Goal: Task Accomplishment & Management: Use online tool/utility

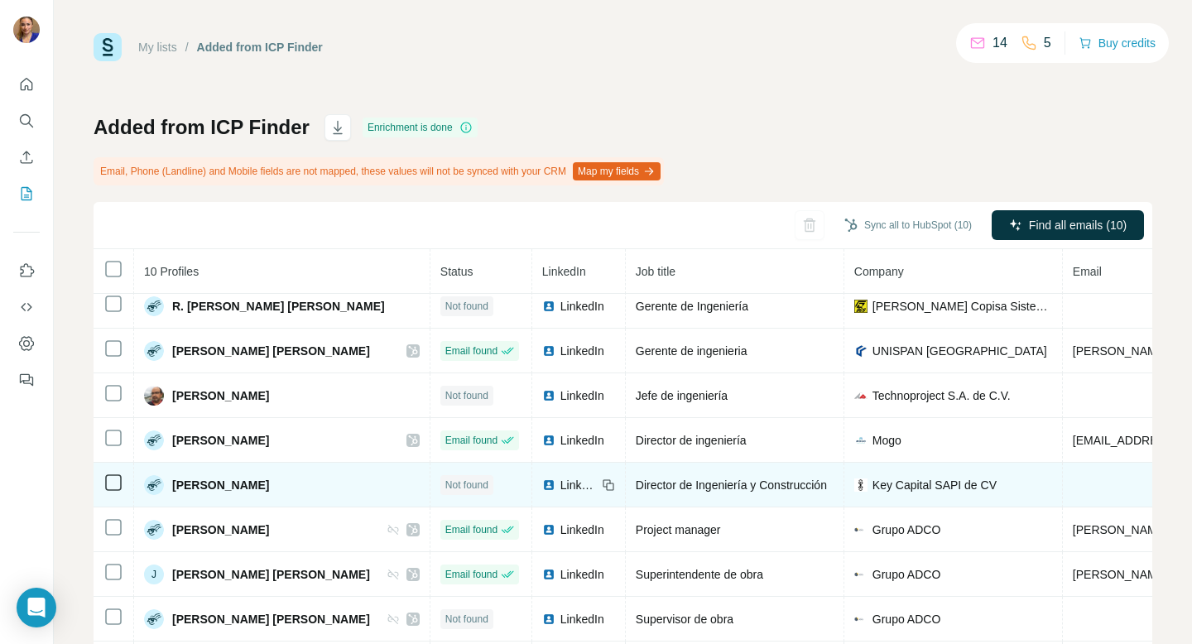
scroll to position [89, 0]
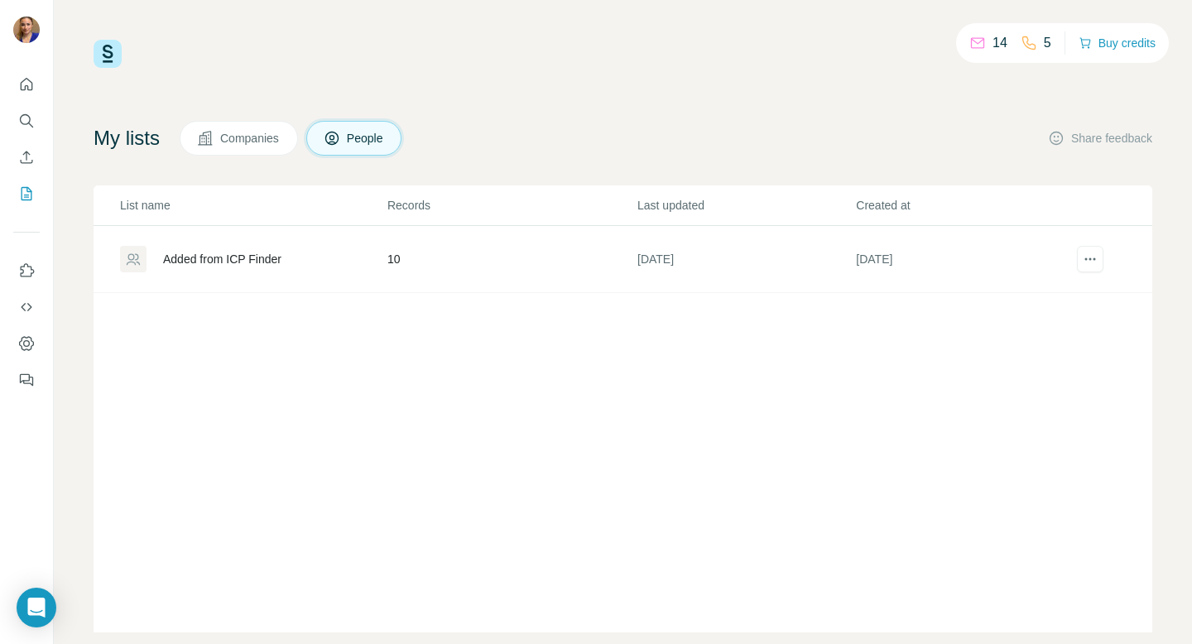
click at [270, 260] on div "Added from ICP Finder" at bounding box center [222, 259] width 118 height 17
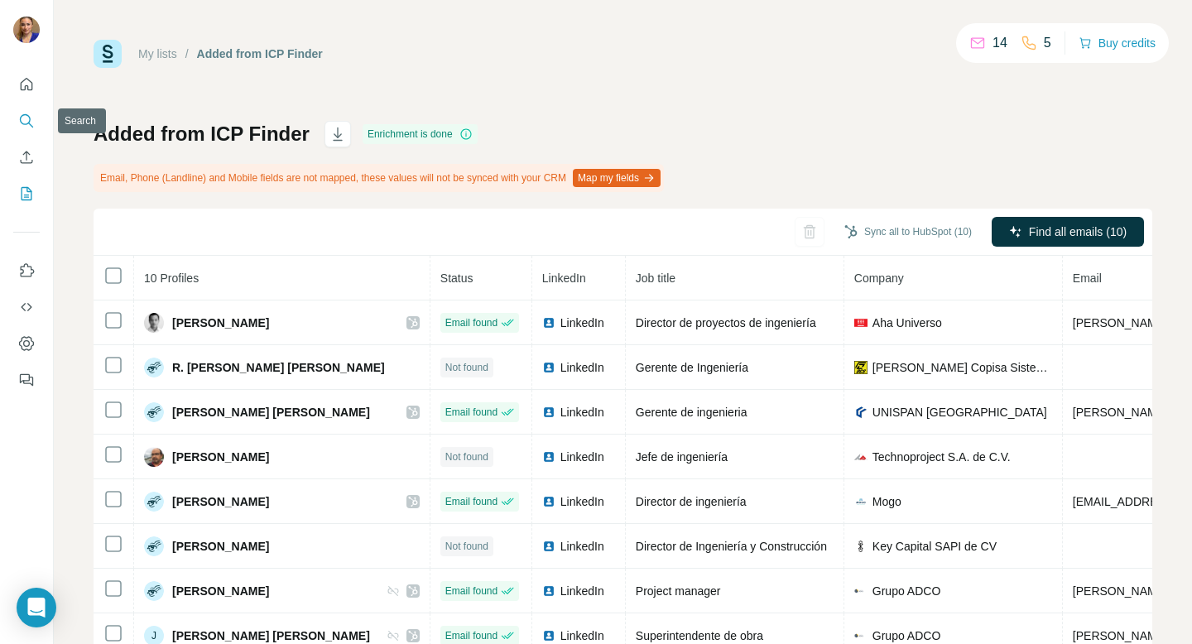
click at [26, 118] on icon "Search" at bounding box center [26, 121] width 17 height 17
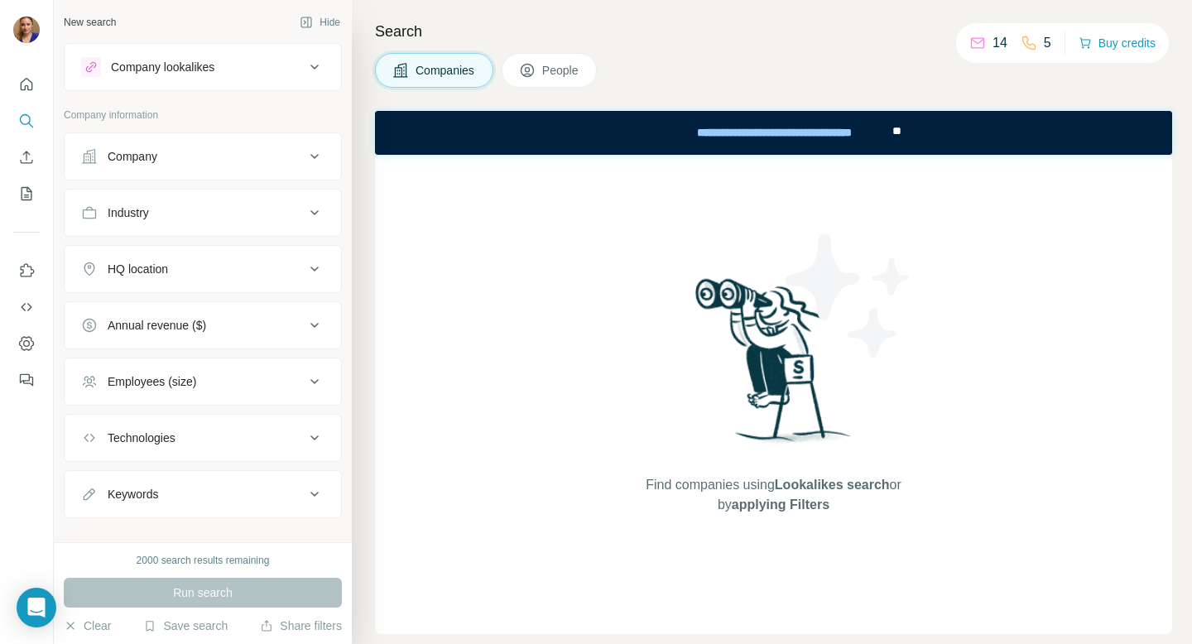
click at [311, 157] on icon at bounding box center [315, 157] width 20 height 20
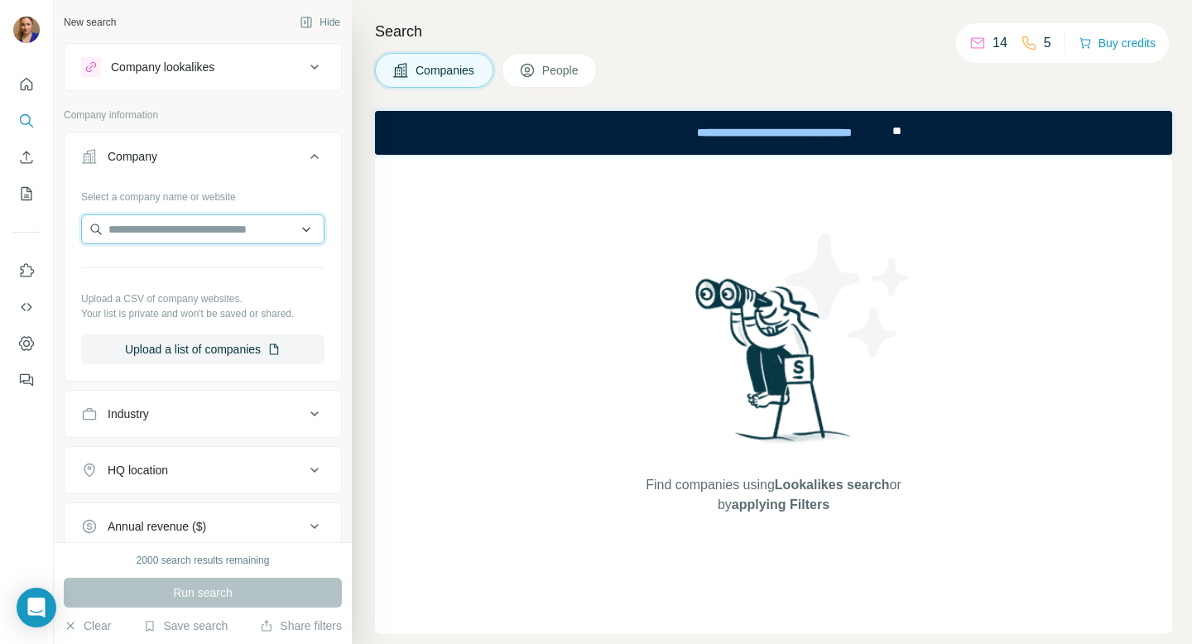
click at [238, 230] on input "text" at bounding box center [202, 229] width 243 height 30
click at [558, 66] on span "People" at bounding box center [561, 70] width 38 height 17
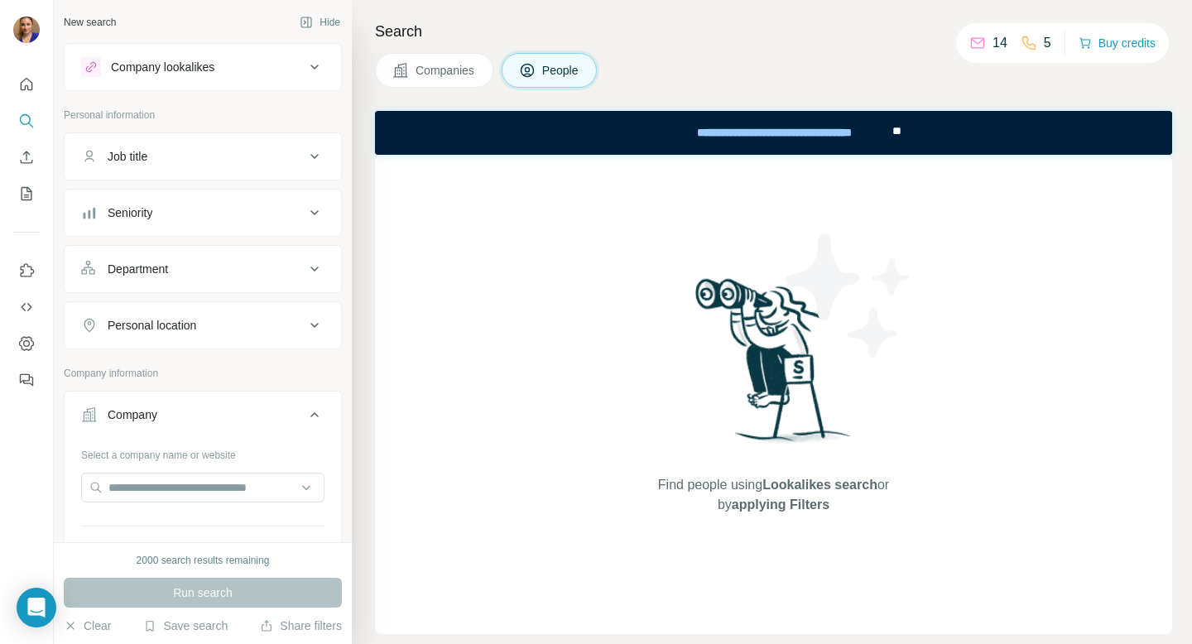
click at [197, 214] on div "Seniority" at bounding box center [193, 213] width 224 height 17
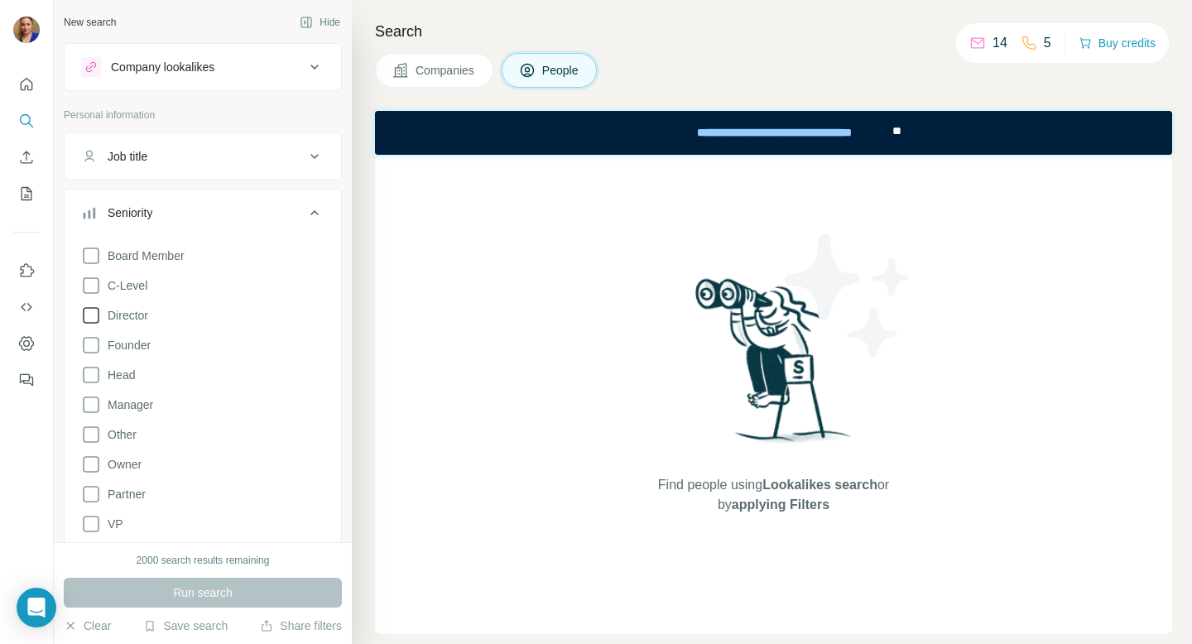
click at [91, 314] on icon at bounding box center [91, 316] width 20 height 20
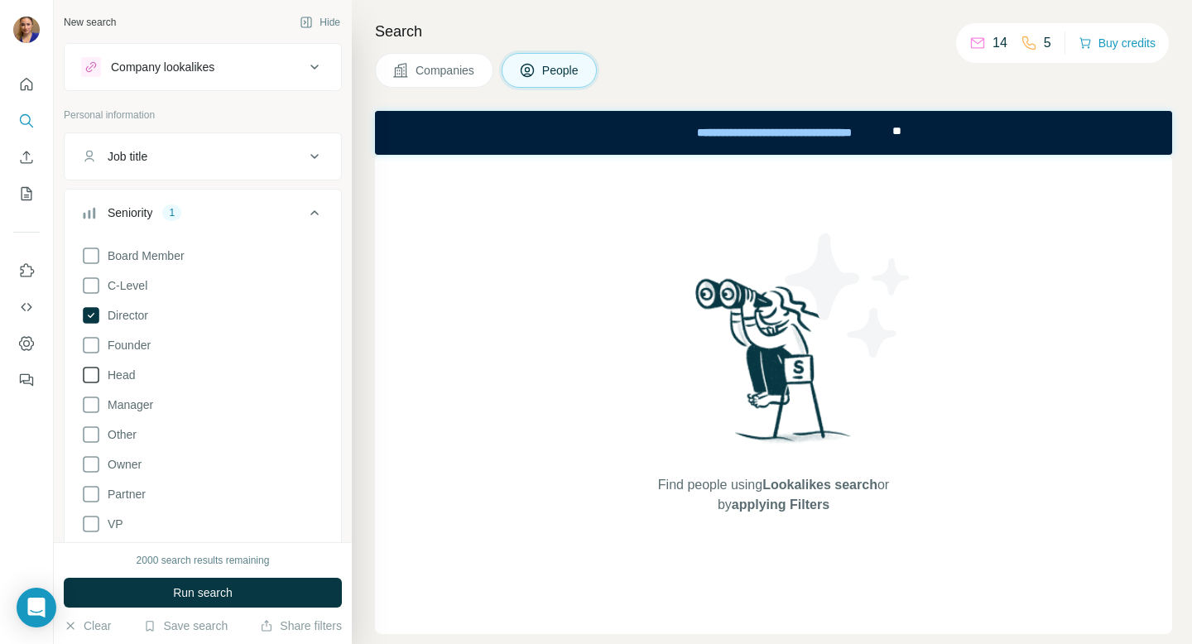
click at [90, 372] on icon at bounding box center [91, 375] width 20 height 20
click at [98, 410] on icon at bounding box center [91, 405] width 17 height 17
click at [316, 206] on icon at bounding box center [315, 213] width 20 height 20
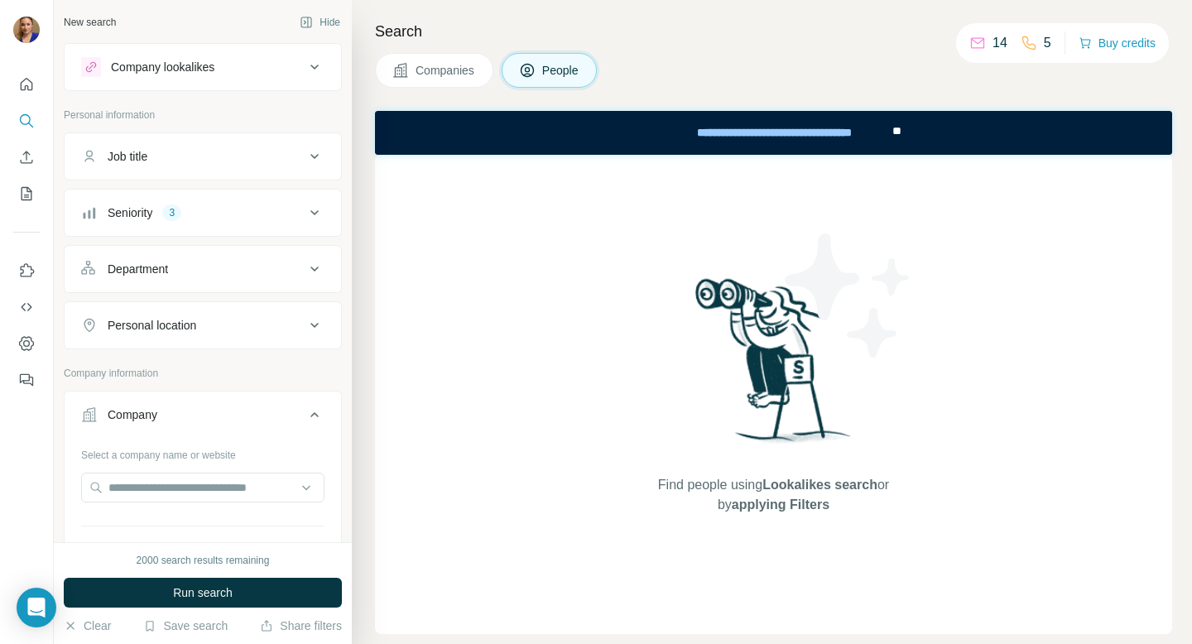
click at [214, 321] on div "Personal location" at bounding box center [193, 325] width 224 height 17
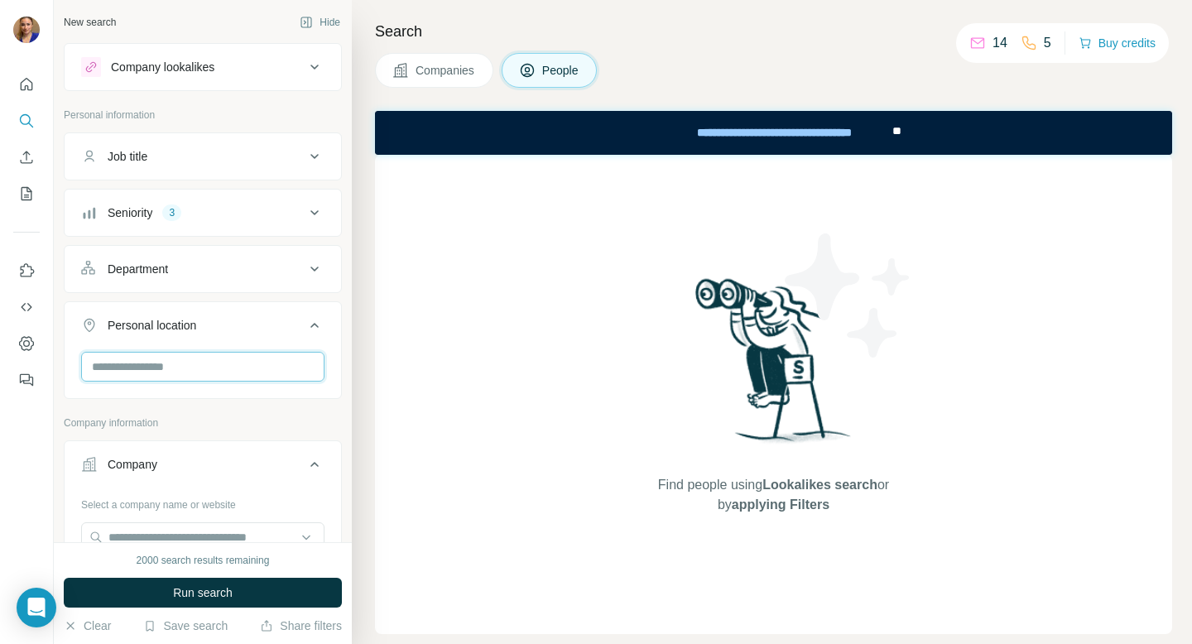
click at [214, 368] on input "text" at bounding box center [202, 367] width 243 height 30
type input "*"
type input "******"
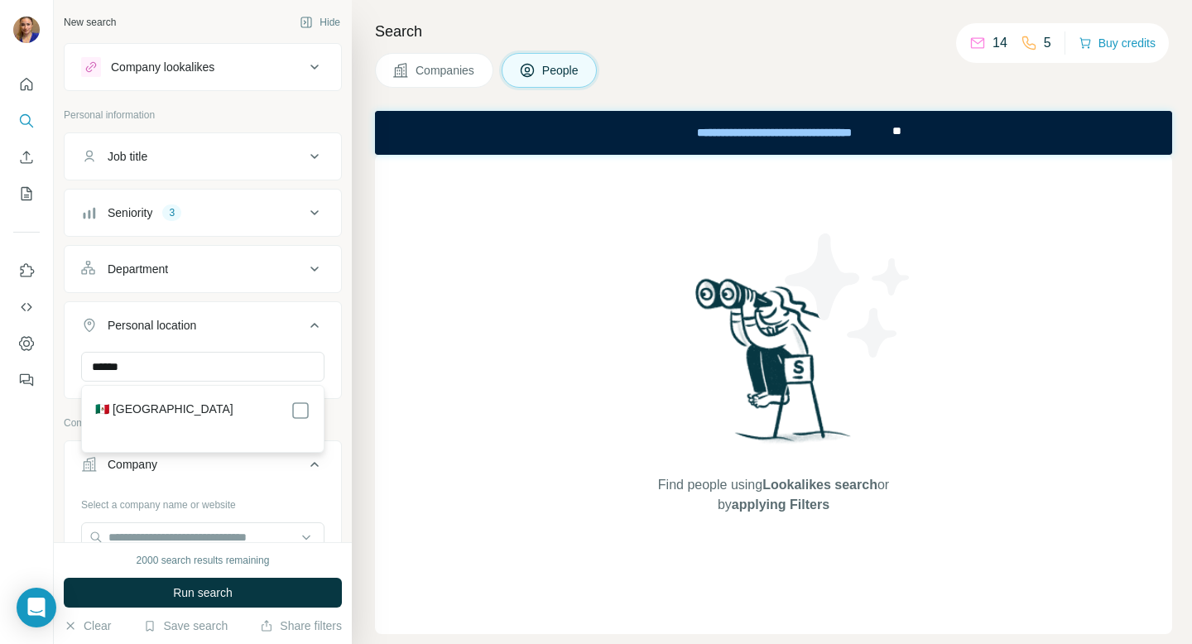
click at [144, 414] on label "🇲🇽 Mexico" at bounding box center [164, 411] width 138 height 20
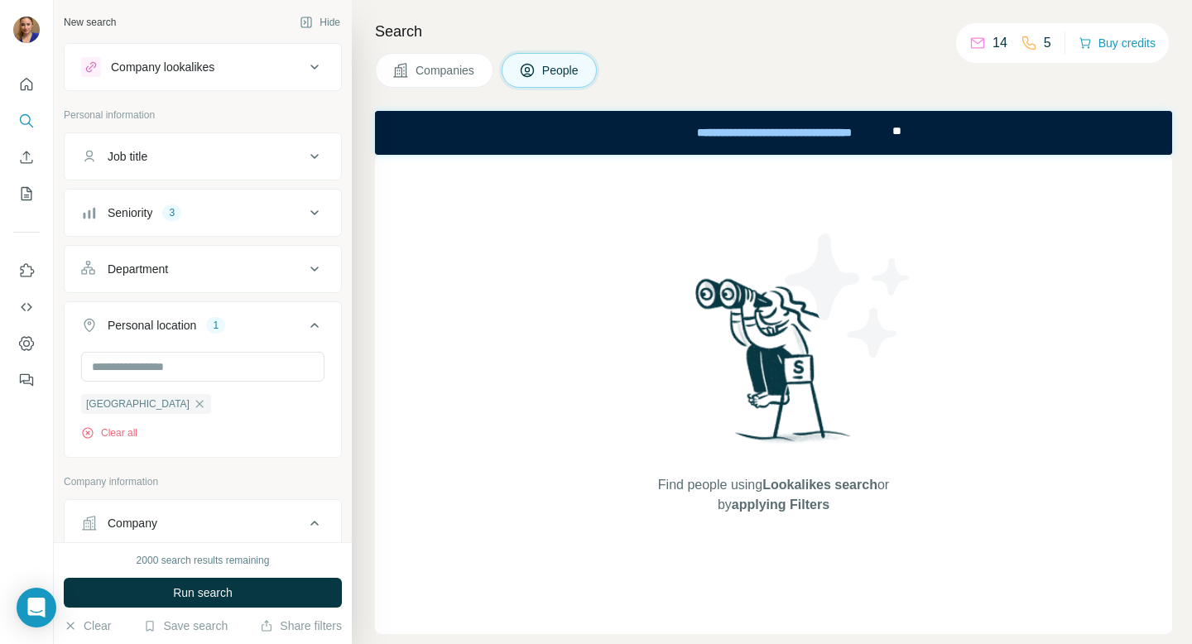
click at [362, 405] on div "Search Companies People Find people using Lookalikes search or by applying Filt…" at bounding box center [772, 322] width 840 height 644
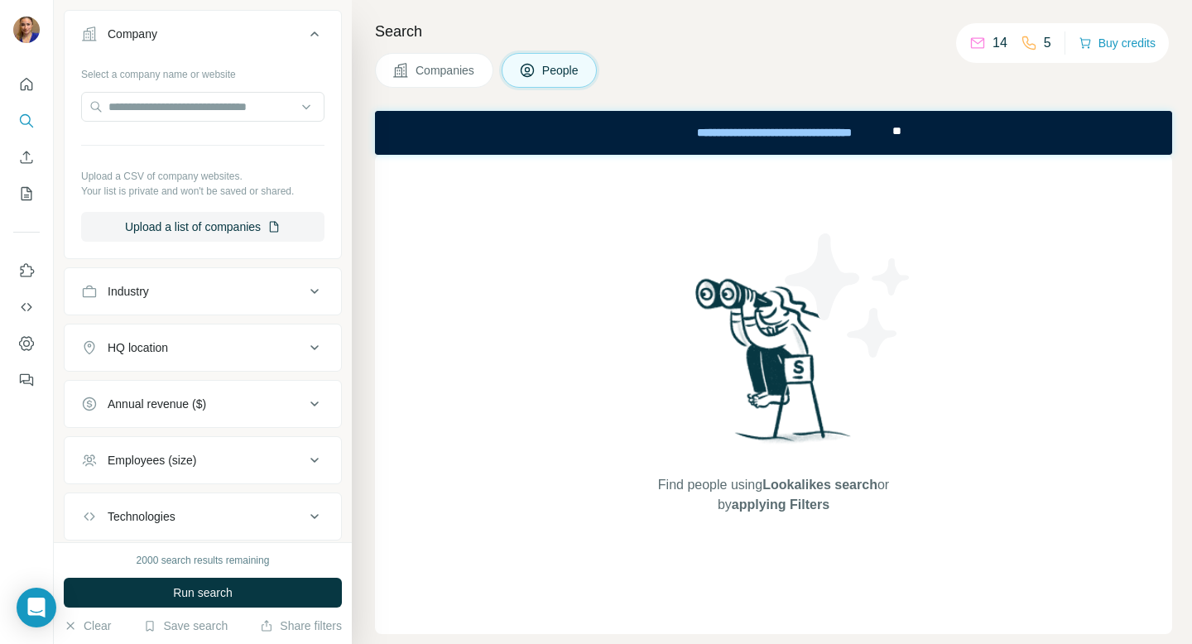
scroll to position [506, 0]
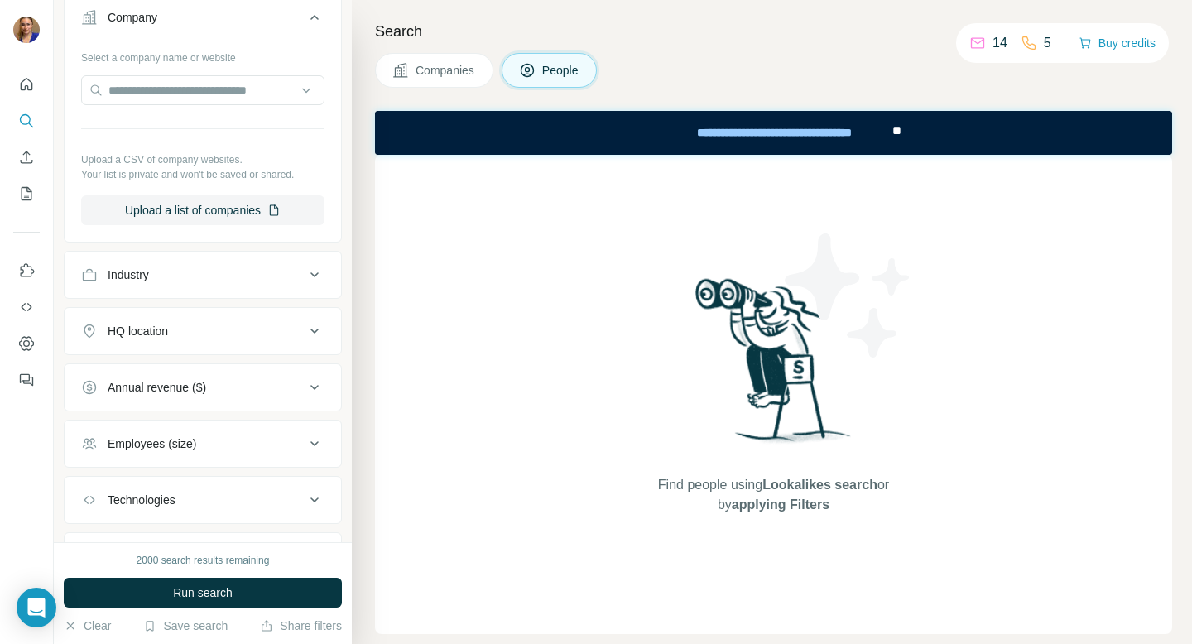
click at [316, 272] on icon at bounding box center [315, 275] width 20 height 20
click at [227, 320] on input at bounding box center [194, 316] width 205 height 18
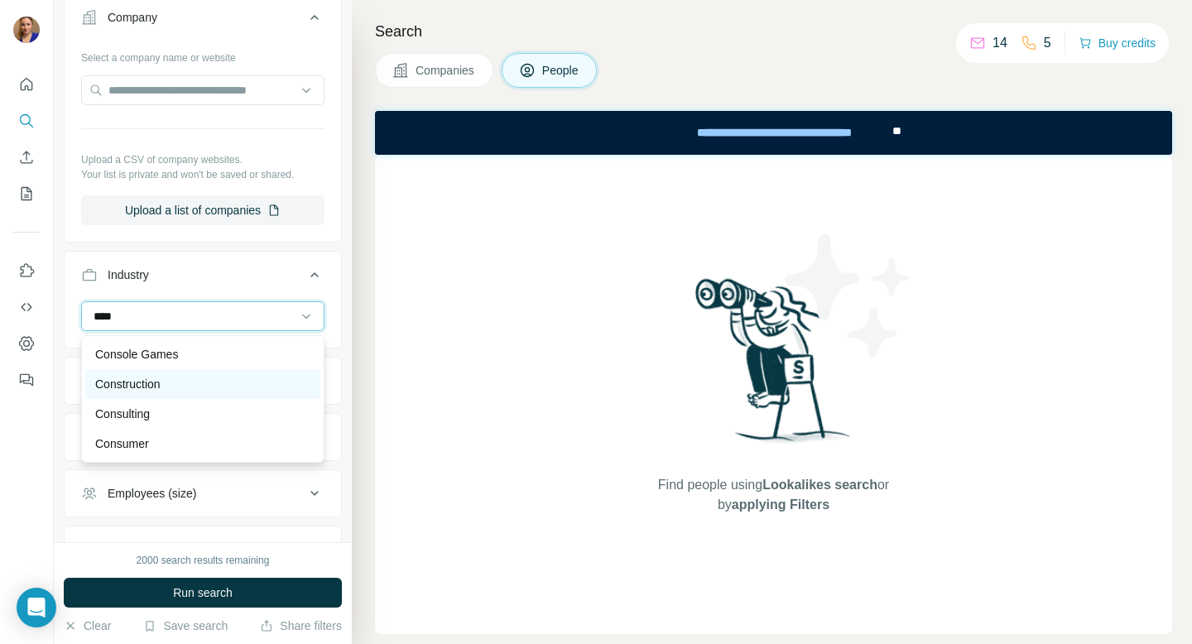
type input "****"
click at [147, 385] on p "Construction" at bounding box center [127, 384] width 65 height 17
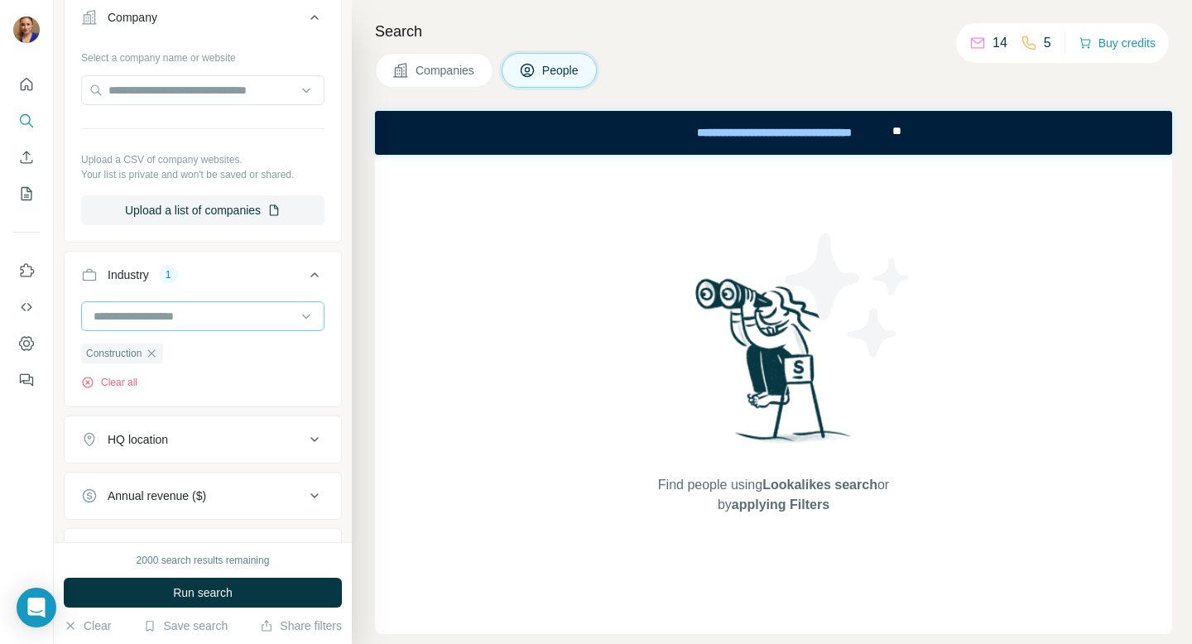
click at [167, 312] on input at bounding box center [194, 316] width 205 height 18
click at [363, 355] on div "Search Companies People Find people using Lookalikes search or by applying Filt…" at bounding box center [772, 322] width 840 height 644
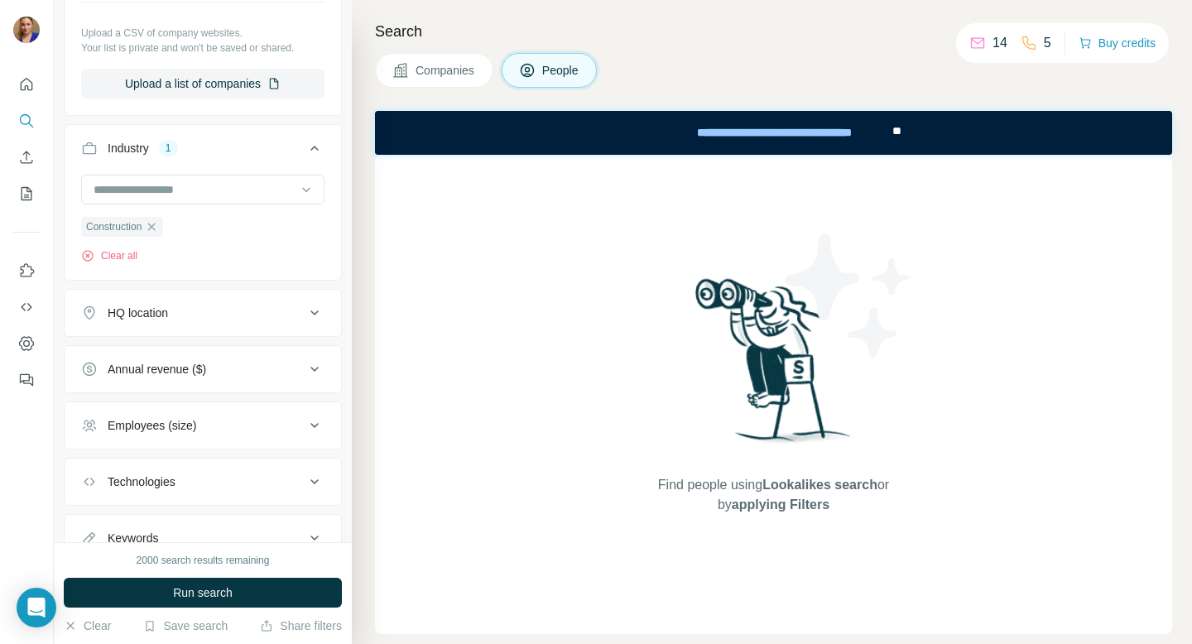
scroll to position [643, 0]
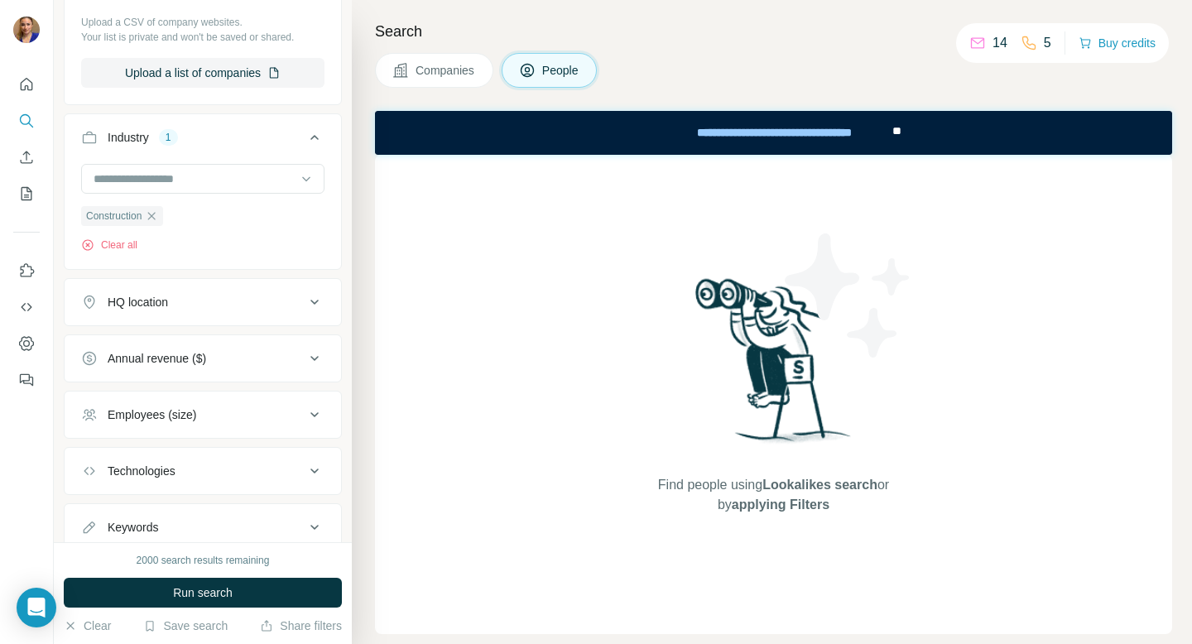
click at [316, 296] on icon at bounding box center [315, 302] width 20 height 20
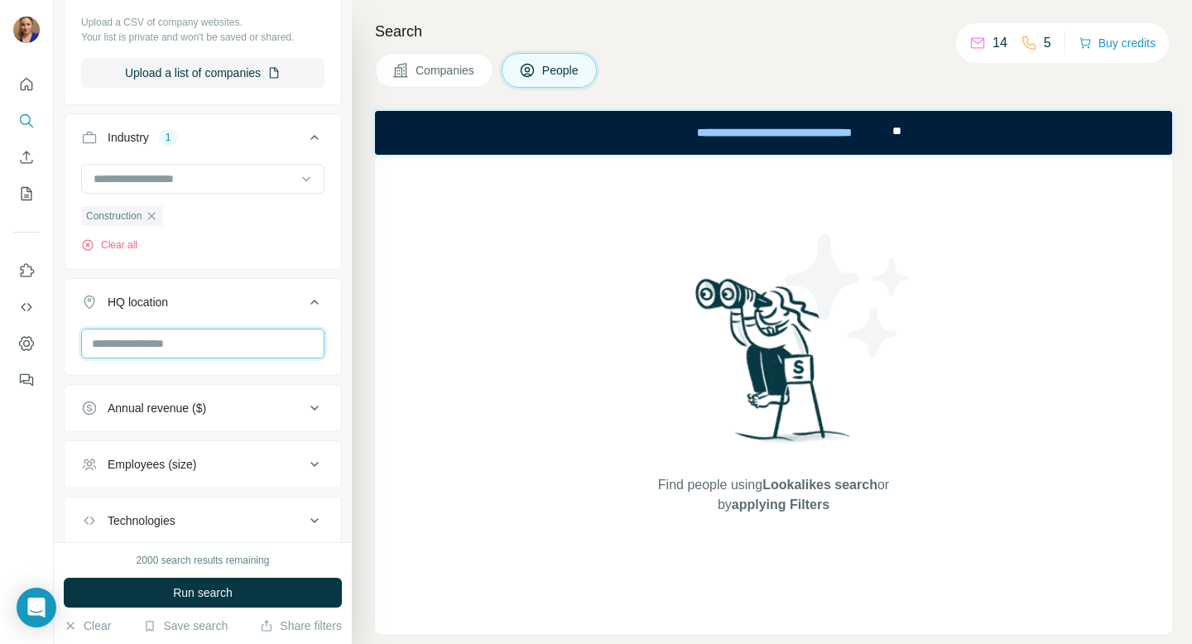
click at [260, 350] on input "text" at bounding box center [202, 344] width 243 height 30
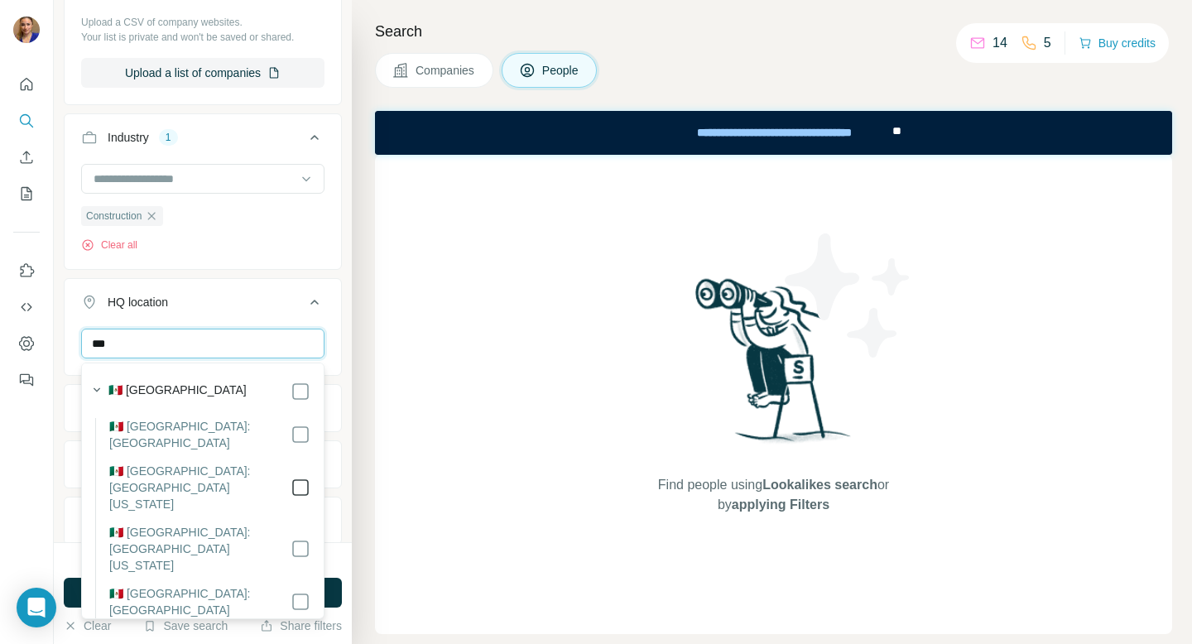
type input "***"
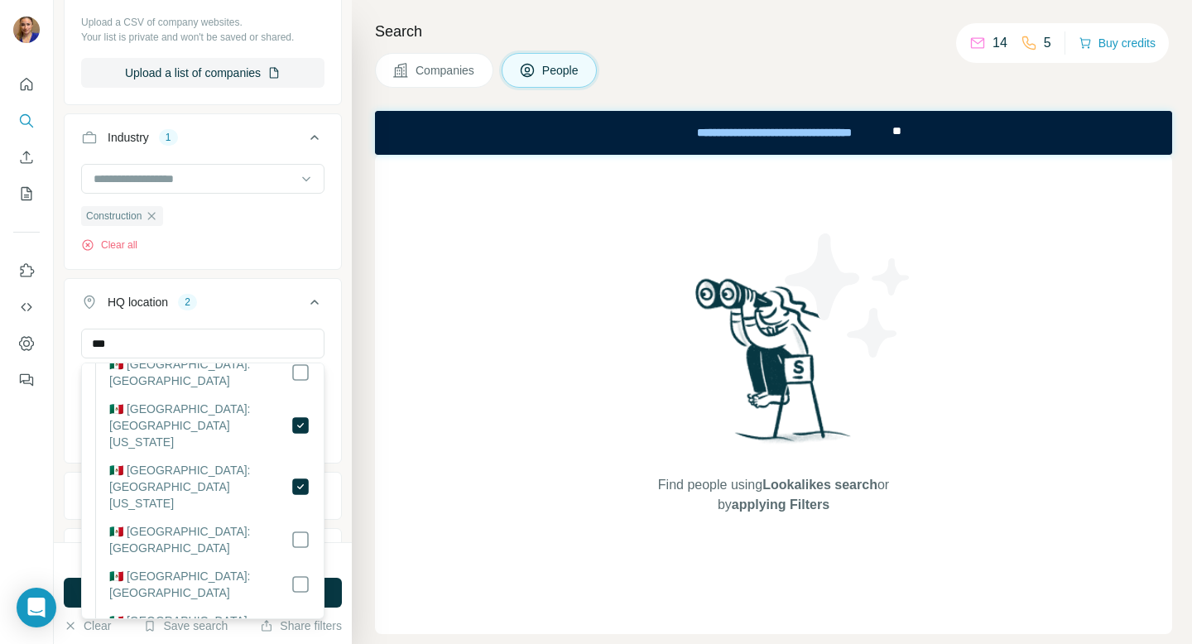
scroll to position [75, 0]
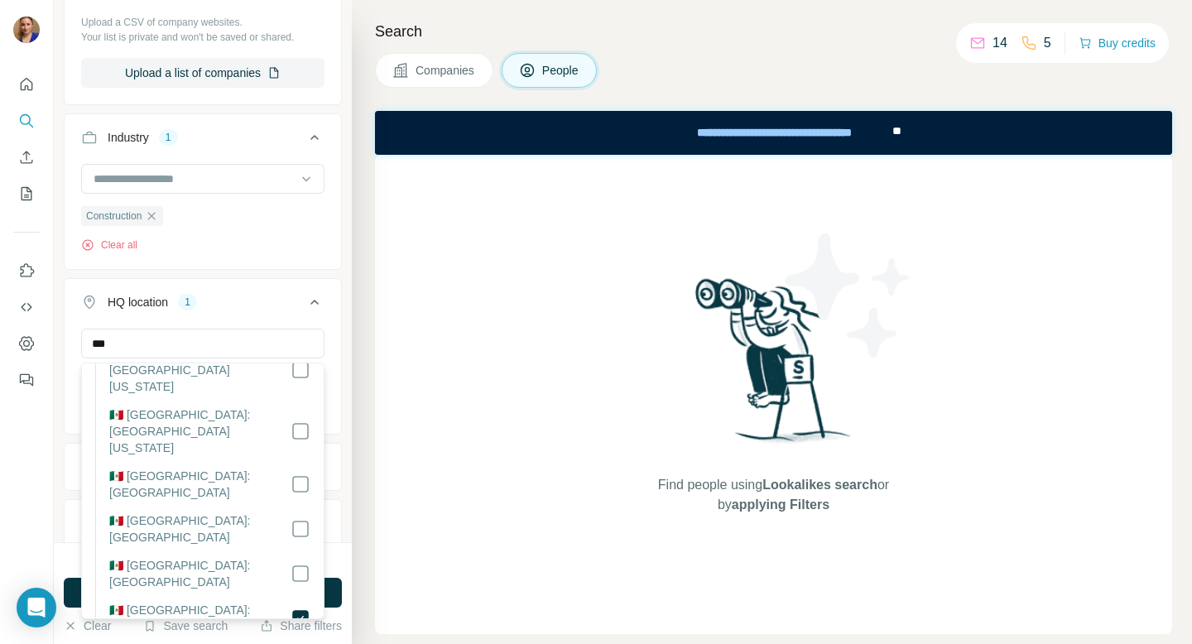
scroll to position [124, 0]
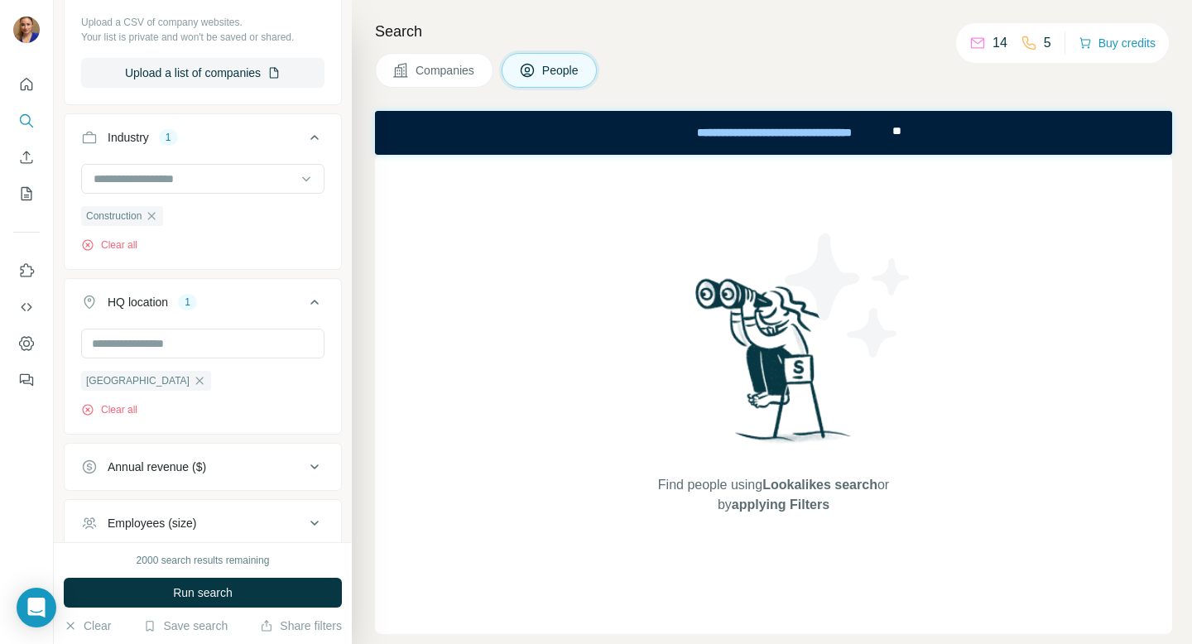
click at [364, 467] on div "Search Companies People Find people using Lookalikes search or by applying Filt…" at bounding box center [772, 322] width 840 height 644
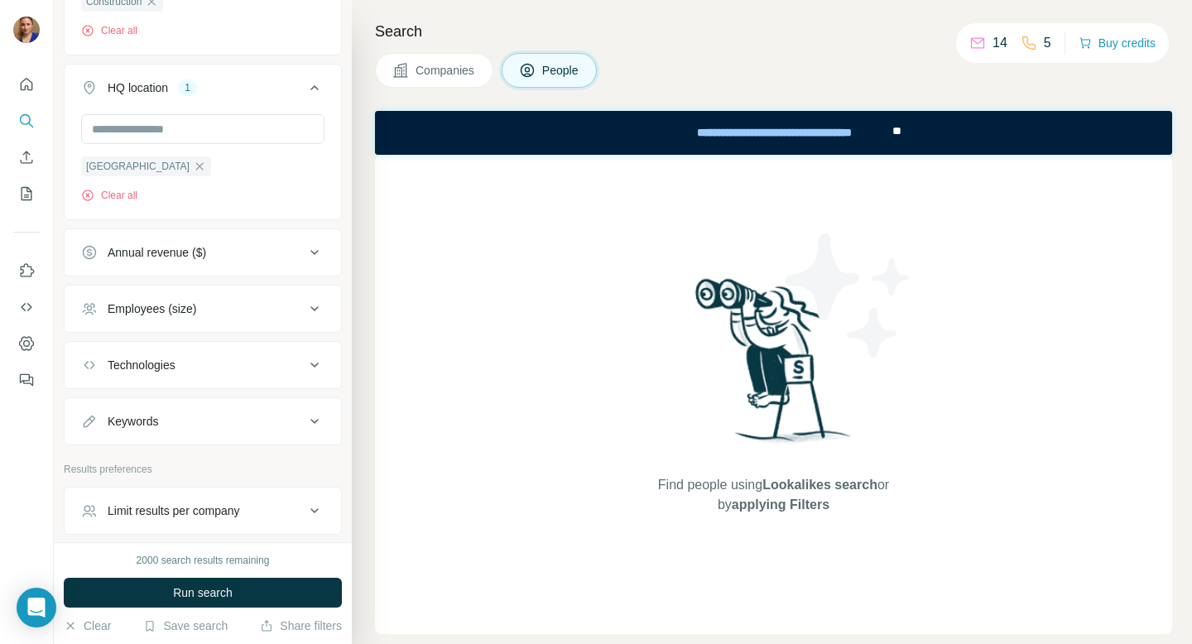
scroll to position [863, 0]
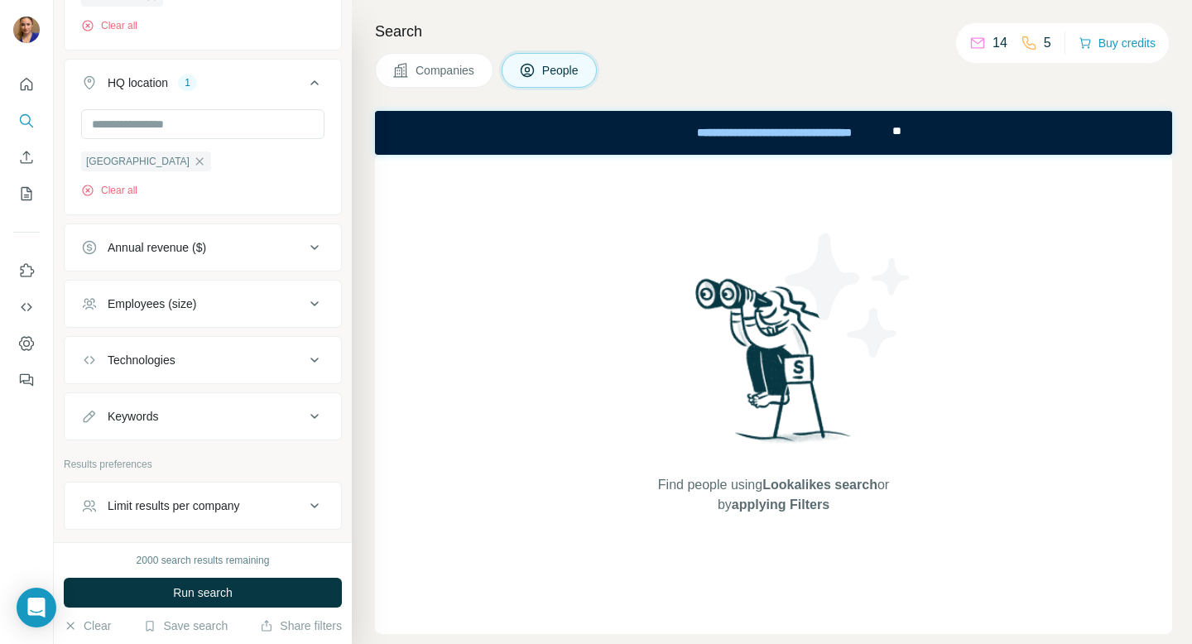
click at [313, 305] on icon at bounding box center [315, 303] width 8 height 5
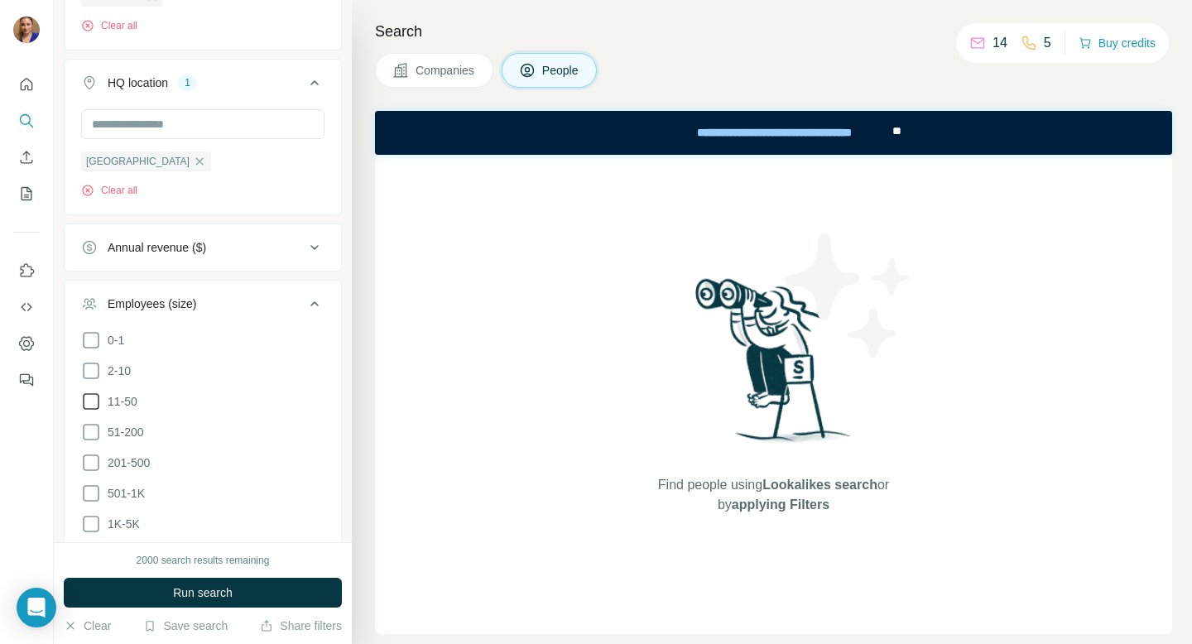
click at [87, 401] on icon at bounding box center [91, 402] width 20 height 20
click at [89, 430] on icon at bounding box center [91, 432] width 20 height 20
click at [89, 459] on icon at bounding box center [91, 463] width 20 height 20
click at [369, 407] on div "Search Companies People Find people using Lookalikes search or by applying Filt…" at bounding box center [772, 322] width 840 height 644
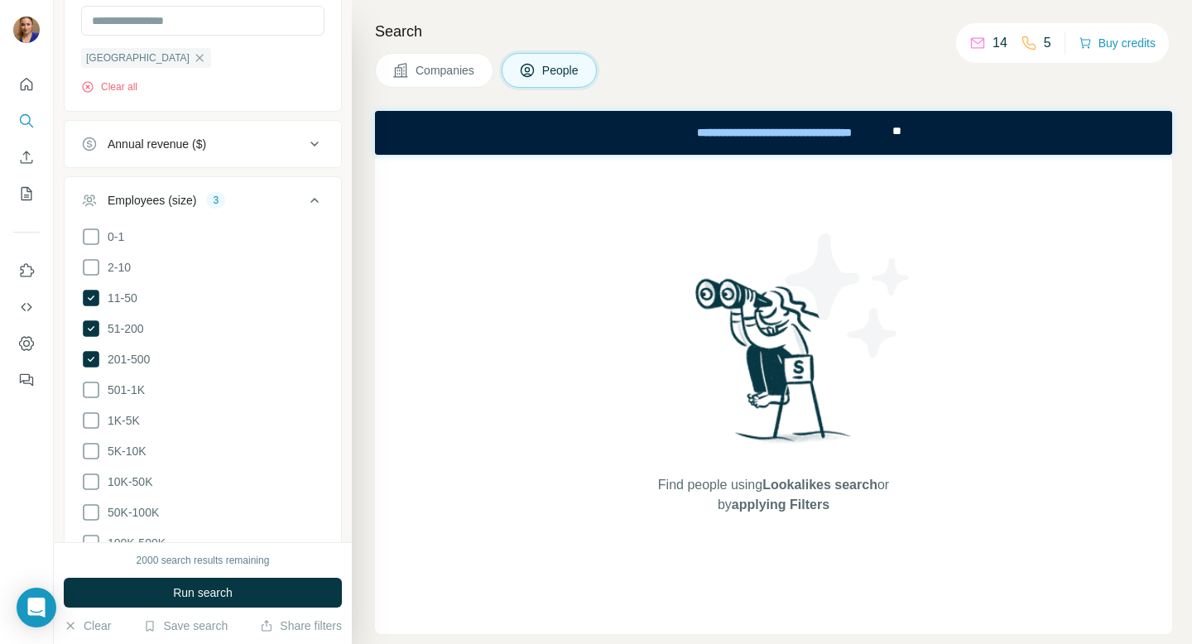
scroll to position [972, 0]
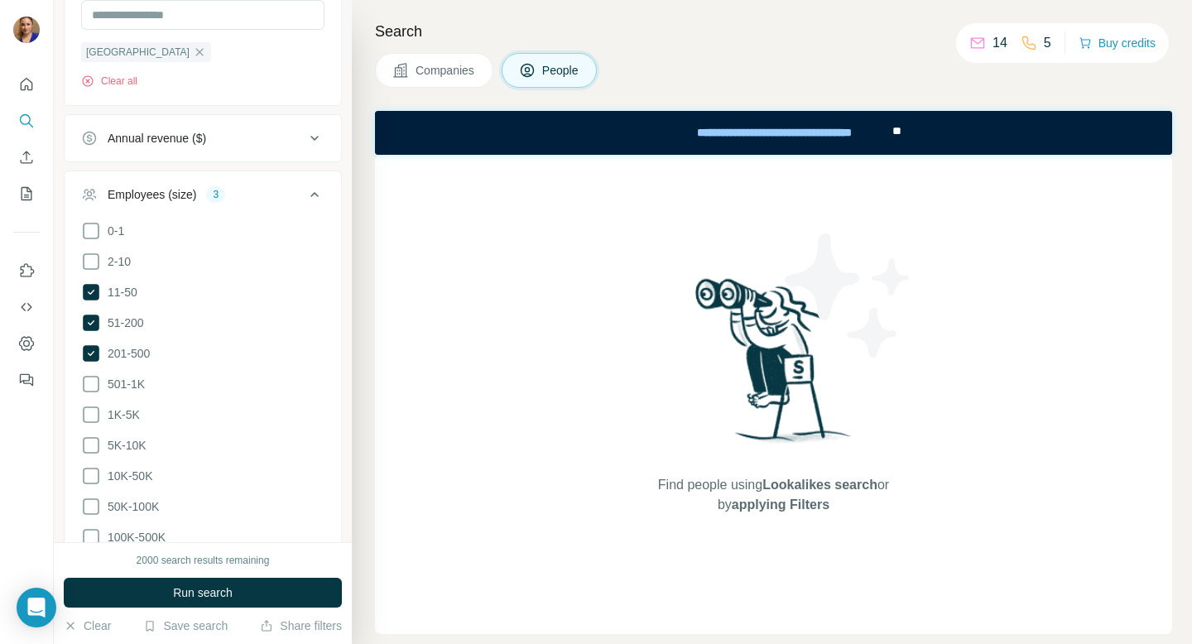
click at [314, 200] on icon at bounding box center [315, 195] width 20 height 20
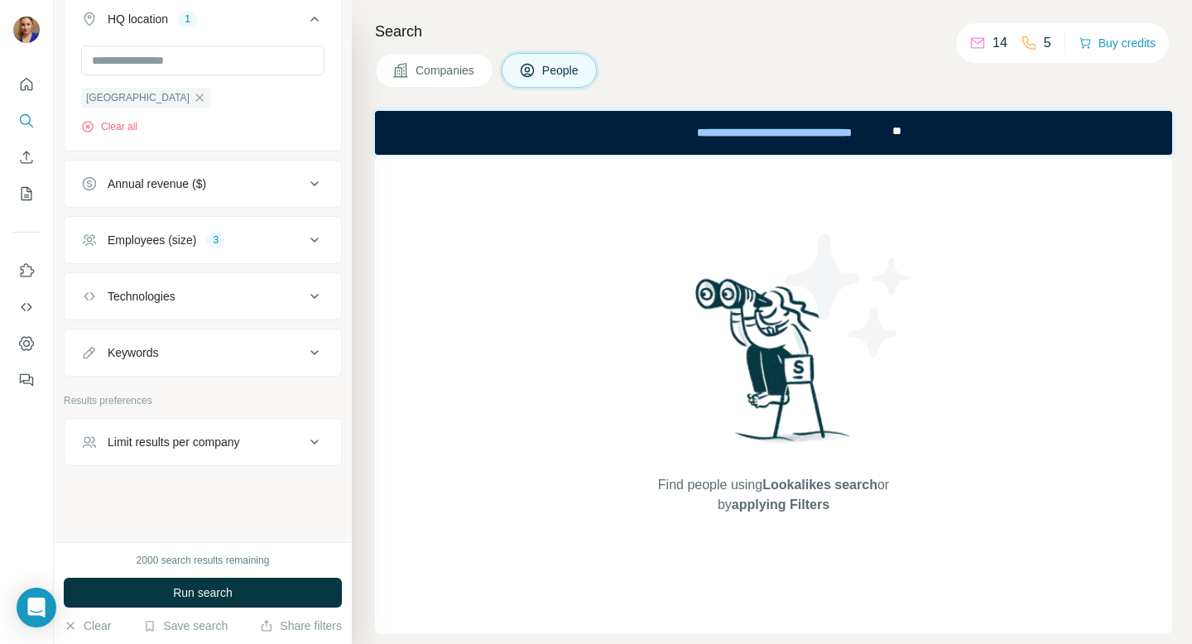
click at [255, 292] on div "Technologies" at bounding box center [193, 296] width 224 height 17
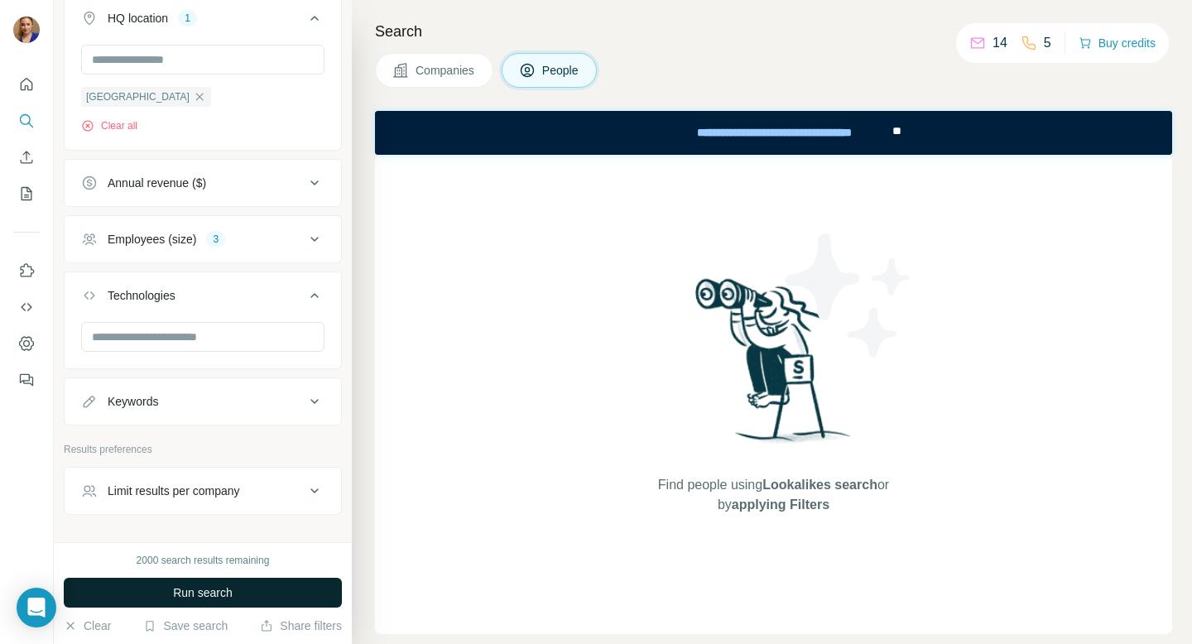
click at [214, 584] on button "Run search" at bounding box center [203, 593] width 278 height 30
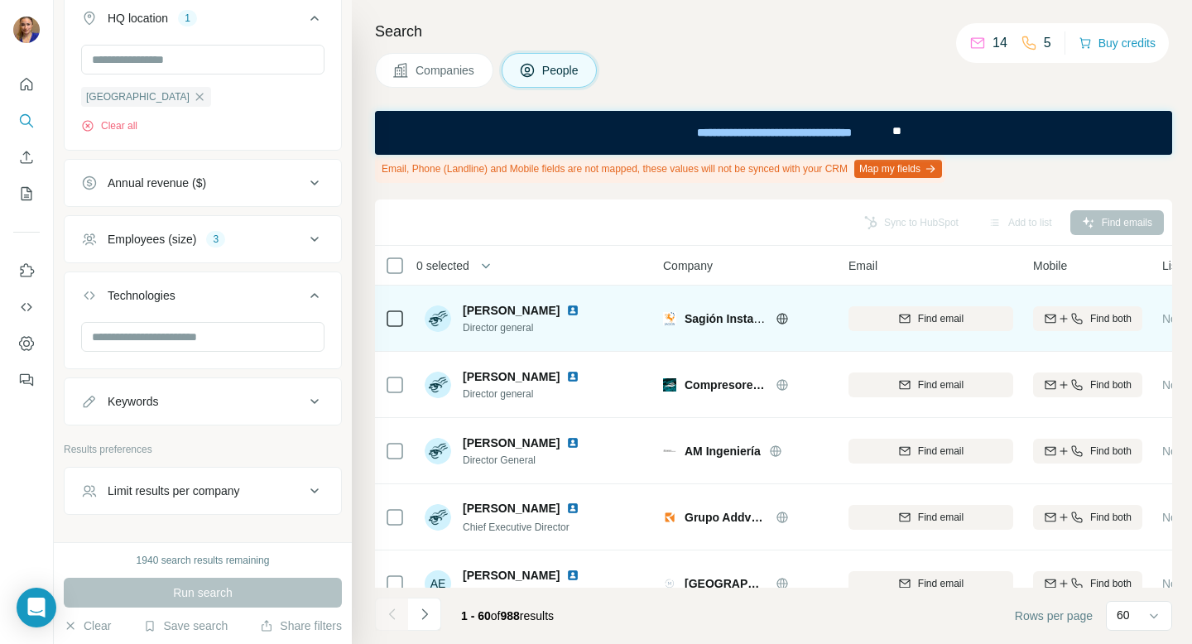
click at [575, 310] on img at bounding box center [572, 310] width 13 height 13
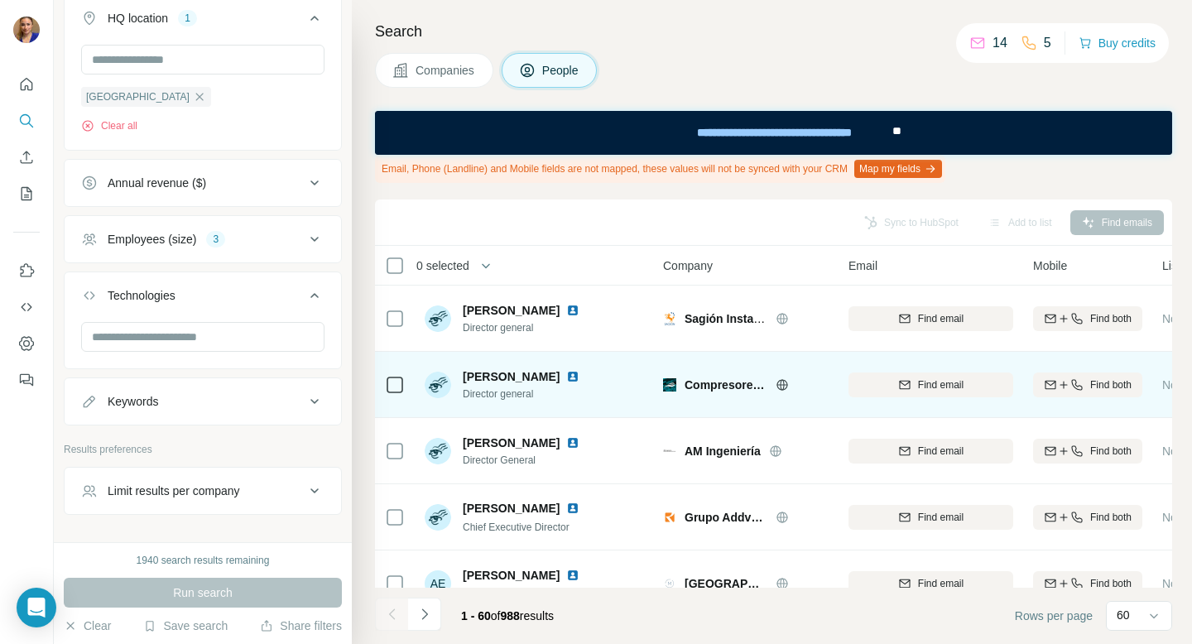
click at [580, 377] on img at bounding box center [572, 376] width 13 height 13
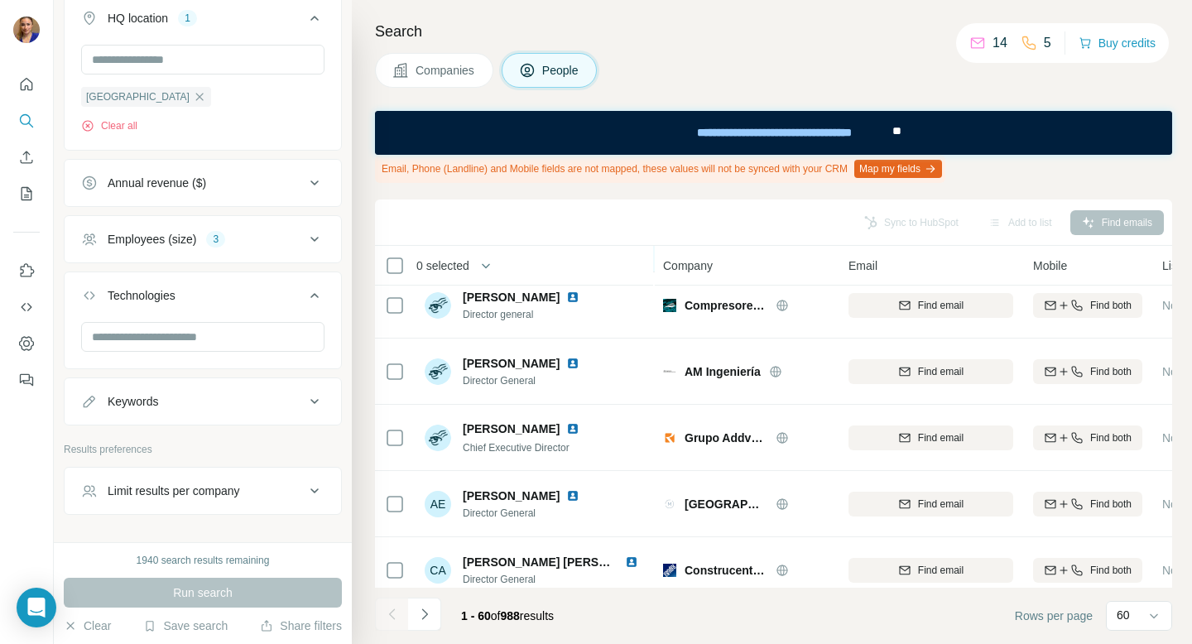
scroll to position [106, 0]
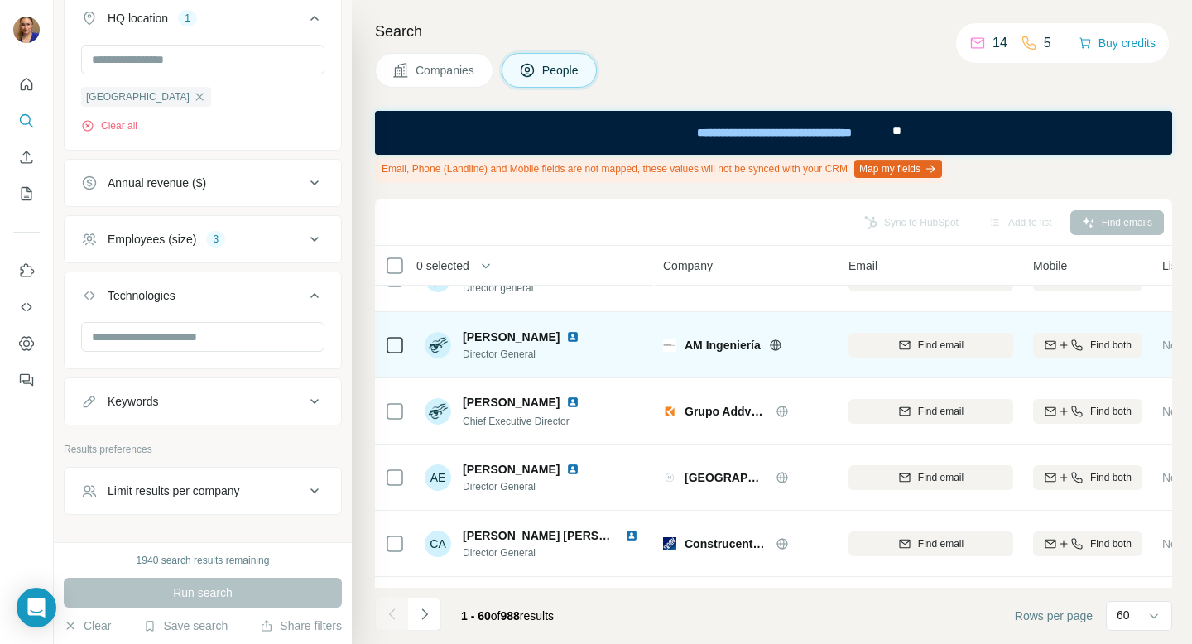
click at [580, 338] on img at bounding box center [572, 336] width 13 height 13
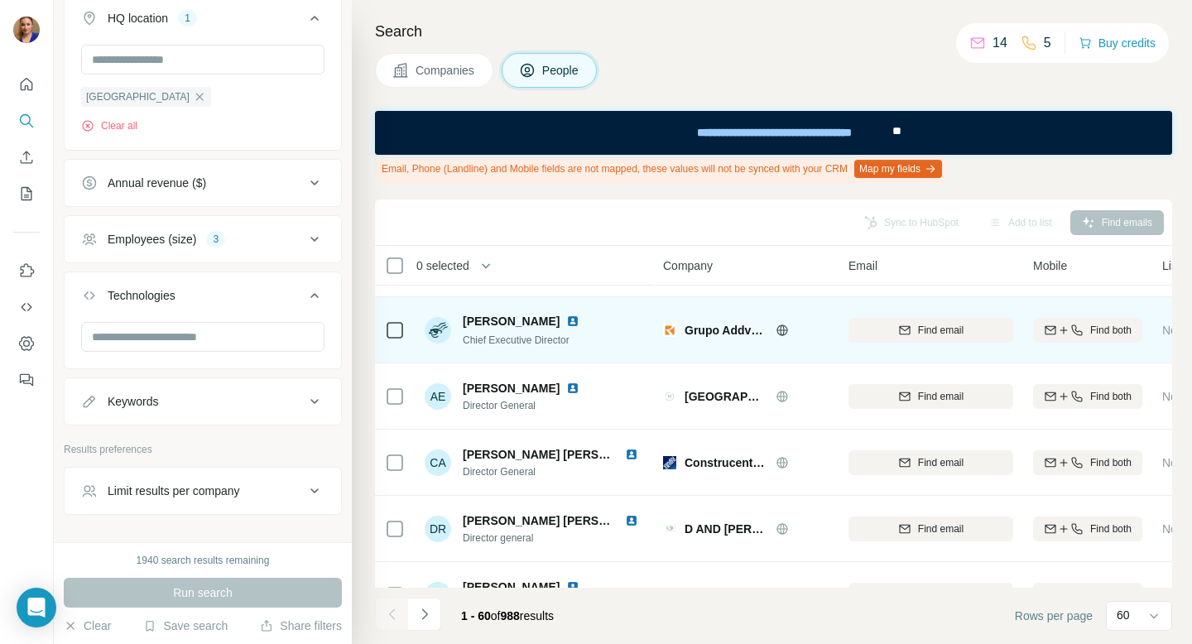
scroll to position [193, 0]
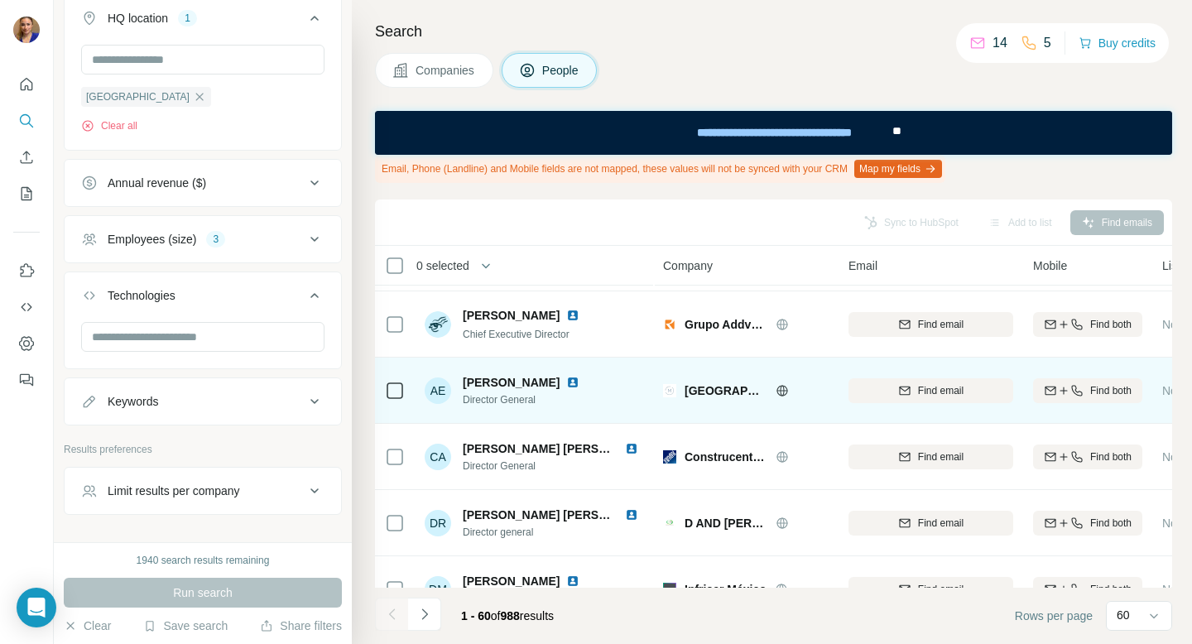
click at [566, 382] on img at bounding box center [572, 382] width 13 height 13
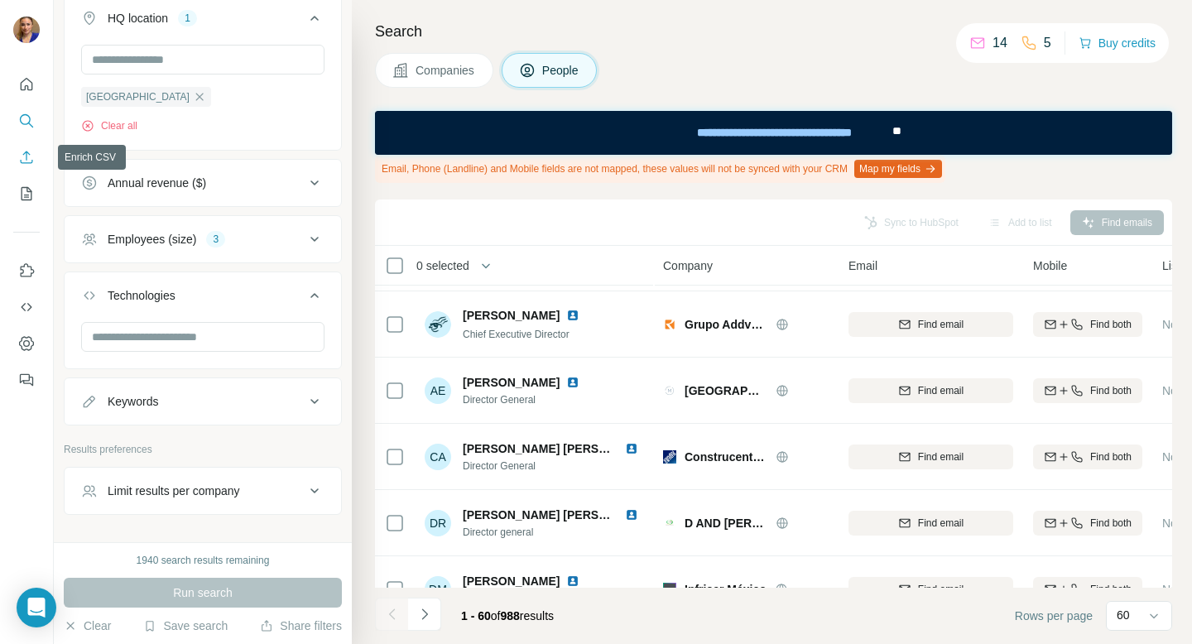
click at [22, 163] on icon "Enrich CSV" at bounding box center [26, 157] width 17 height 17
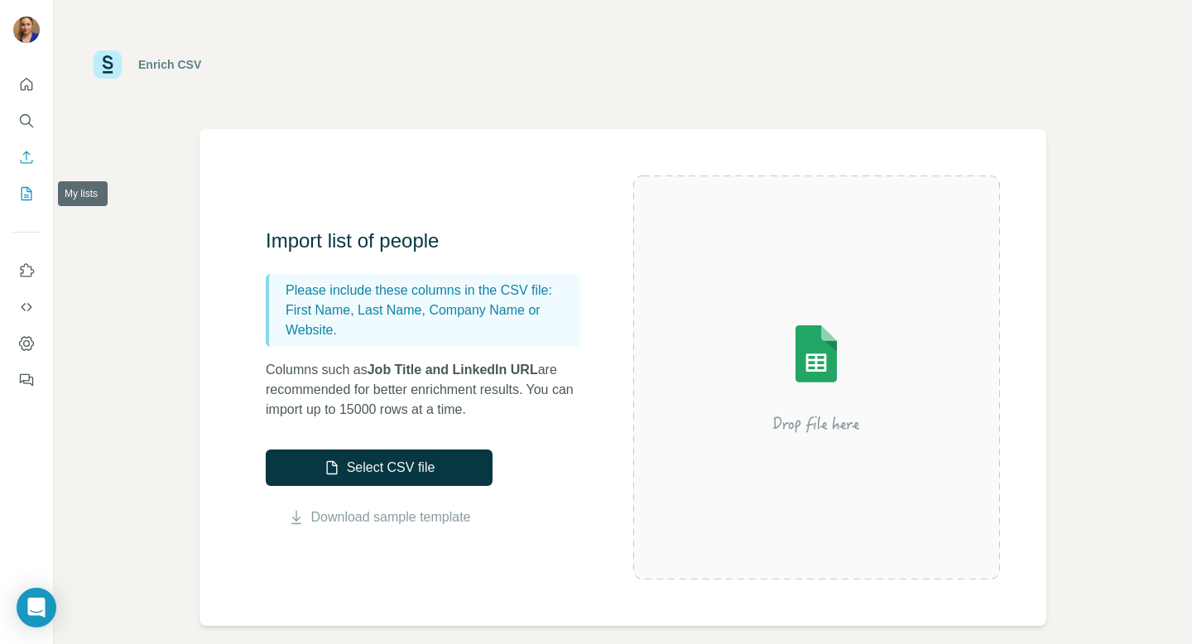
click at [24, 194] on icon "My lists" at bounding box center [26, 193] width 17 height 17
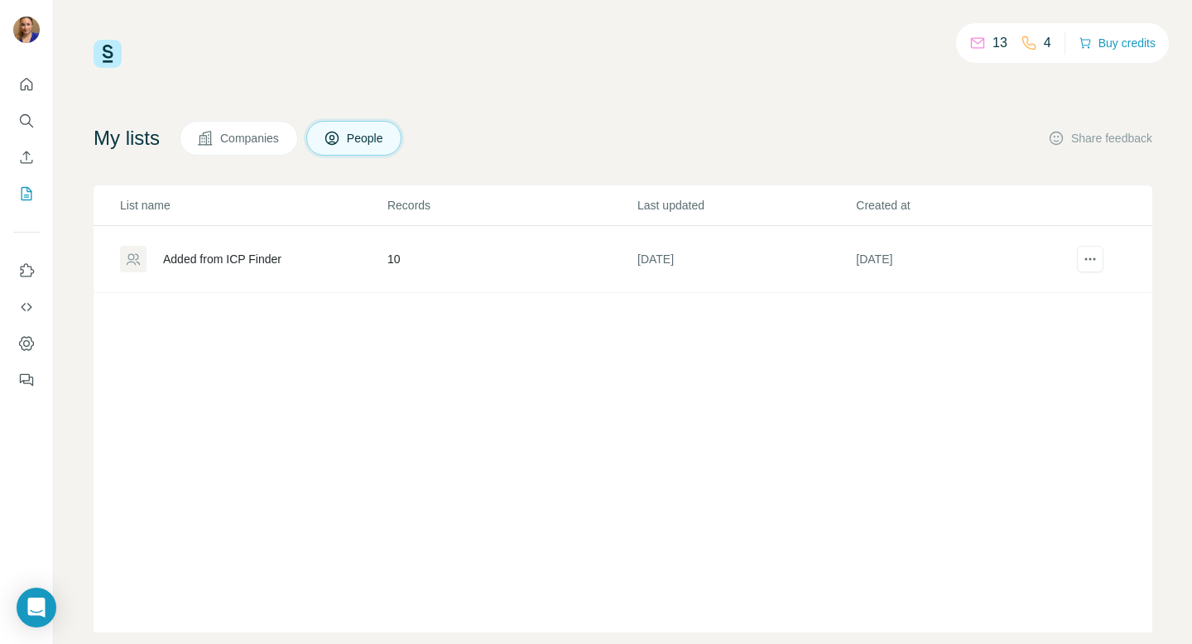
click at [397, 258] on td "10" at bounding box center [512, 259] width 250 height 67
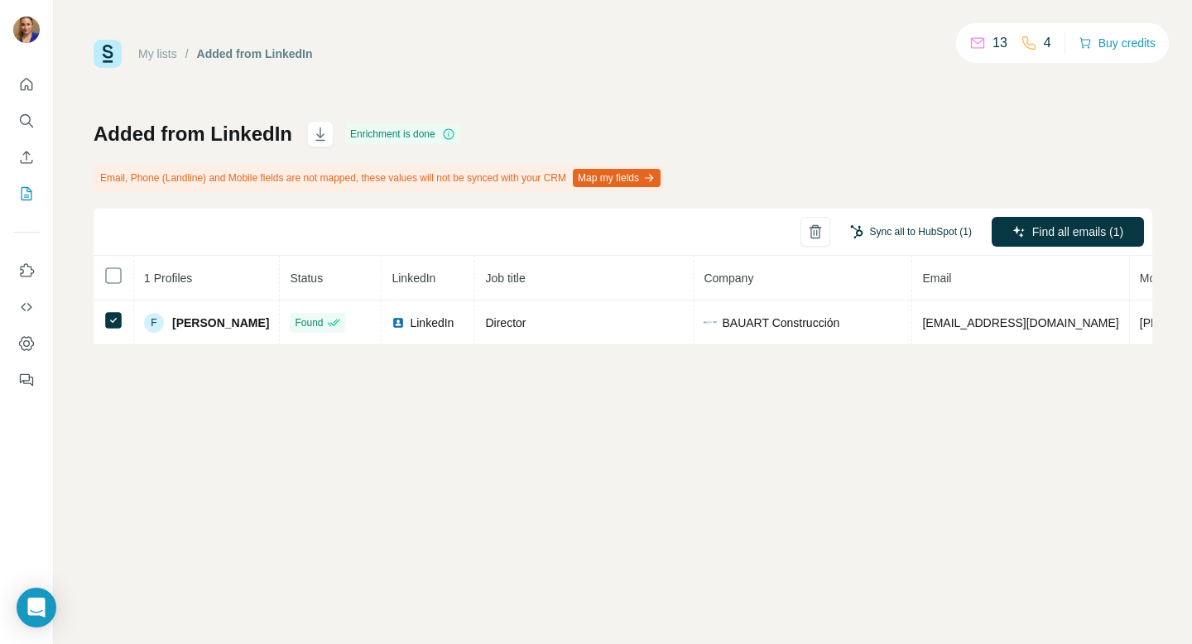
click at [915, 231] on button "Sync all to HubSpot (1)" at bounding box center [911, 231] width 145 height 25
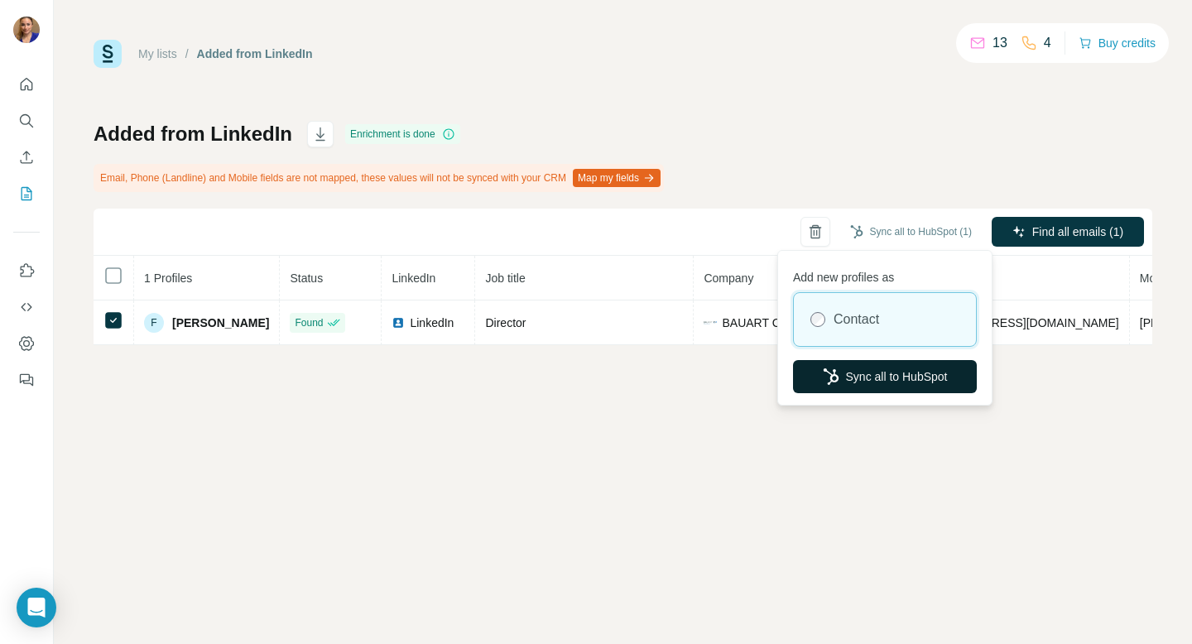
click at [868, 375] on button "Sync all to HubSpot" at bounding box center [885, 376] width 184 height 33
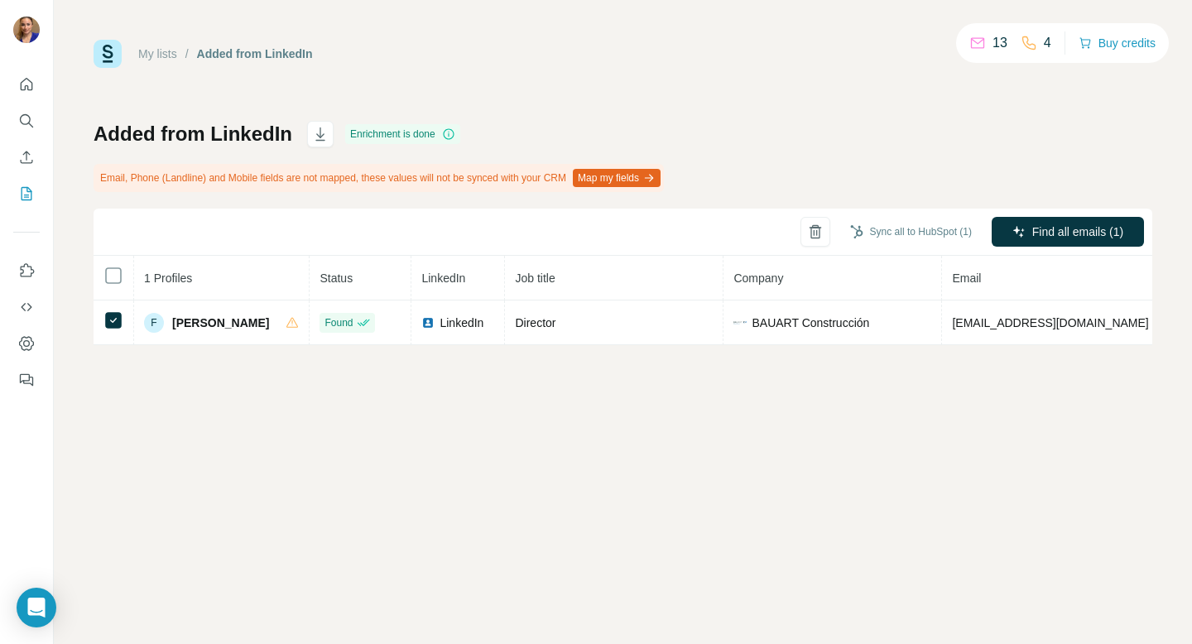
click at [500, 478] on div "My lists / Added from LinkedIn 13 4 Buy credits Added from LinkedIn Enrichment …" at bounding box center [623, 322] width 1139 height 644
click at [451, 405] on div "My lists / Added from LinkedIn 13 4 Buy credits Added from LinkedIn Enrichment …" at bounding box center [623, 322] width 1139 height 644
click at [24, 198] on icon "My lists" at bounding box center [26, 193] width 17 height 17
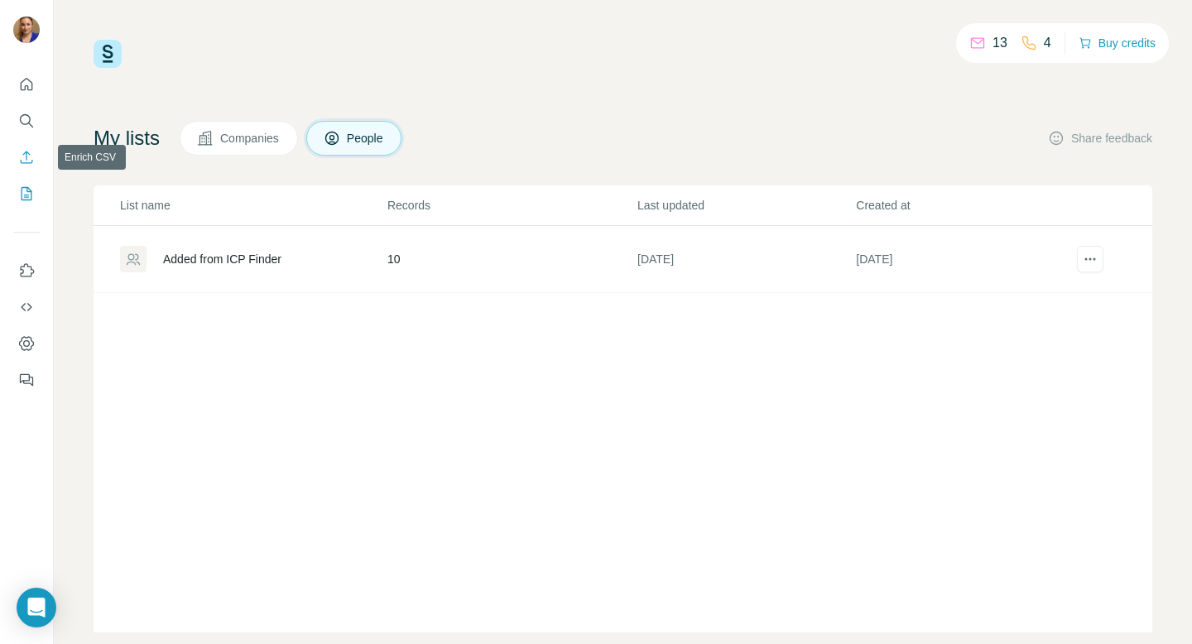
click at [22, 158] on icon "Enrich CSV" at bounding box center [26, 157] width 17 height 17
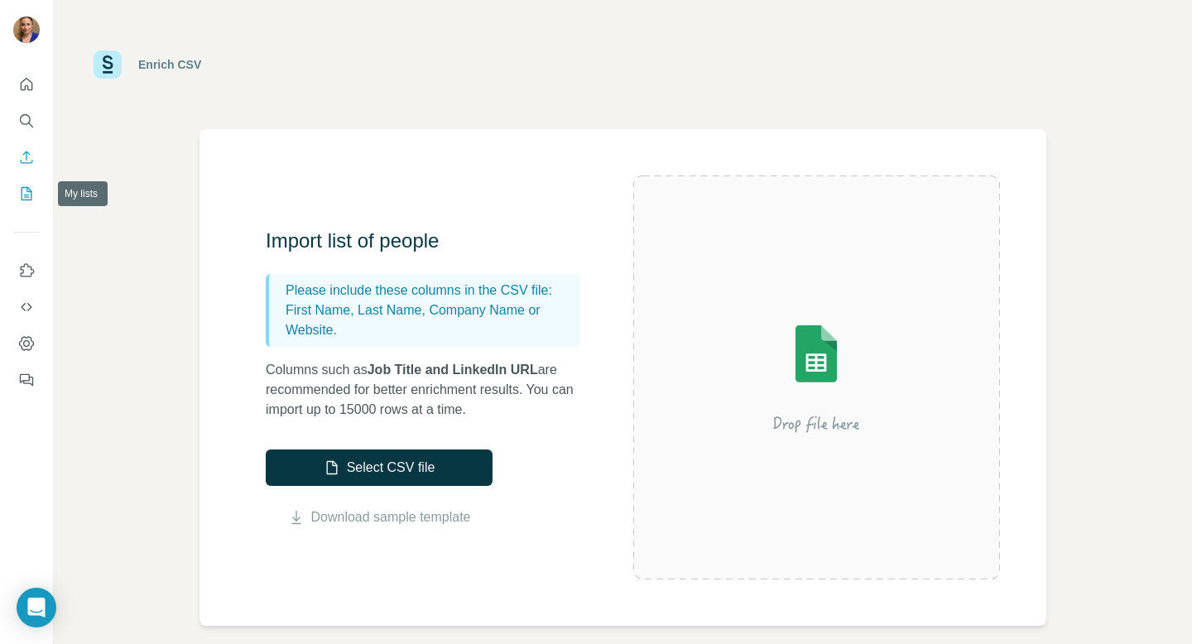
click at [28, 198] on icon "My lists" at bounding box center [26, 193] width 17 height 17
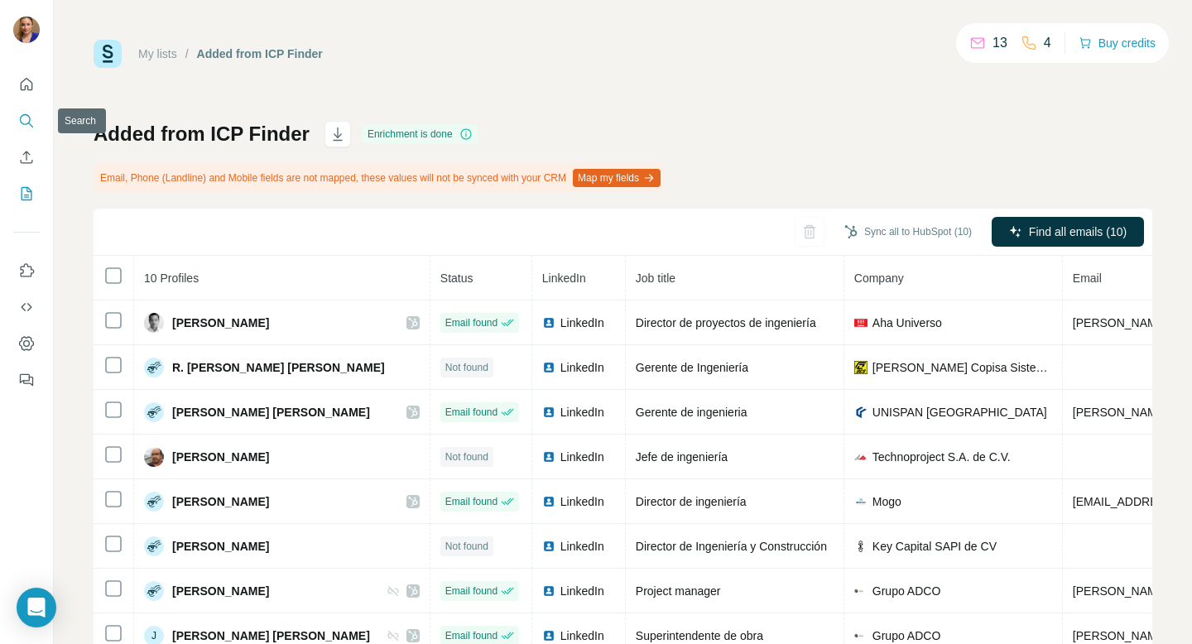
click at [30, 123] on icon "Search" at bounding box center [30, 125] width 5 height 5
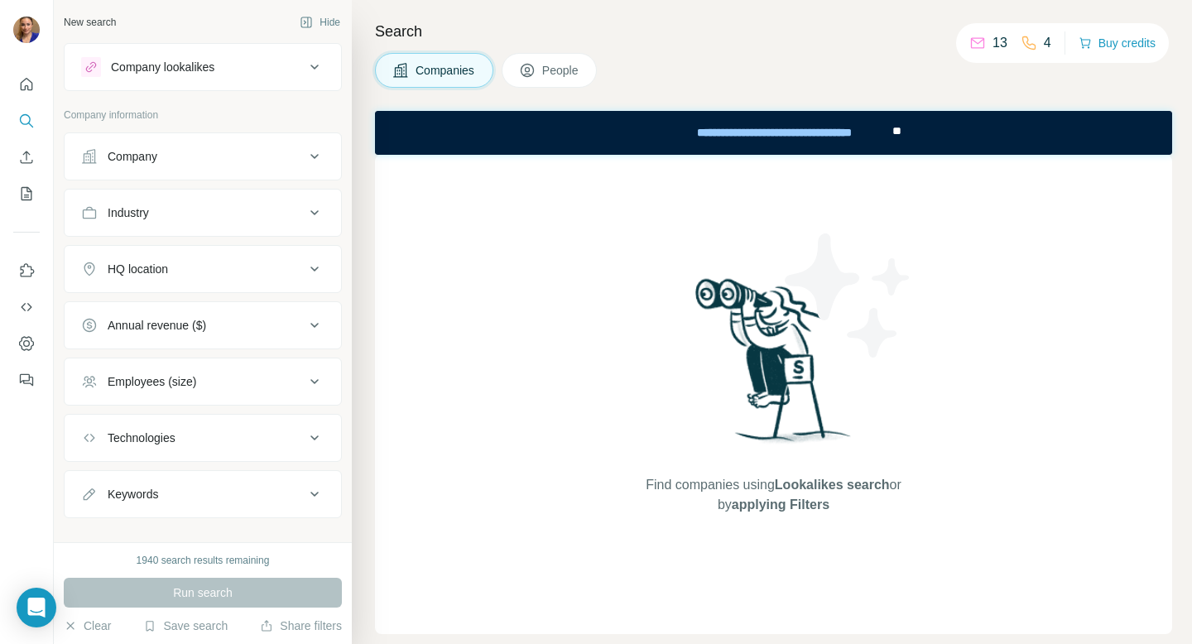
click at [218, 147] on button "Company" at bounding box center [203, 157] width 277 height 40
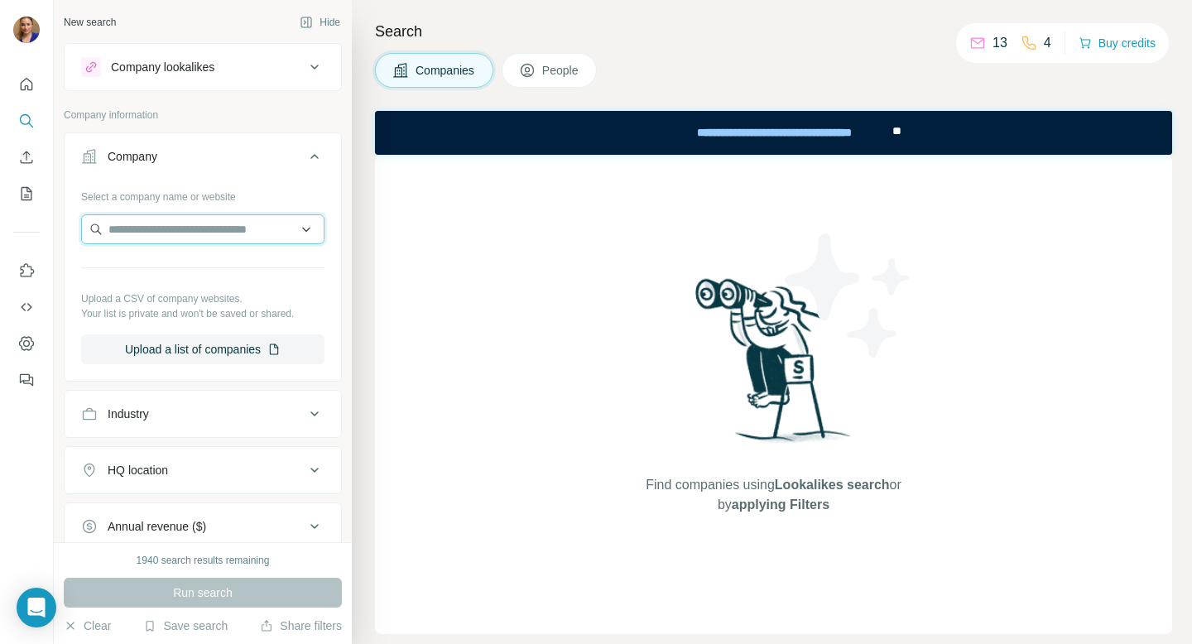
click at [190, 225] on input "text" at bounding box center [202, 229] width 243 height 30
click at [197, 270] on div "Type to search" at bounding box center [202, 268] width 235 height 33
click at [296, 231] on input "text" at bounding box center [202, 229] width 243 height 30
click at [556, 68] on span "People" at bounding box center [561, 70] width 38 height 17
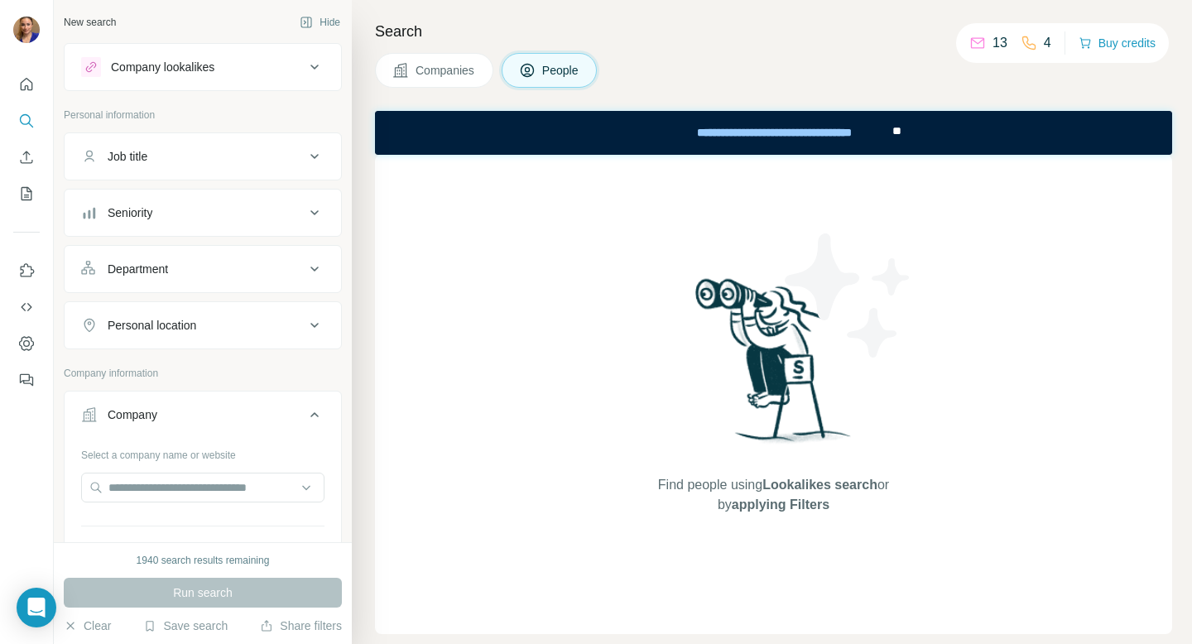
click at [229, 215] on div "Seniority" at bounding box center [193, 213] width 224 height 17
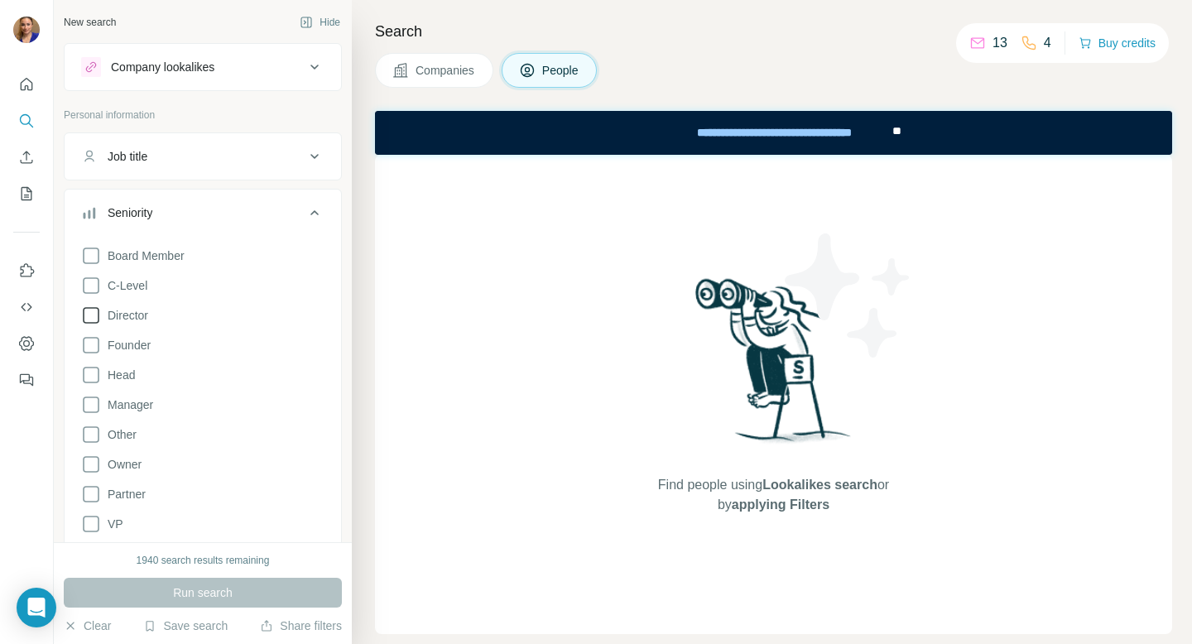
click at [89, 311] on icon at bounding box center [91, 316] width 20 height 20
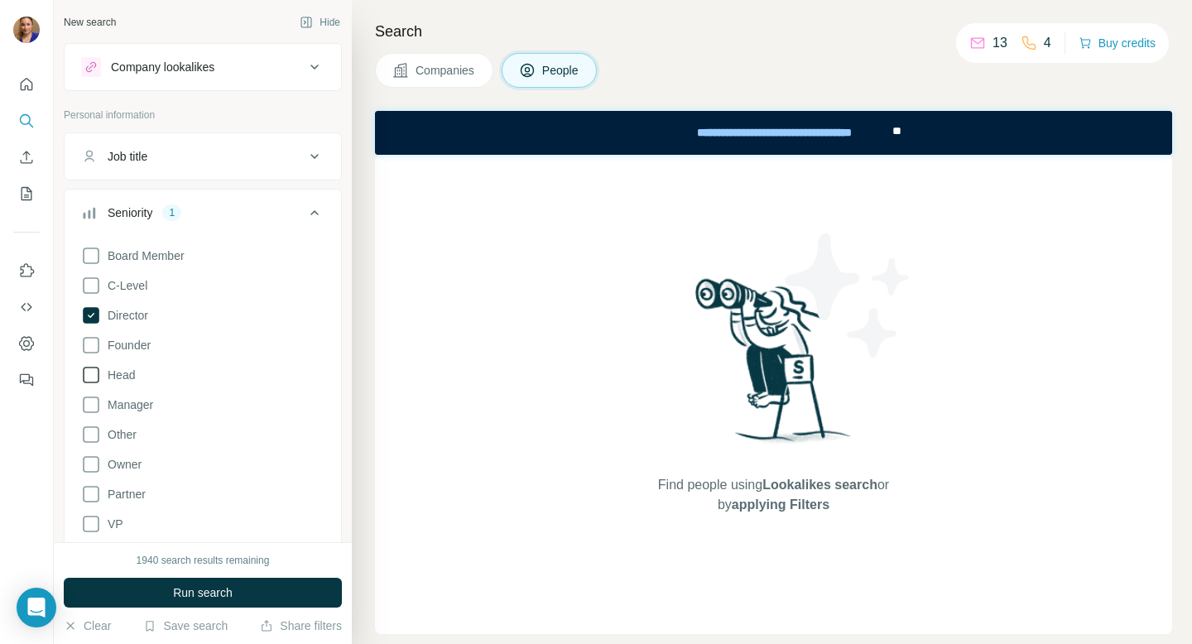
click at [90, 376] on icon at bounding box center [91, 375] width 20 height 20
click at [90, 402] on icon at bounding box center [91, 405] width 20 height 20
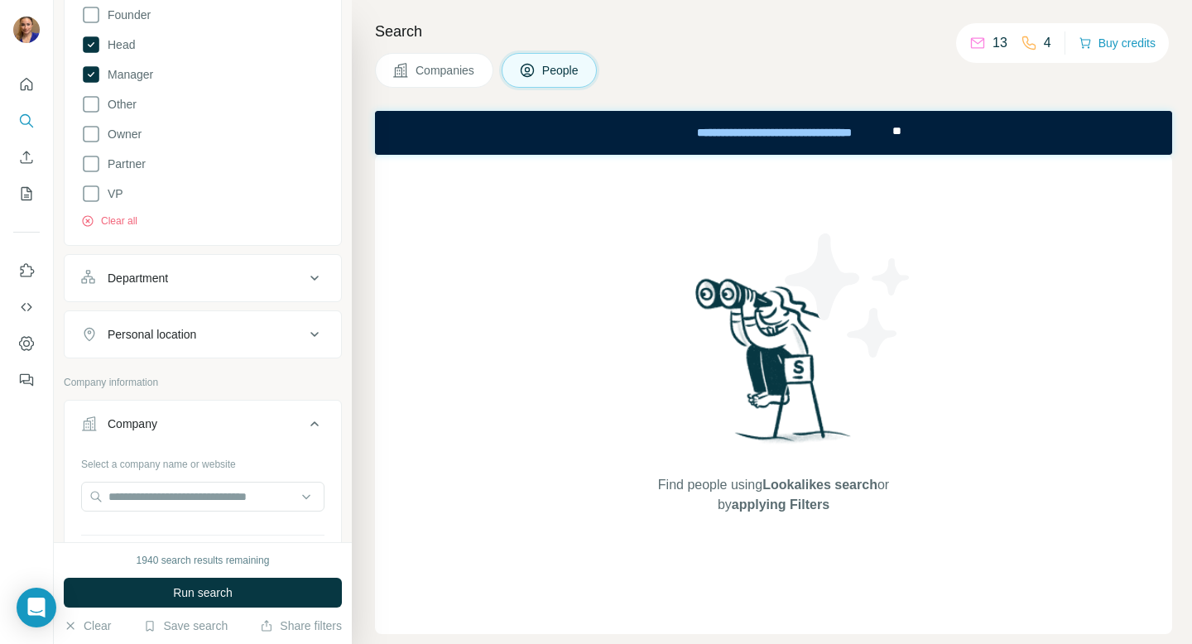
scroll to position [346, 0]
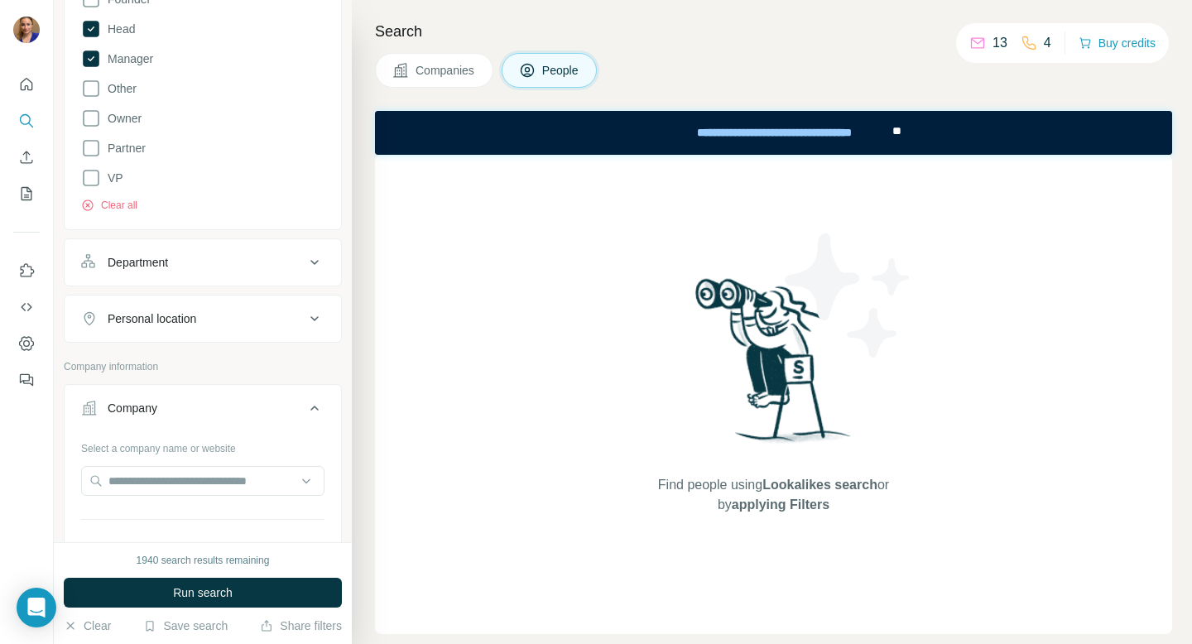
click at [296, 266] on div "Department" at bounding box center [193, 262] width 224 height 17
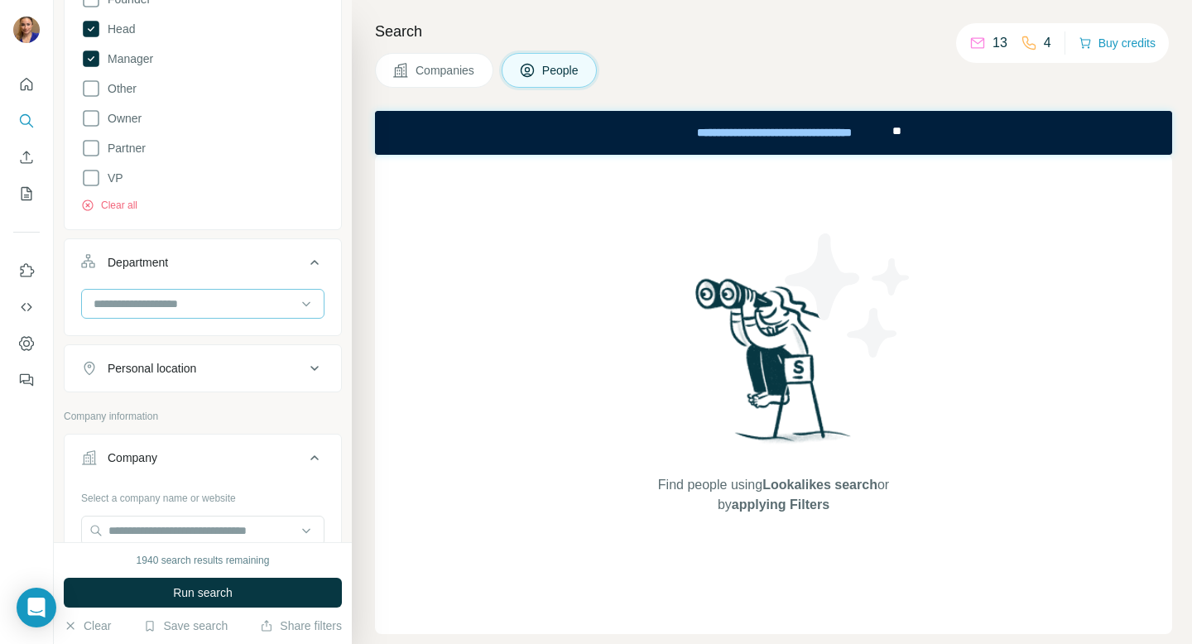
click at [259, 306] on input at bounding box center [194, 304] width 205 height 18
type input "*"
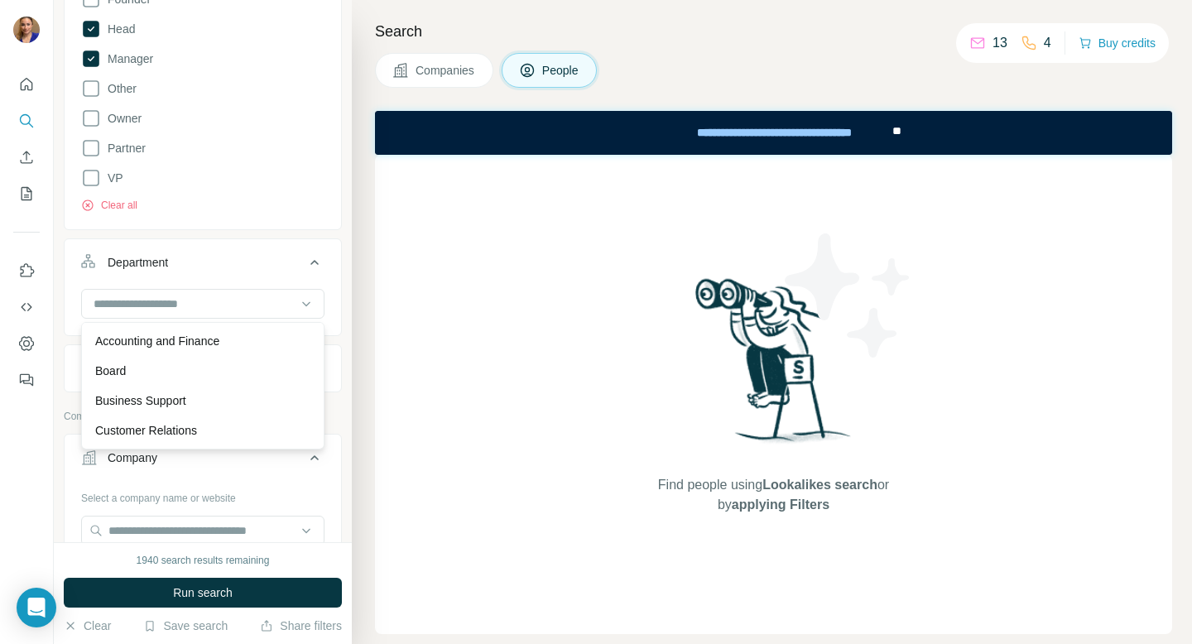
click at [359, 249] on div "Search Companies People Find people using Lookalikes search or by applying Filt…" at bounding box center [772, 322] width 840 height 644
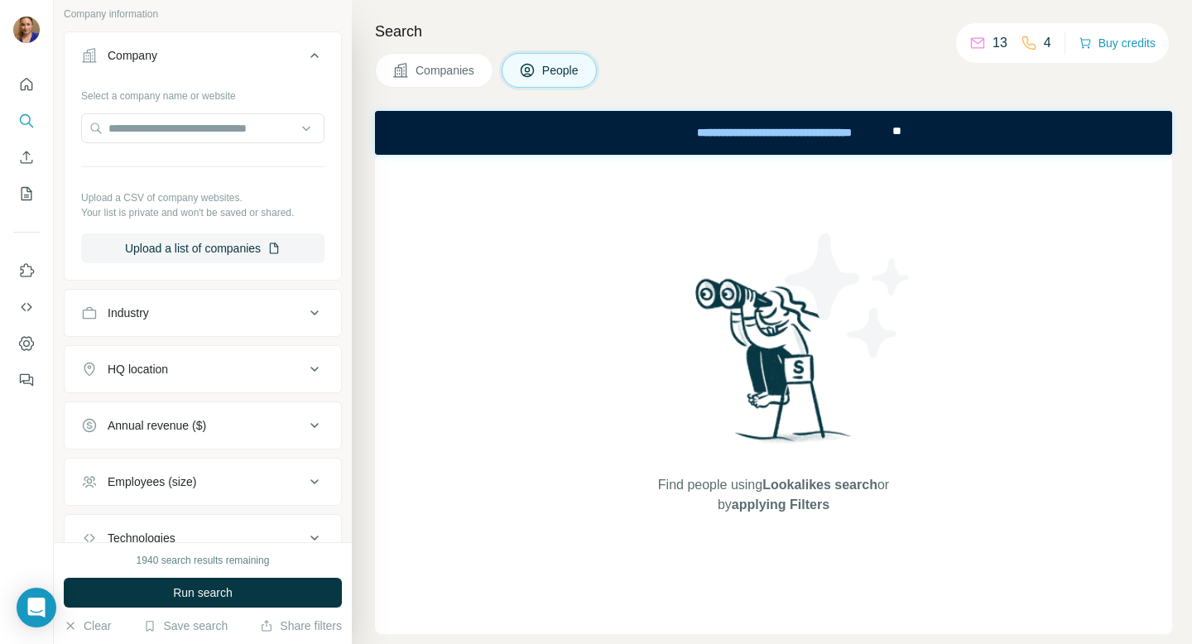
scroll to position [765, 0]
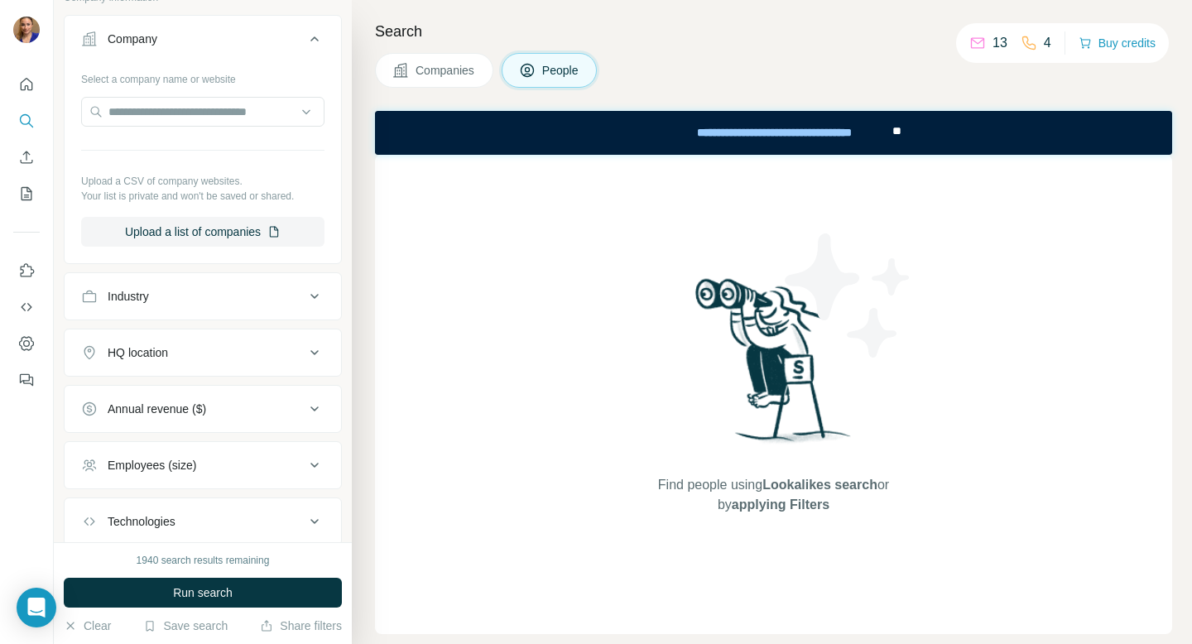
click at [224, 296] on div "Industry" at bounding box center [193, 296] width 224 height 17
click at [202, 339] on input at bounding box center [194, 338] width 205 height 18
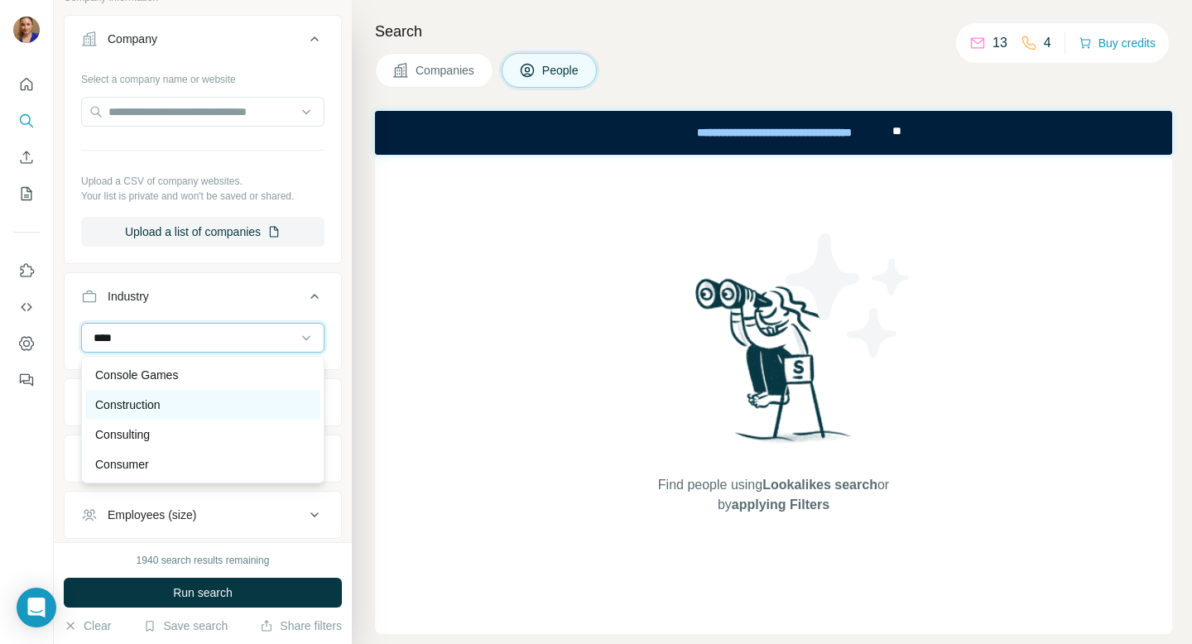
type input "****"
click at [172, 403] on div "Construction" at bounding box center [202, 405] width 215 height 17
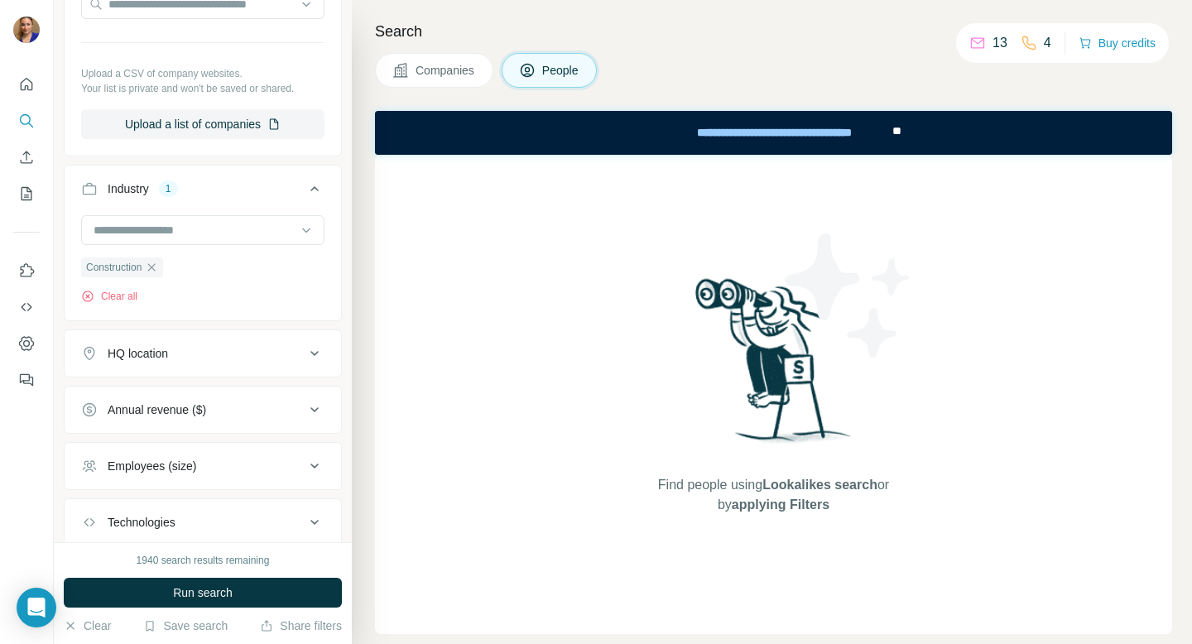
scroll to position [888, 0]
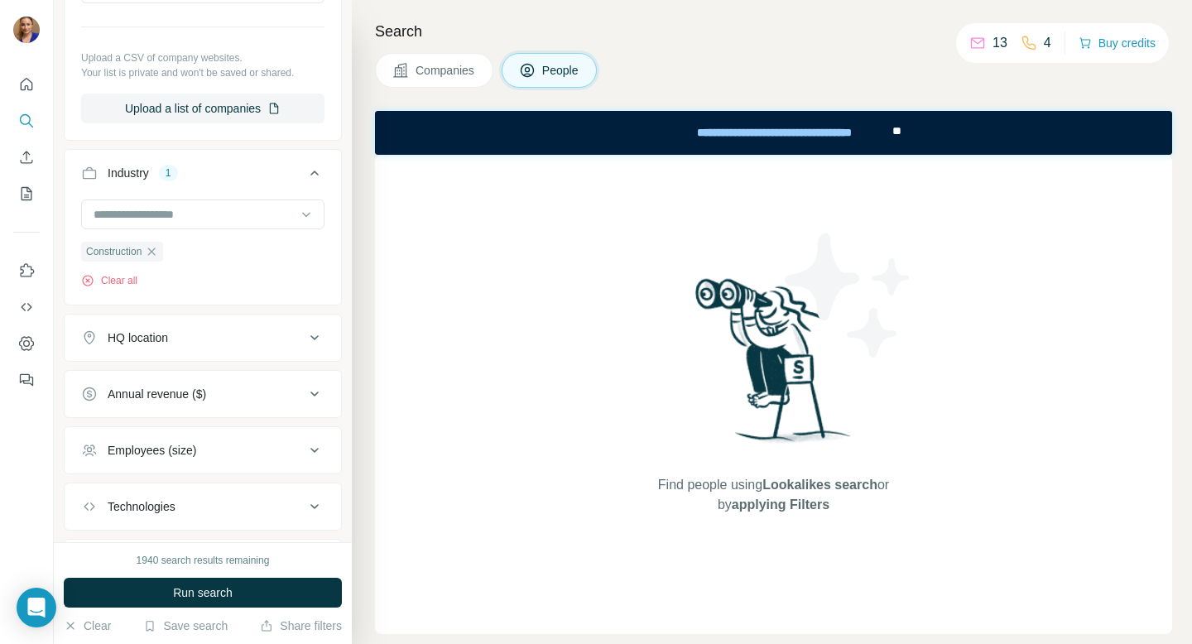
click at [196, 452] on div "Employees (size)" at bounding box center [152, 450] width 89 height 17
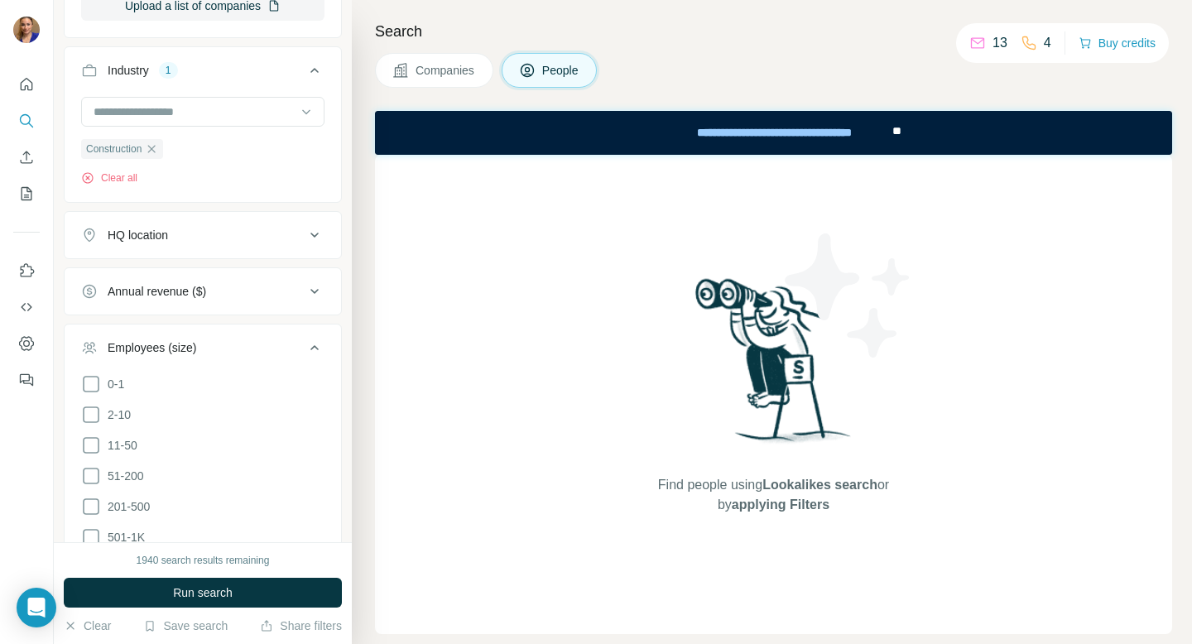
scroll to position [1005, 0]
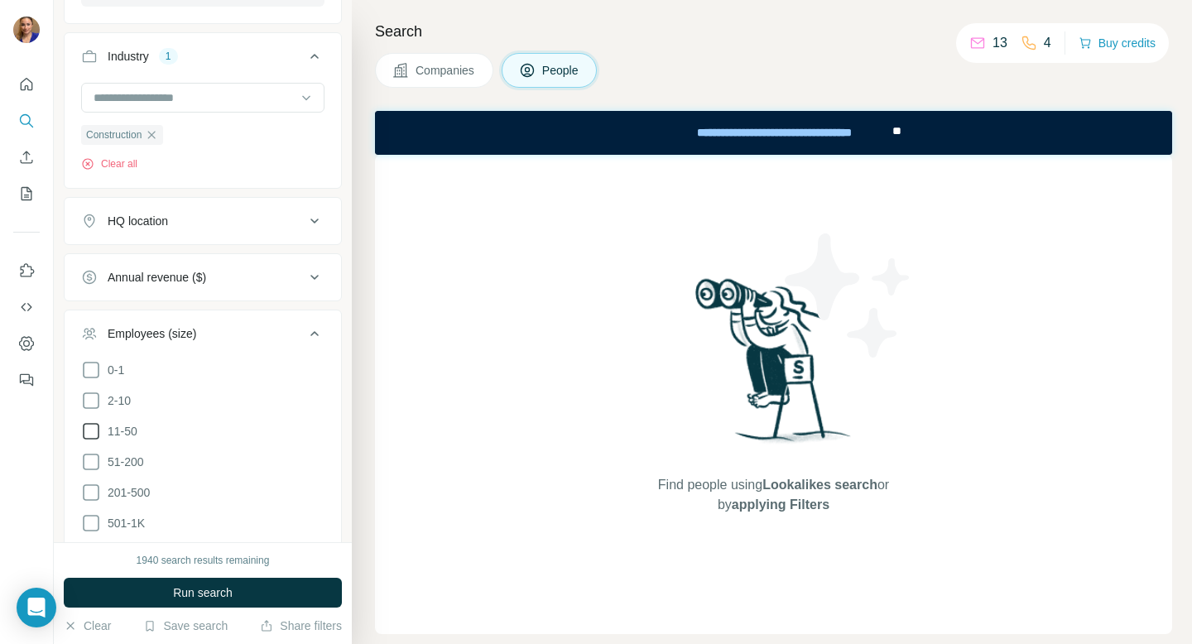
click at [91, 431] on icon at bounding box center [91, 431] width 20 height 20
click at [91, 459] on icon at bounding box center [91, 462] width 20 height 20
click at [90, 488] on icon at bounding box center [91, 493] width 20 height 20
click at [362, 421] on div "Search Companies People Find people using Lookalikes search or by applying Filt…" at bounding box center [772, 322] width 840 height 644
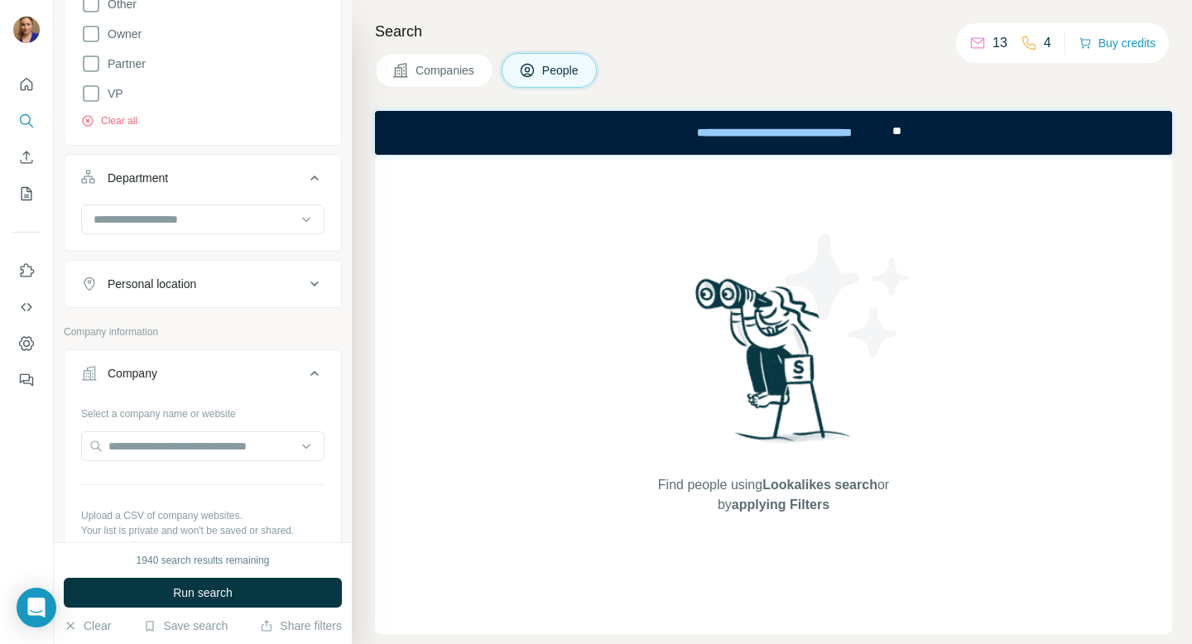
scroll to position [429, 0]
click at [296, 277] on div "Personal location" at bounding box center [193, 285] width 224 height 17
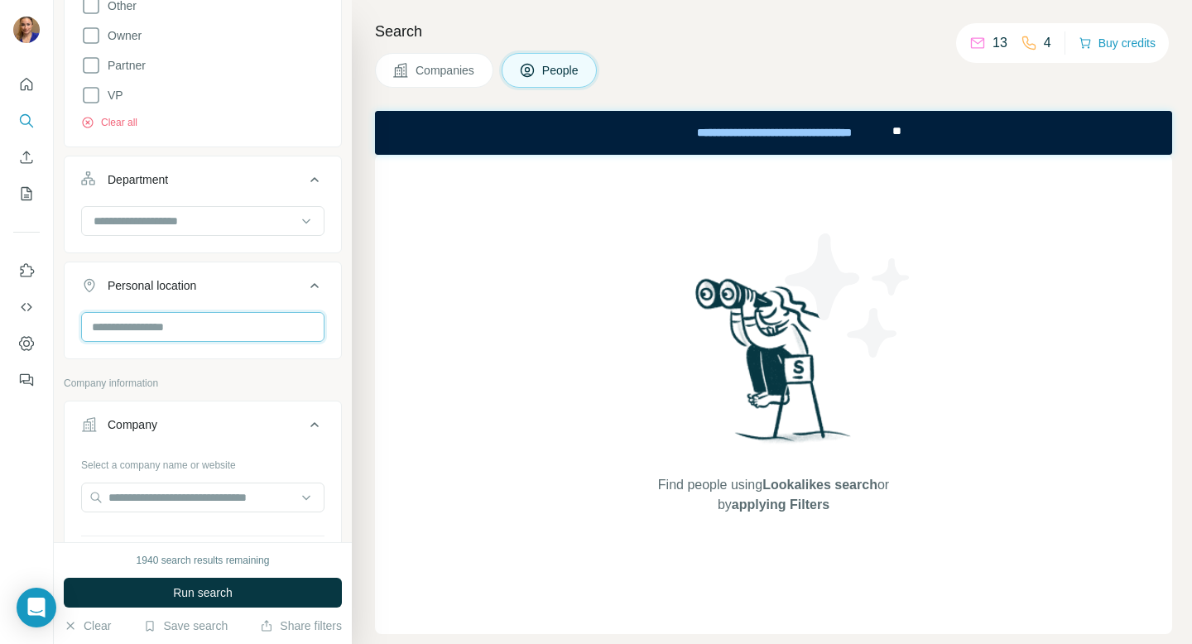
click at [190, 319] on input "text" at bounding box center [202, 327] width 243 height 30
type input "******"
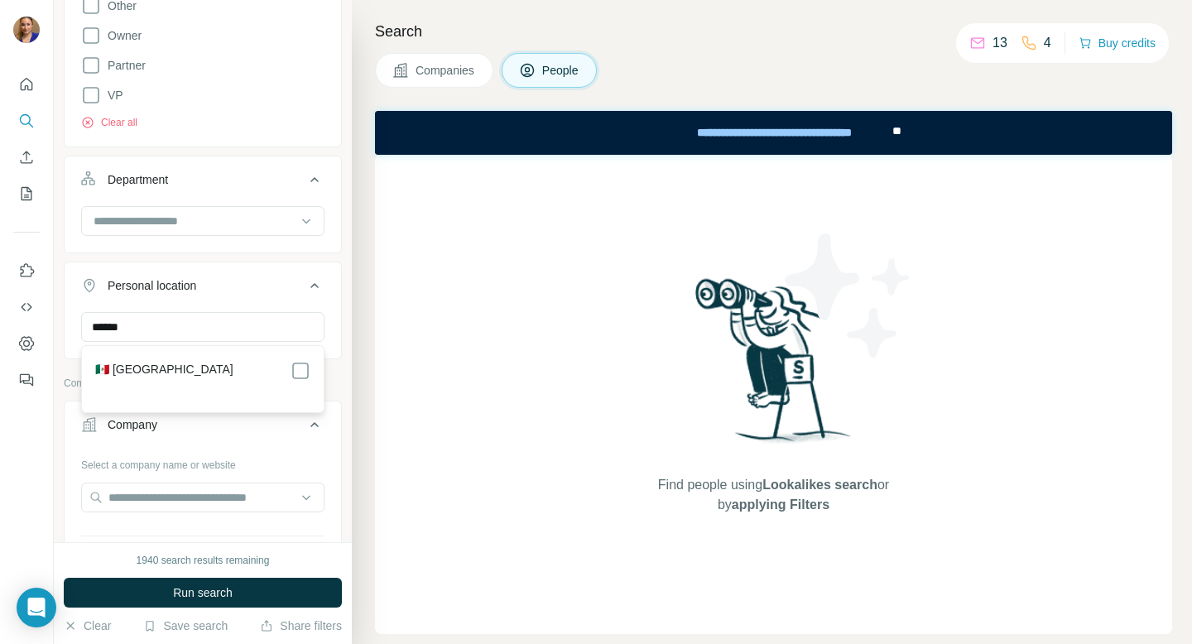
click at [161, 362] on div "🇲🇽 Mexico" at bounding box center [202, 371] width 215 height 20
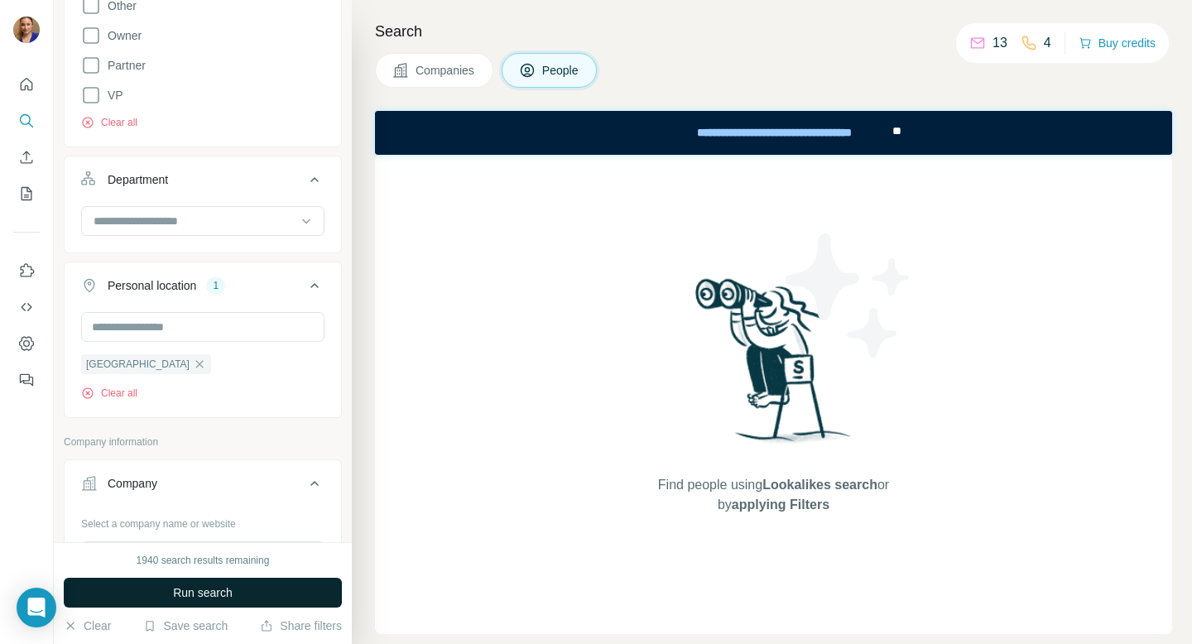
click at [358, 434] on div "Search Companies People Find people using Lookalikes search or by applying Filt…" at bounding box center [772, 322] width 840 height 644
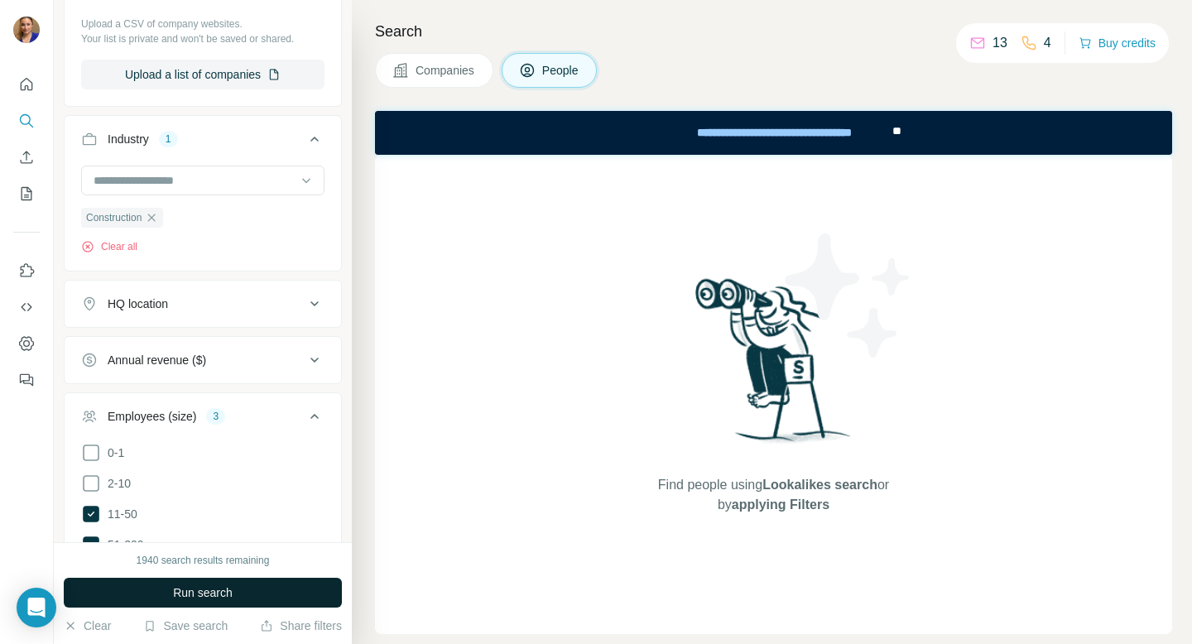
scroll to position [1054, 0]
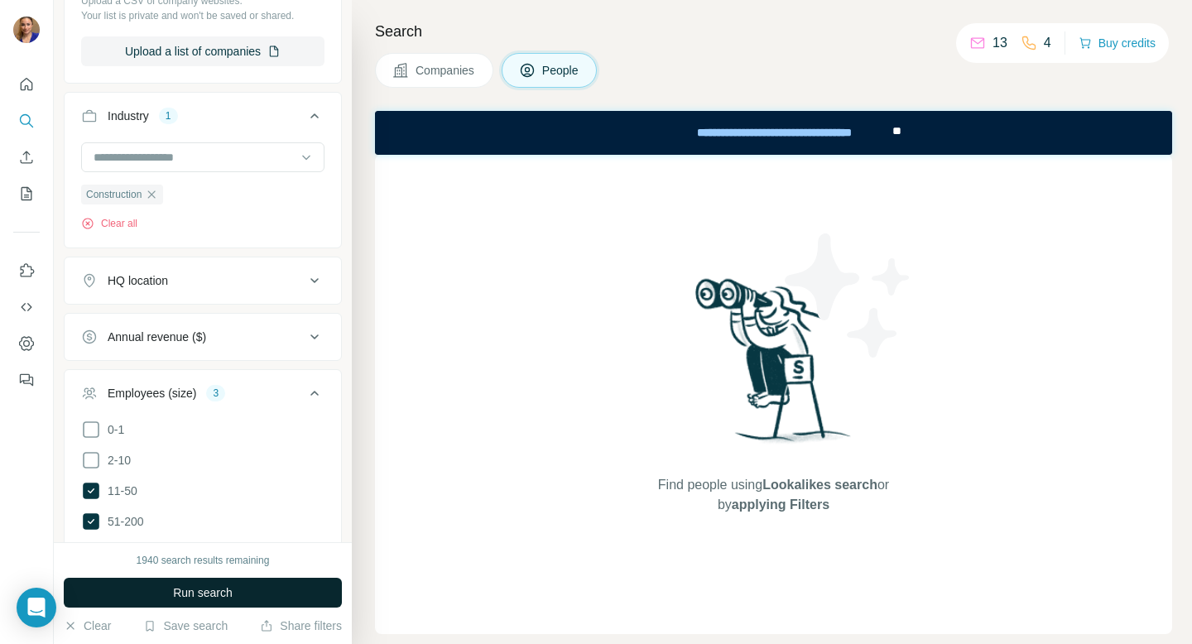
click at [310, 283] on icon at bounding box center [315, 281] width 20 height 20
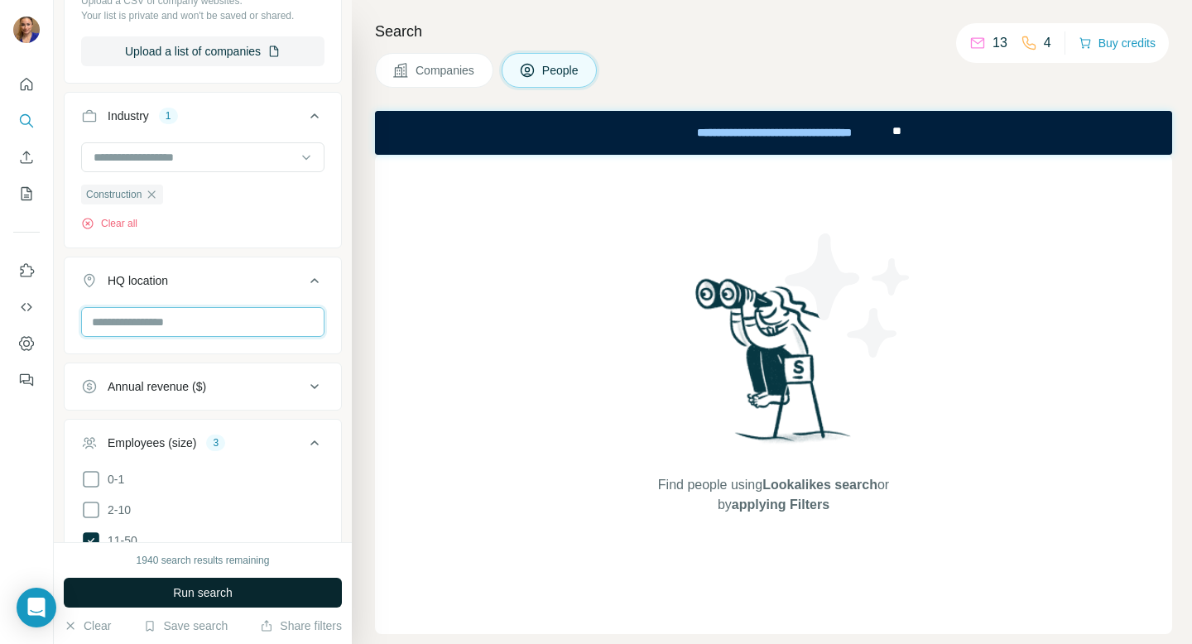
click at [266, 325] on input "text" at bounding box center [202, 322] width 243 height 30
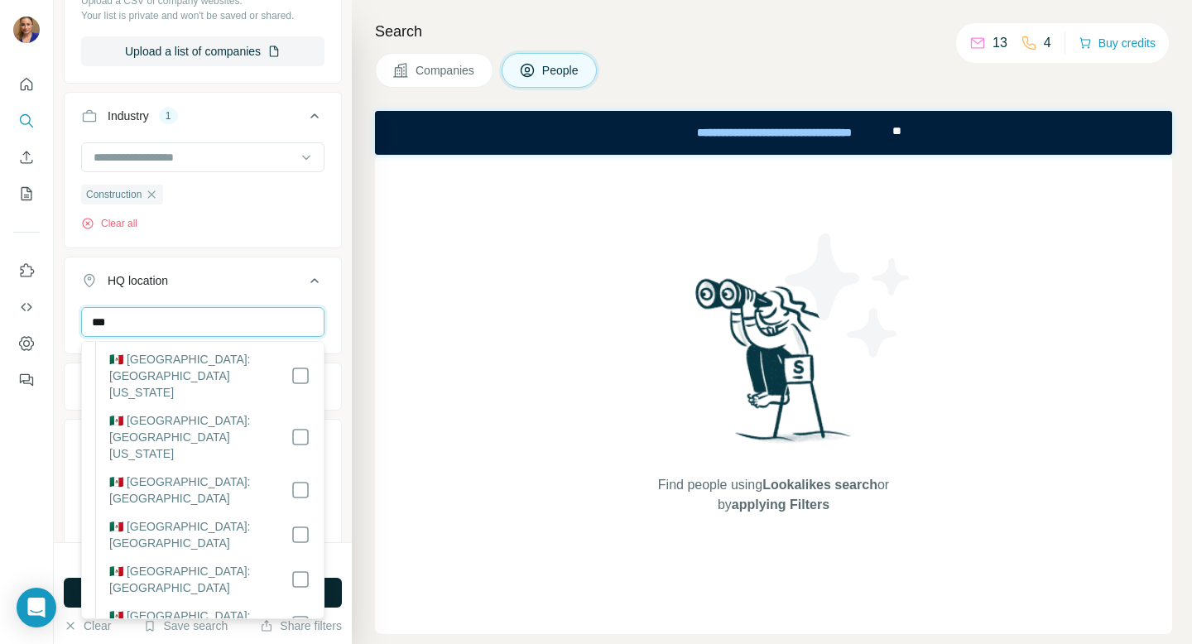
scroll to position [94, 0]
type input "***"
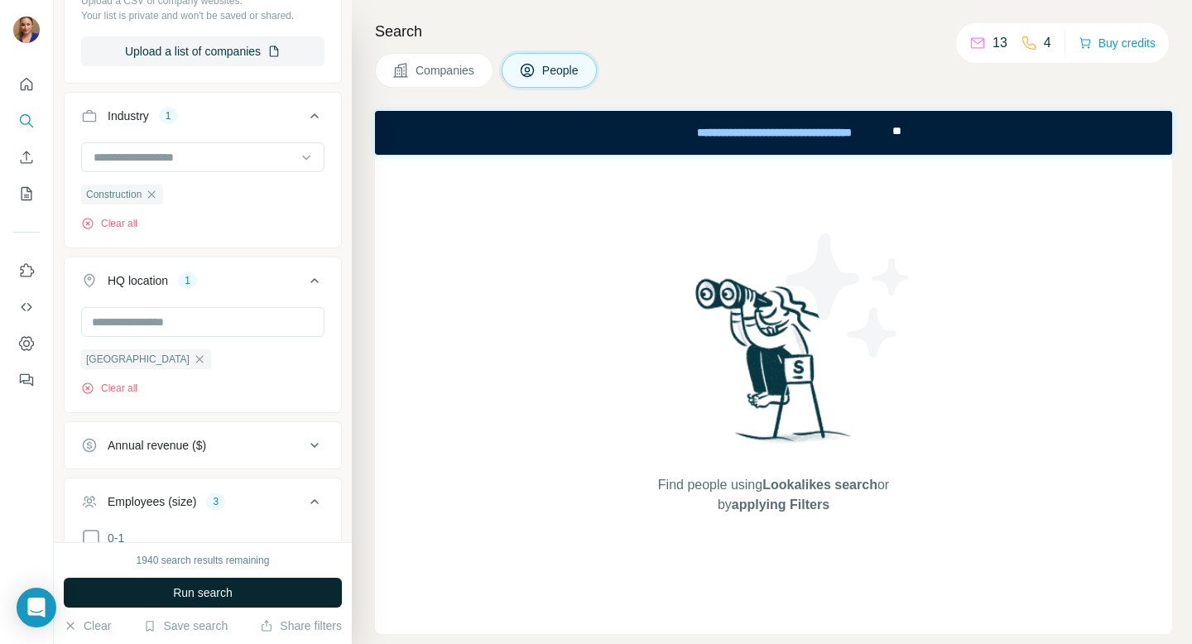
click at [363, 483] on div "Search Companies People Find people using Lookalikes search or by applying Filt…" at bounding box center [772, 322] width 840 height 644
click at [189, 600] on span "Run search" at bounding box center [203, 593] width 60 height 17
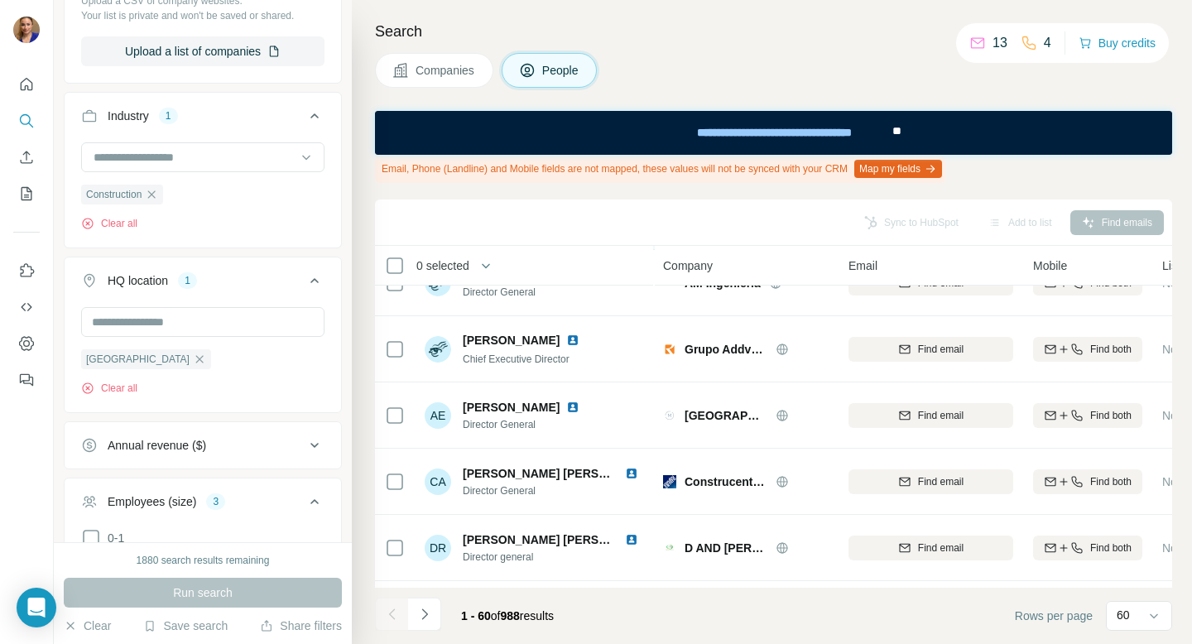
scroll to position [184, 0]
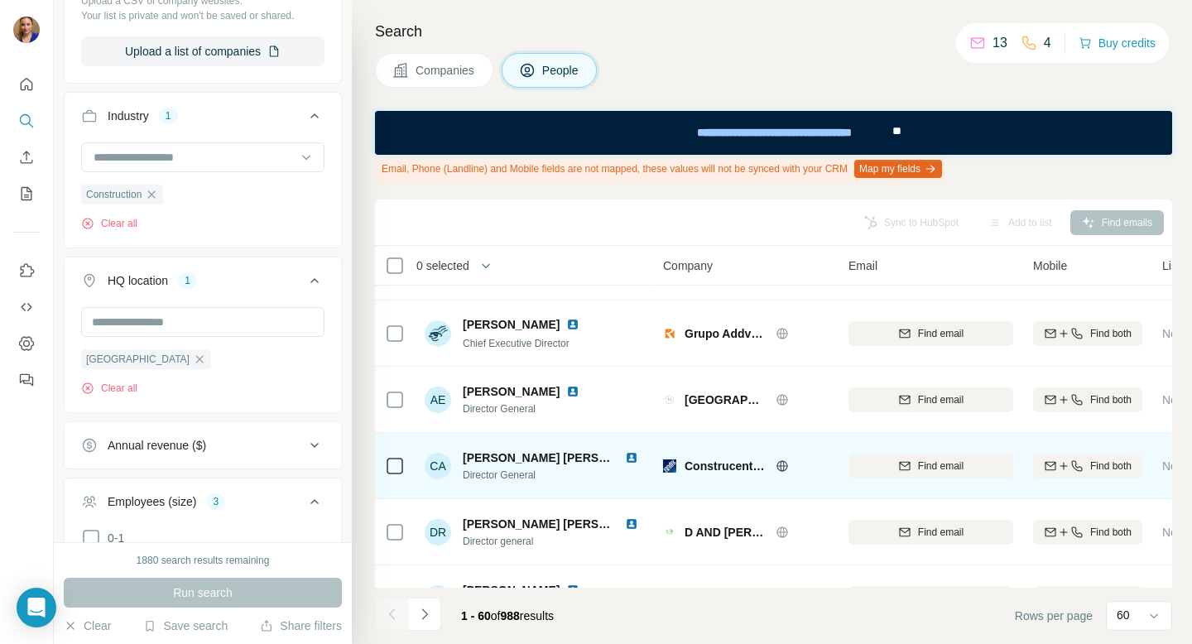
click at [625, 459] on img at bounding box center [631, 457] width 13 height 13
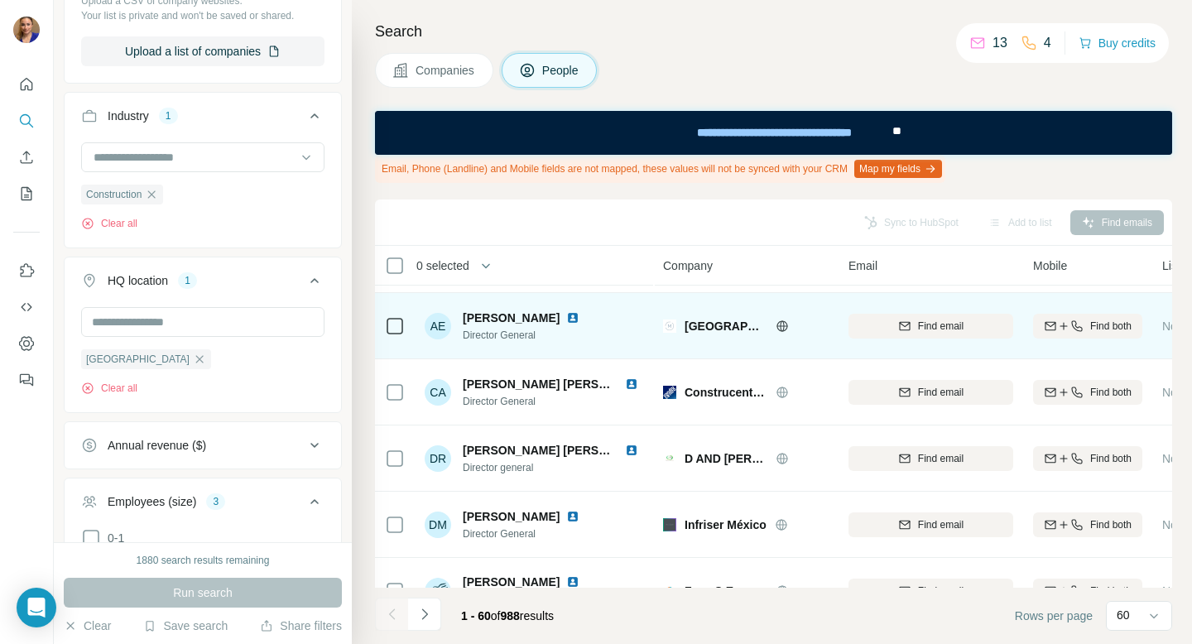
scroll to position [260, 0]
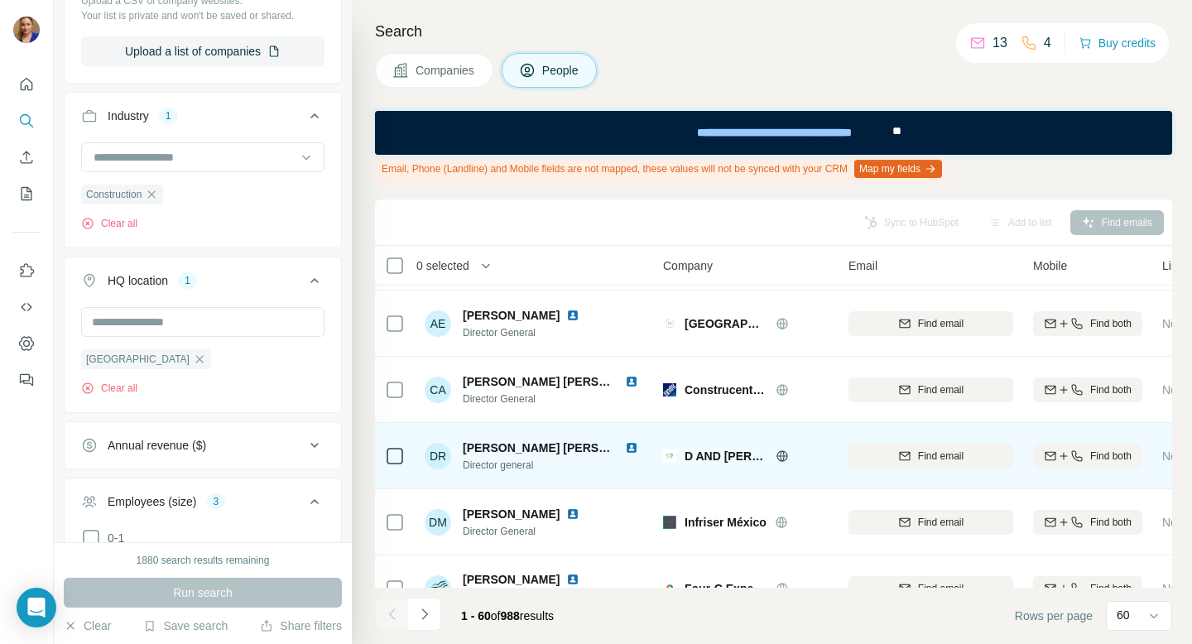
click at [625, 445] on img at bounding box center [631, 447] width 13 height 13
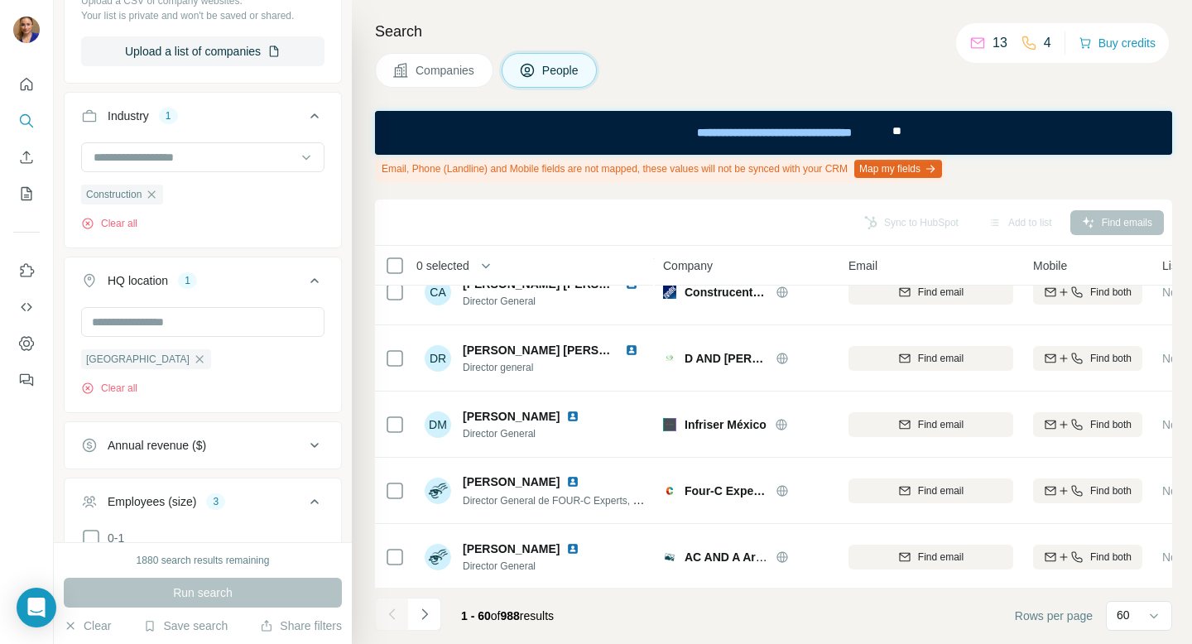
scroll to position [359, 0]
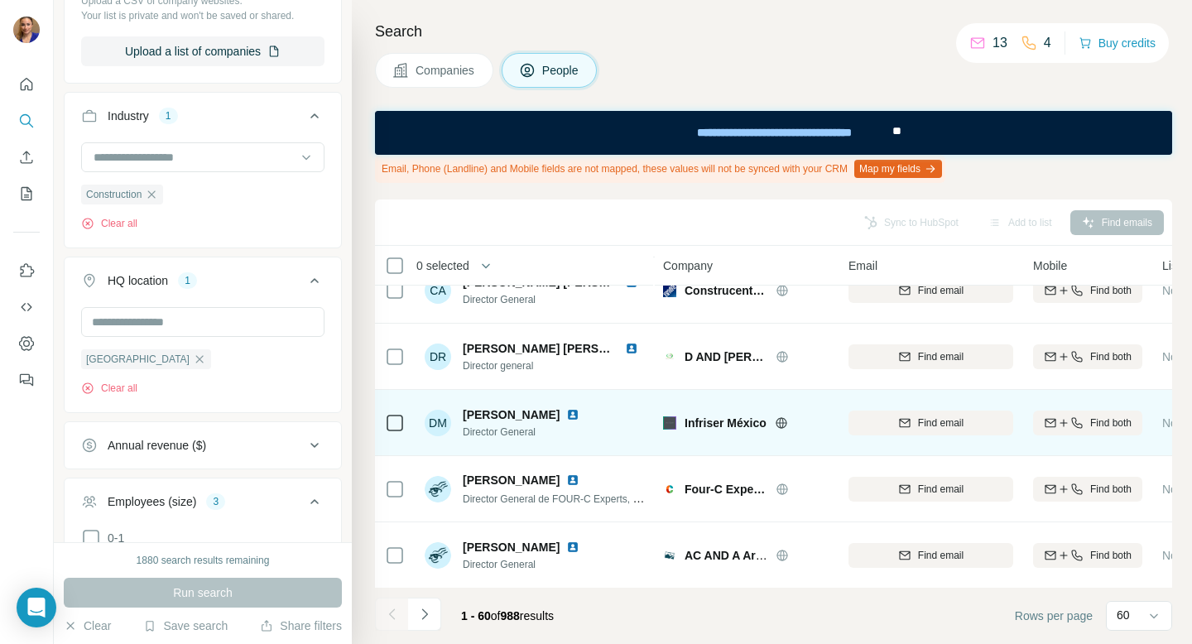
click at [566, 415] on img at bounding box center [572, 414] width 13 height 13
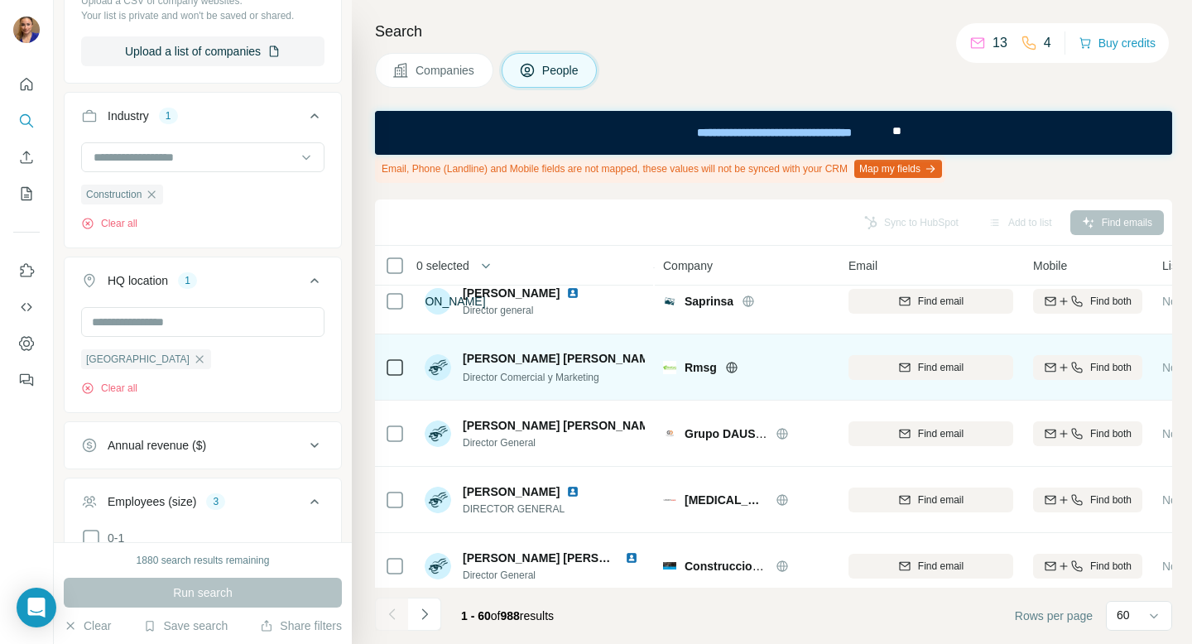
scroll to position [882, 0]
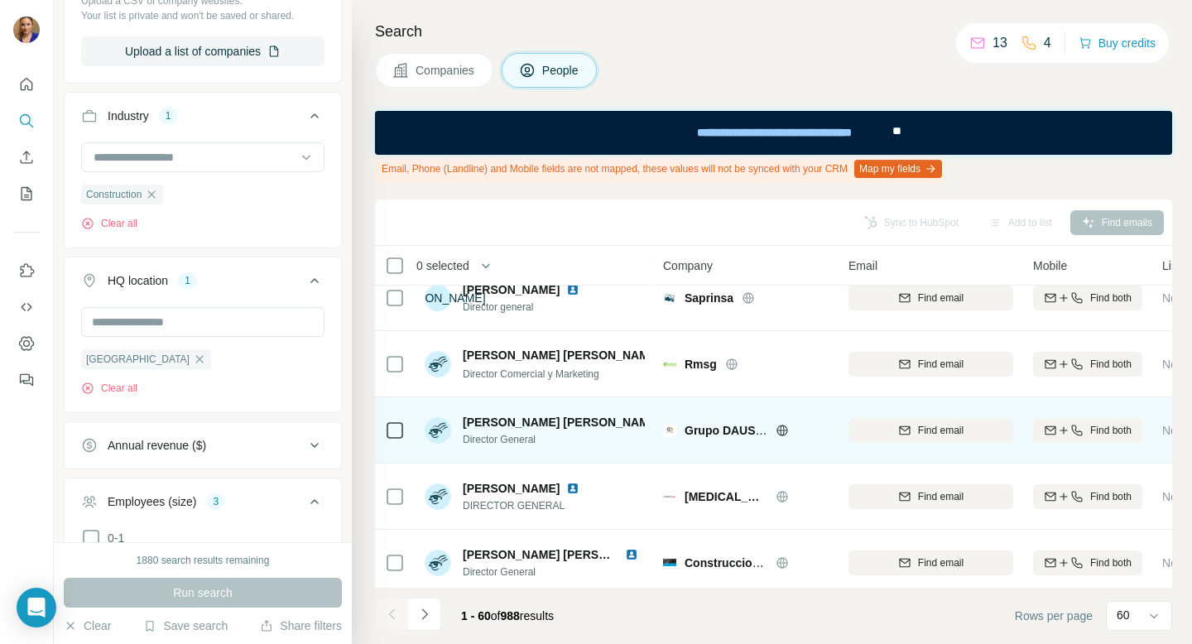
click at [667, 421] on img at bounding box center [670, 422] width 7 height 13
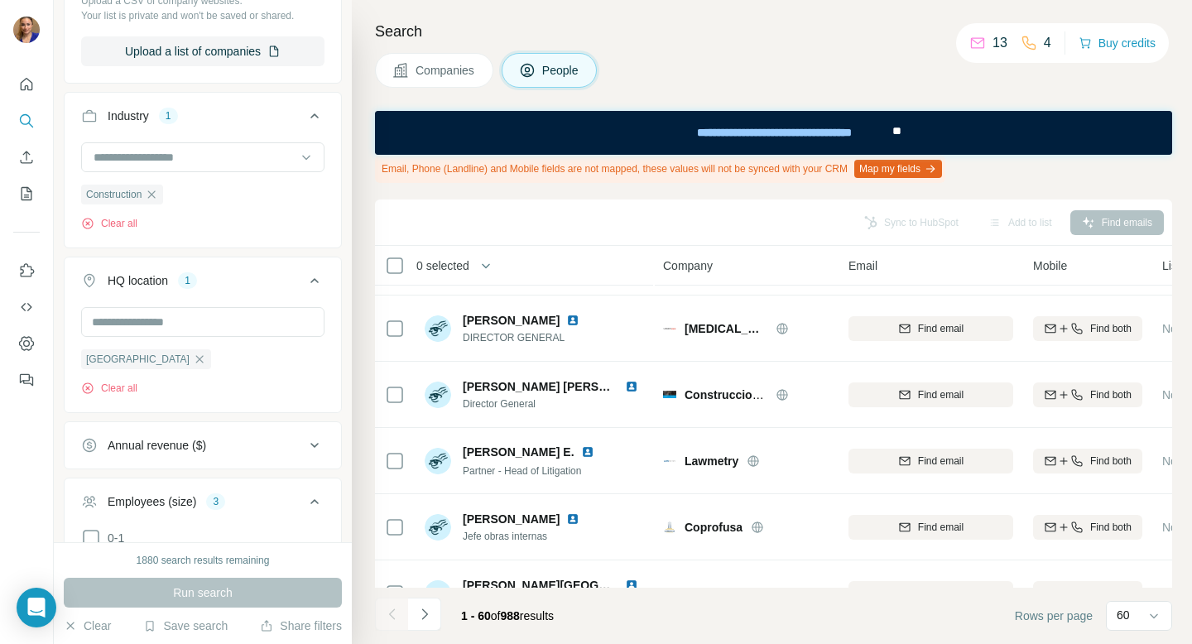
scroll to position [1052, 0]
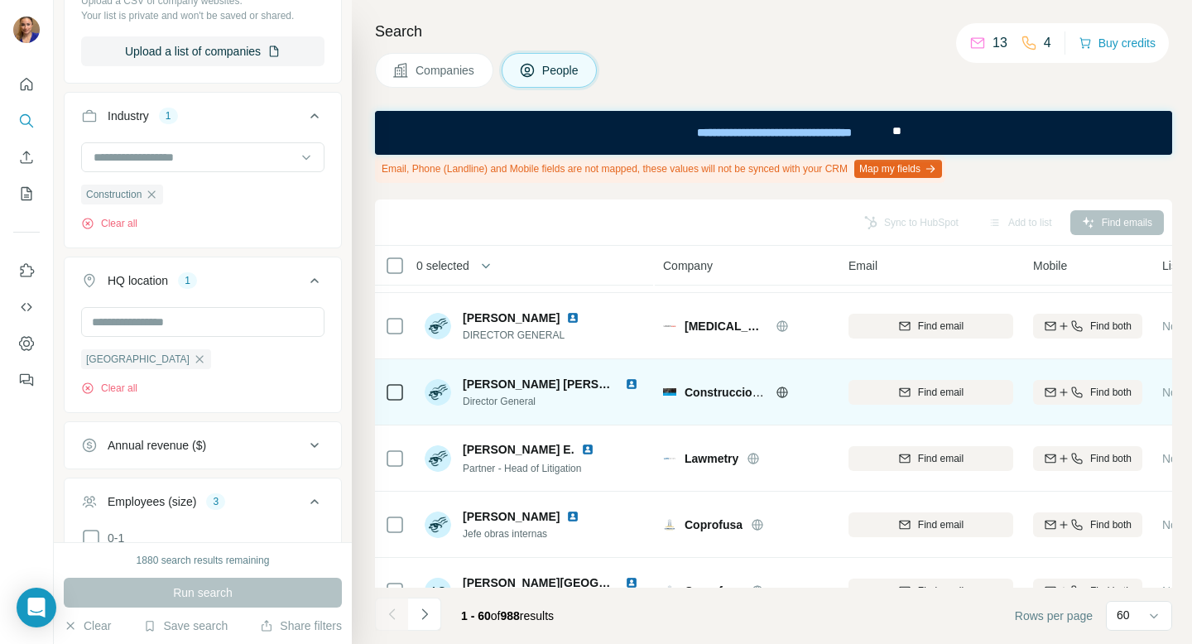
click at [625, 384] on img at bounding box center [631, 384] width 13 height 13
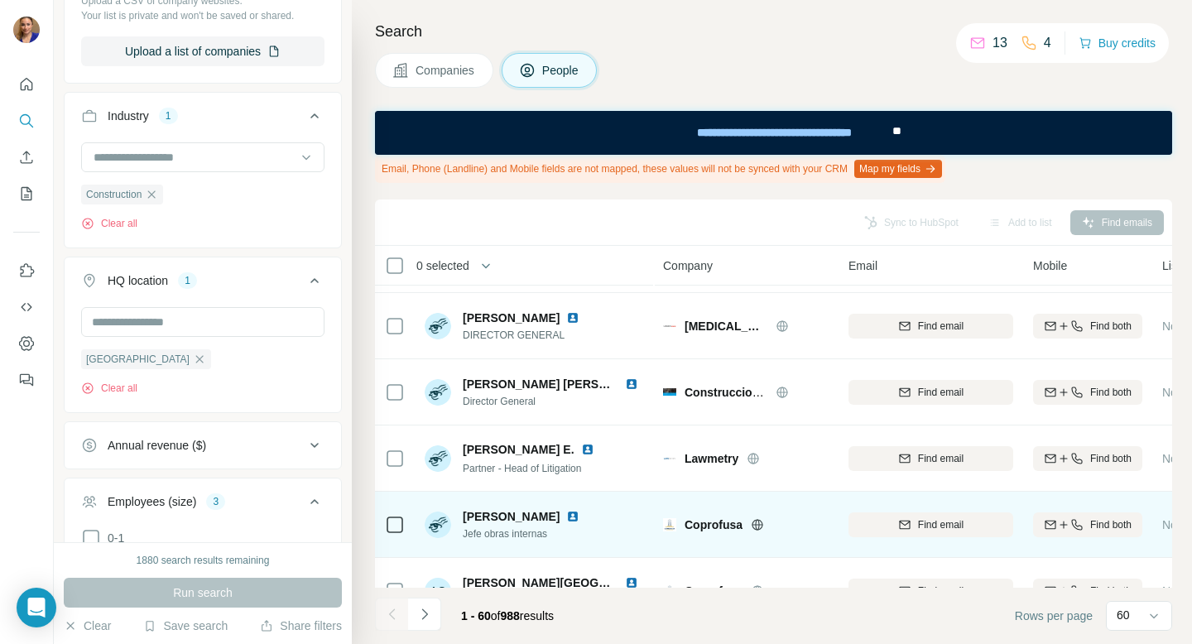
click at [580, 514] on img at bounding box center [572, 516] width 13 height 13
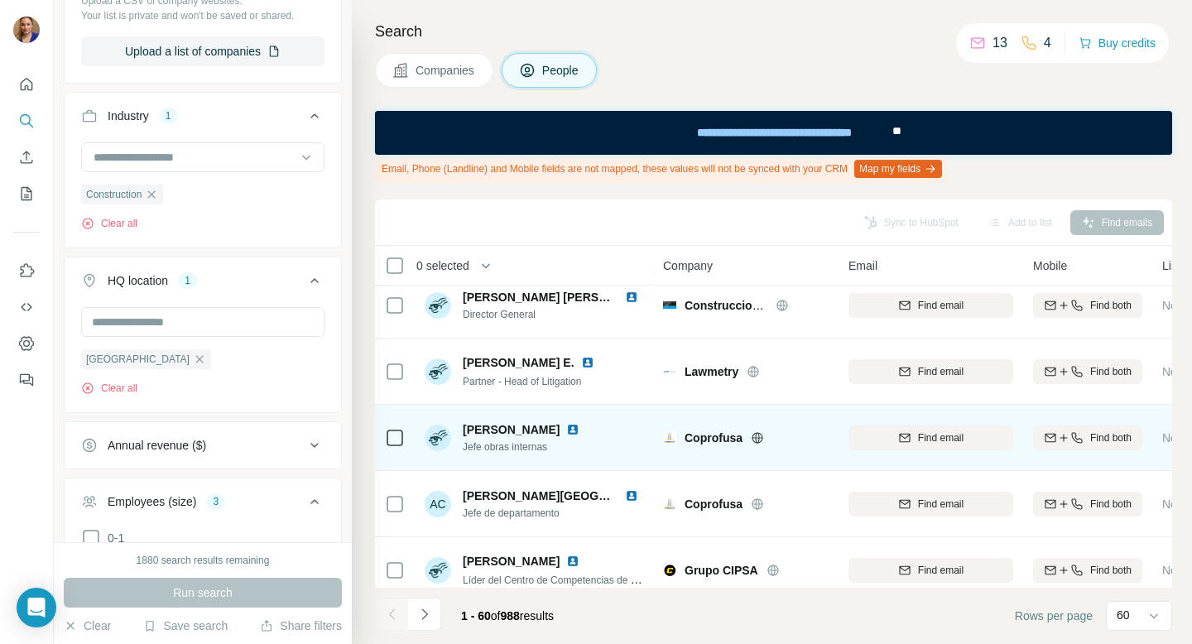
scroll to position [1148, 0]
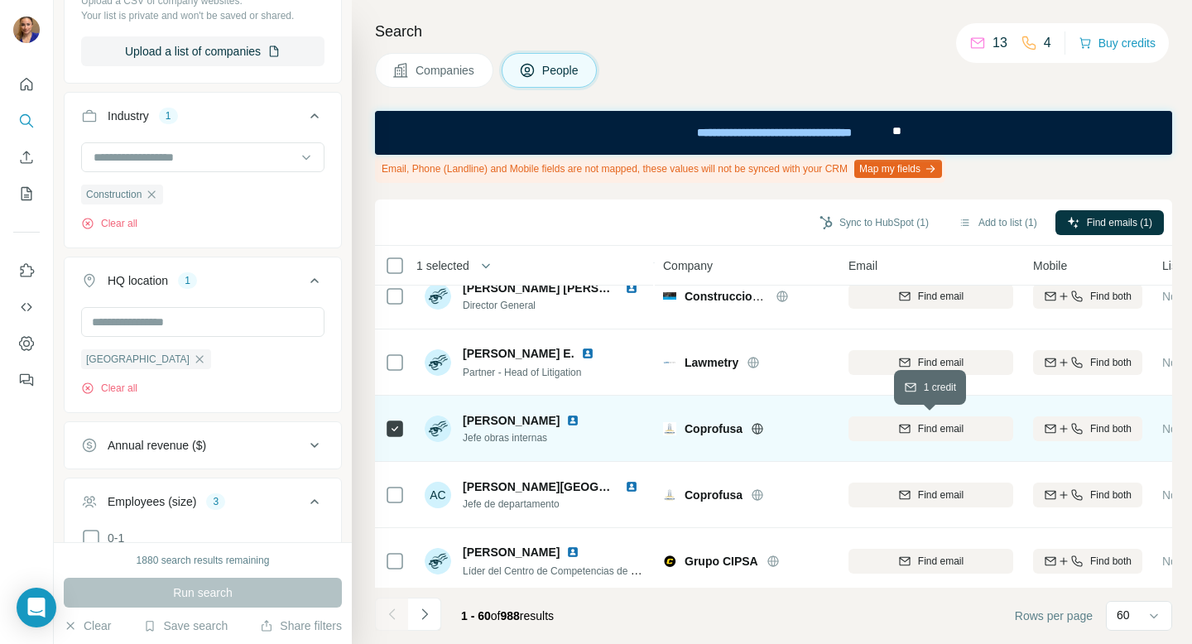
click at [928, 429] on span "Find email" at bounding box center [941, 428] width 46 height 15
click at [900, 223] on button "Sync to HubSpot (1)" at bounding box center [874, 222] width 132 height 25
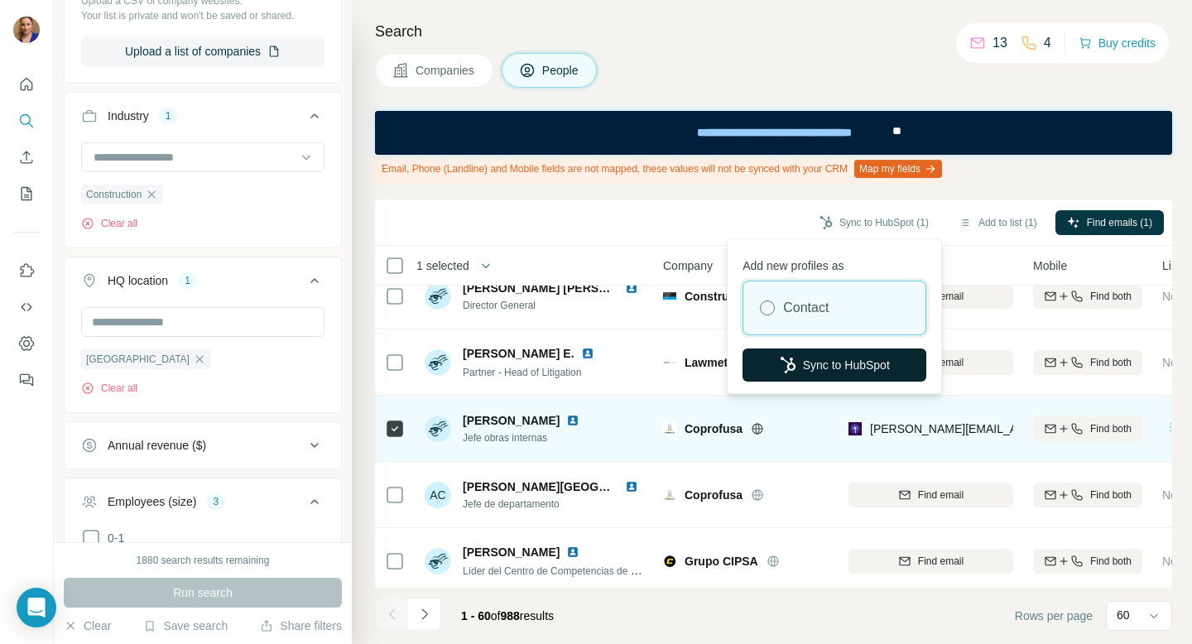
click at [804, 359] on button "Sync to HubSpot" at bounding box center [835, 365] width 184 height 33
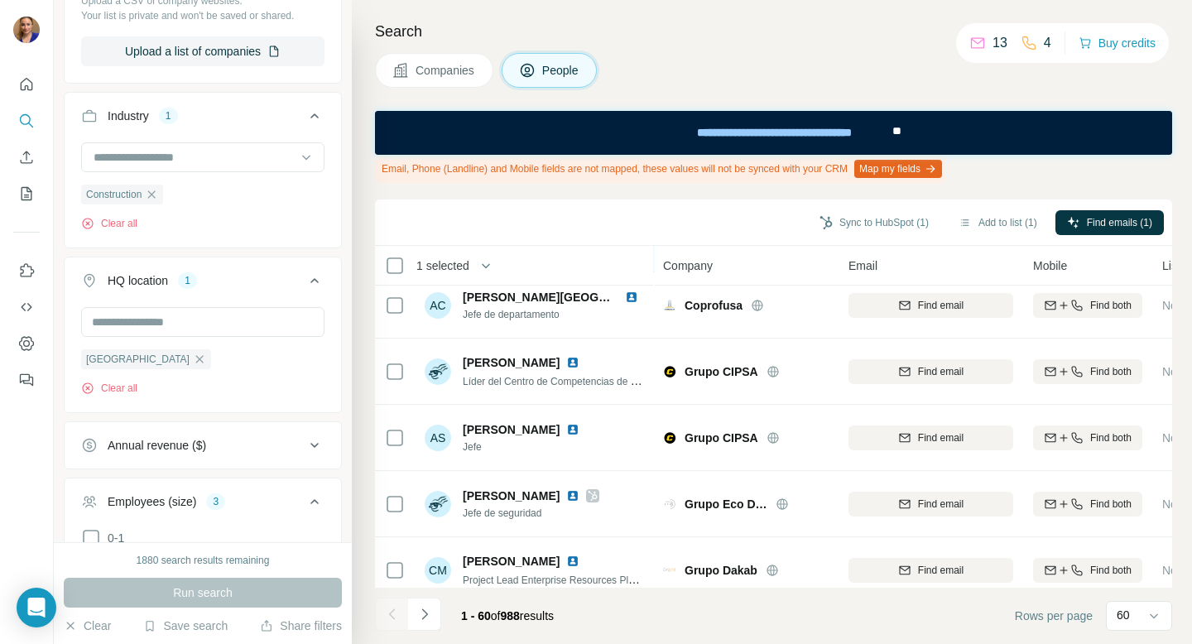
scroll to position [1340, 0]
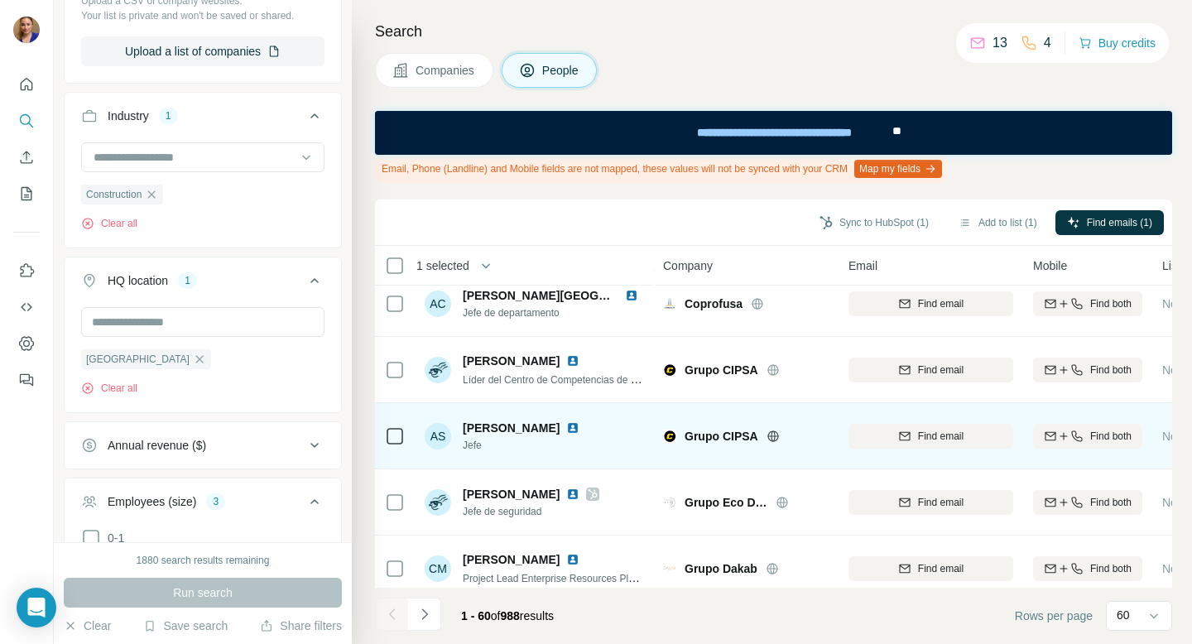
click at [566, 427] on img at bounding box center [572, 427] width 13 height 13
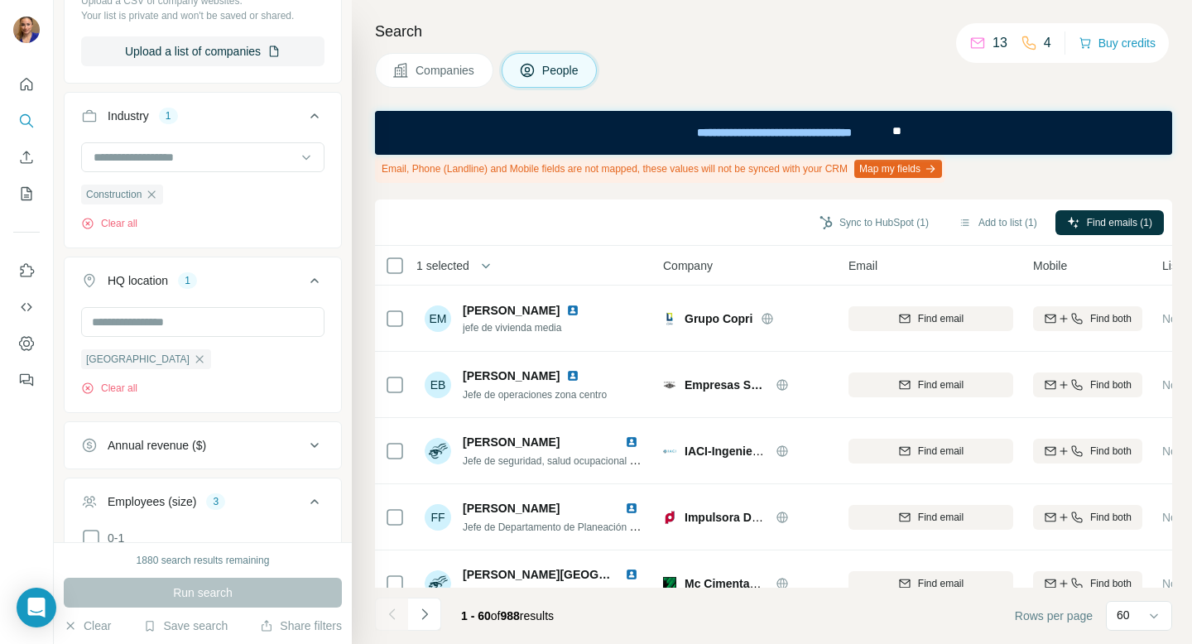
scroll to position [1858, 0]
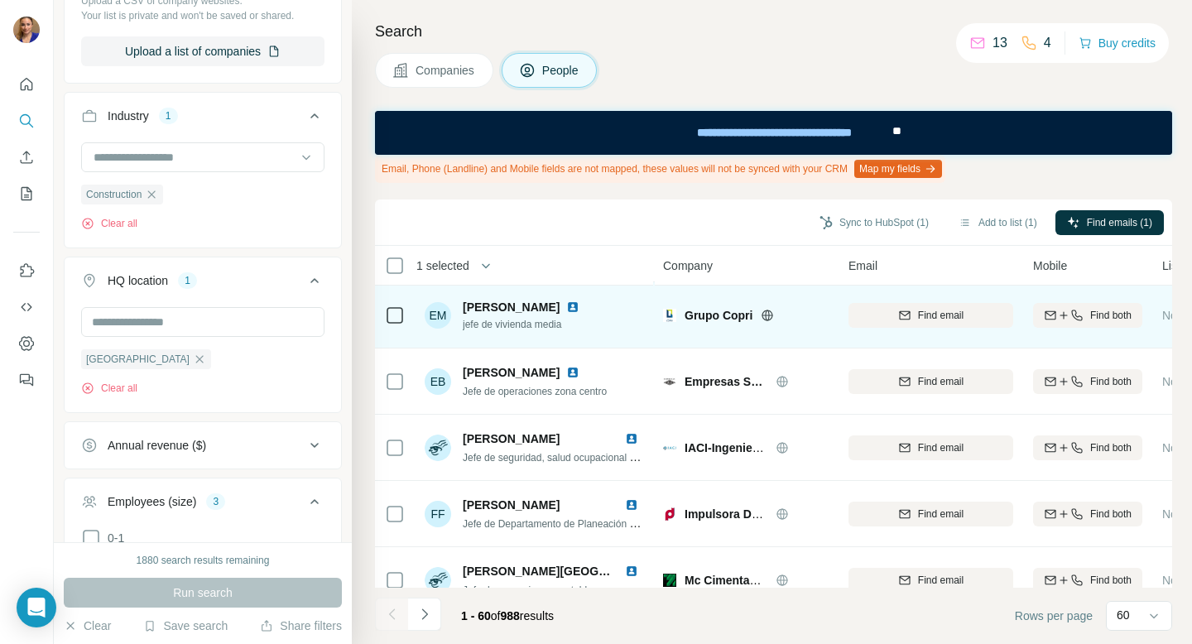
click at [566, 306] on img at bounding box center [572, 307] width 13 height 13
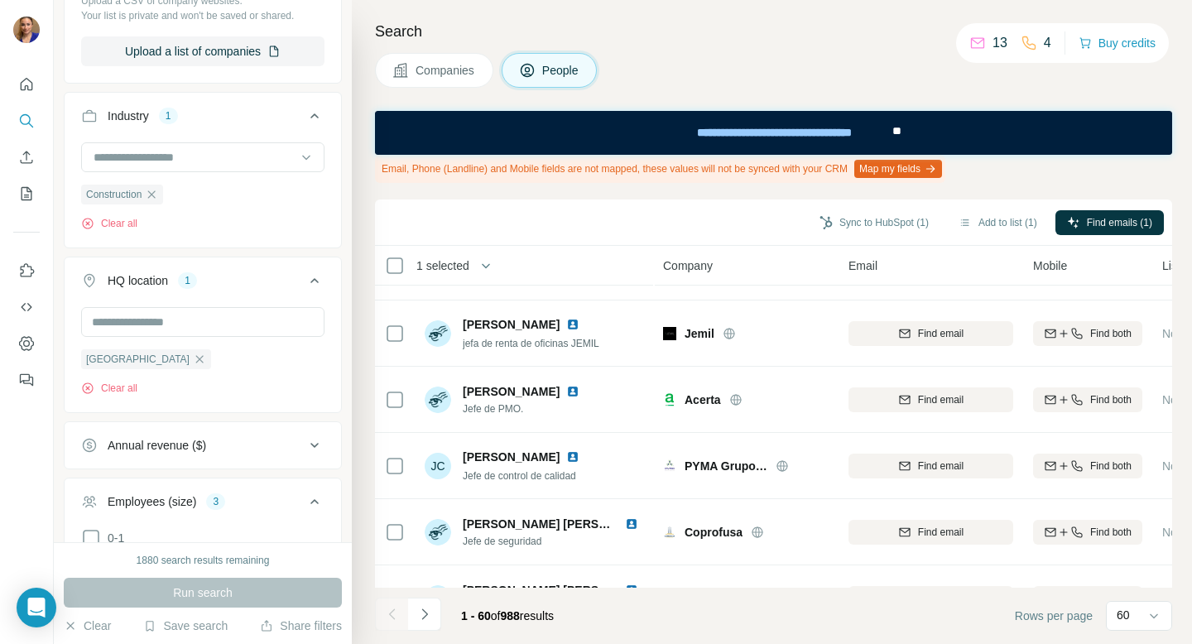
scroll to position [2771, 0]
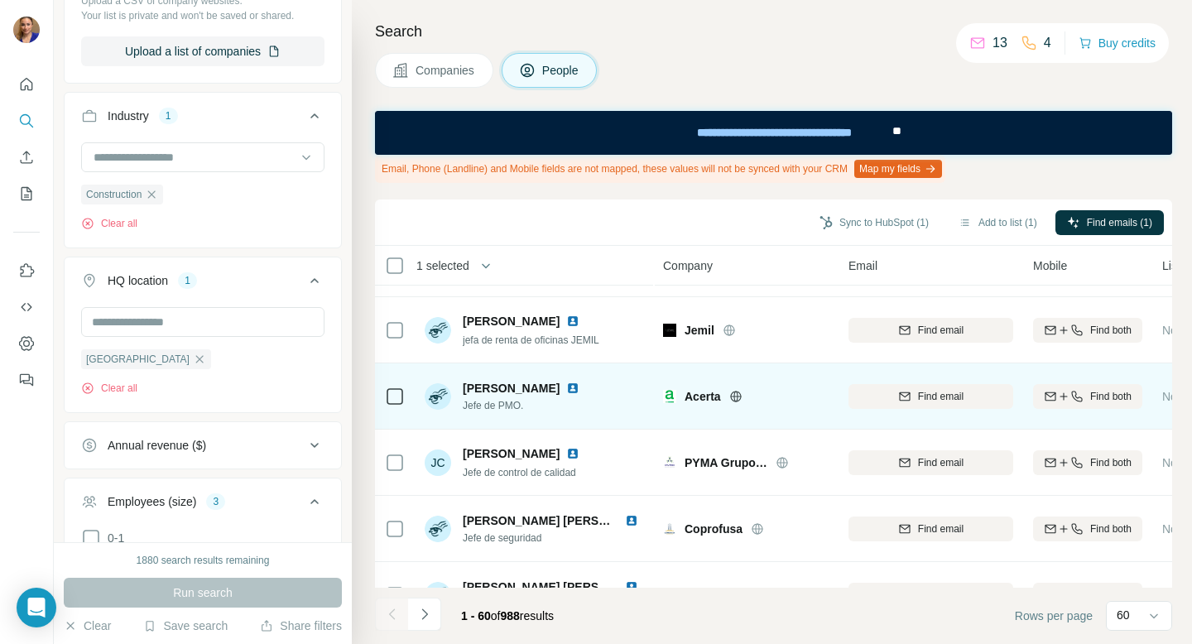
click at [576, 385] on img at bounding box center [572, 388] width 13 height 13
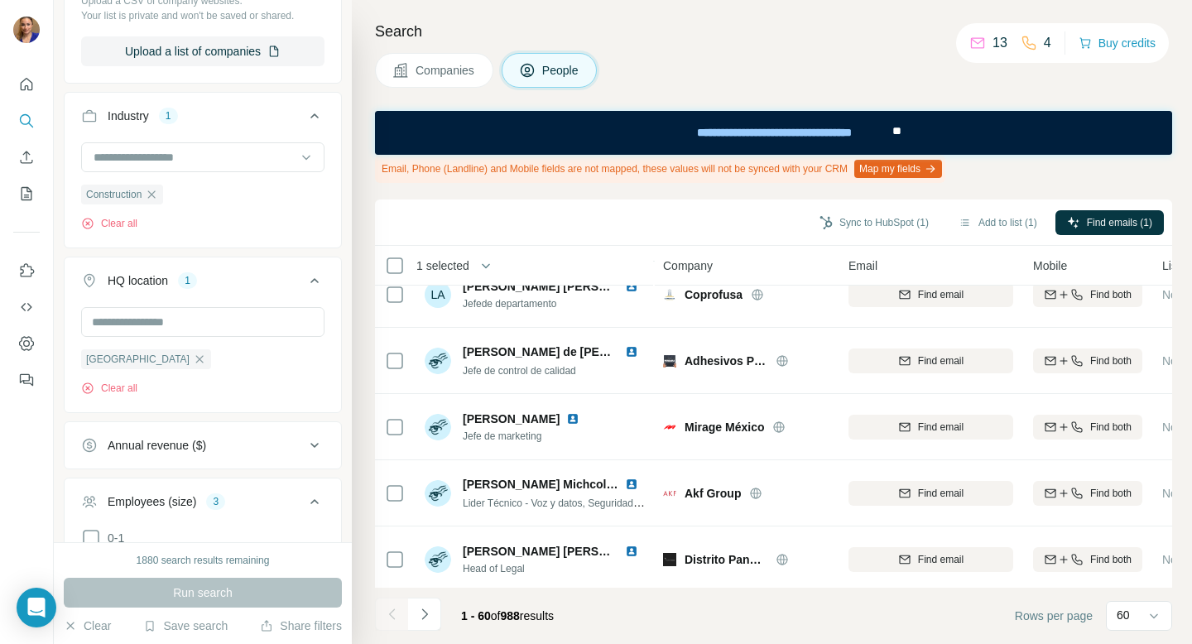
scroll to position [3672, 0]
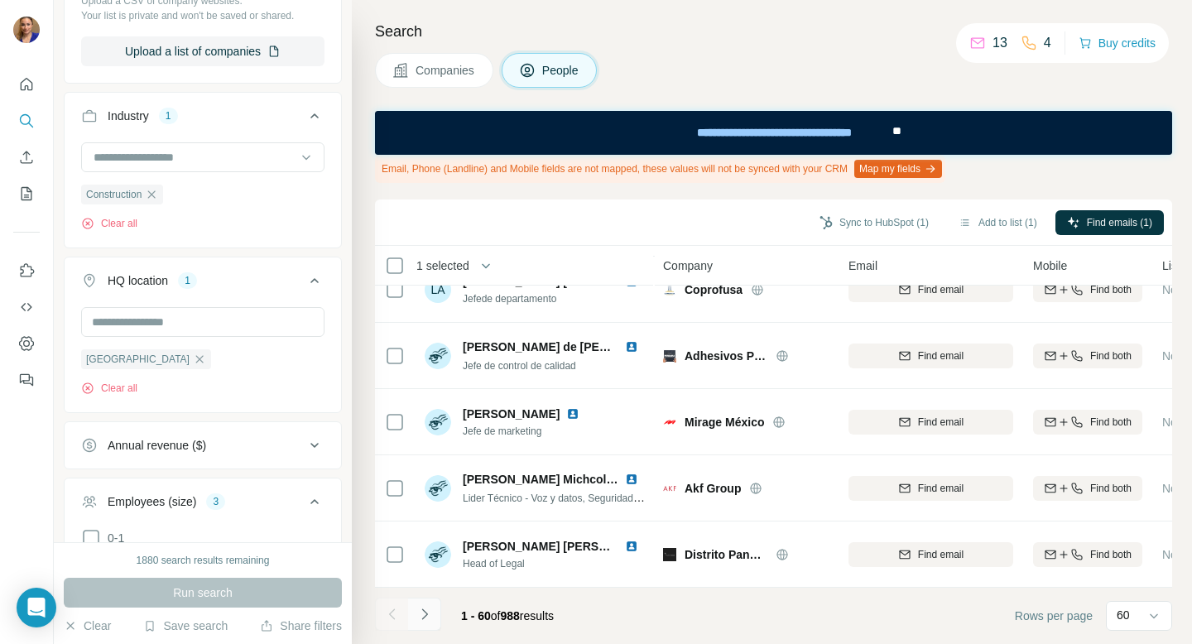
click at [426, 611] on icon "Navigate to next page" at bounding box center [425, 614] width 17 height 17
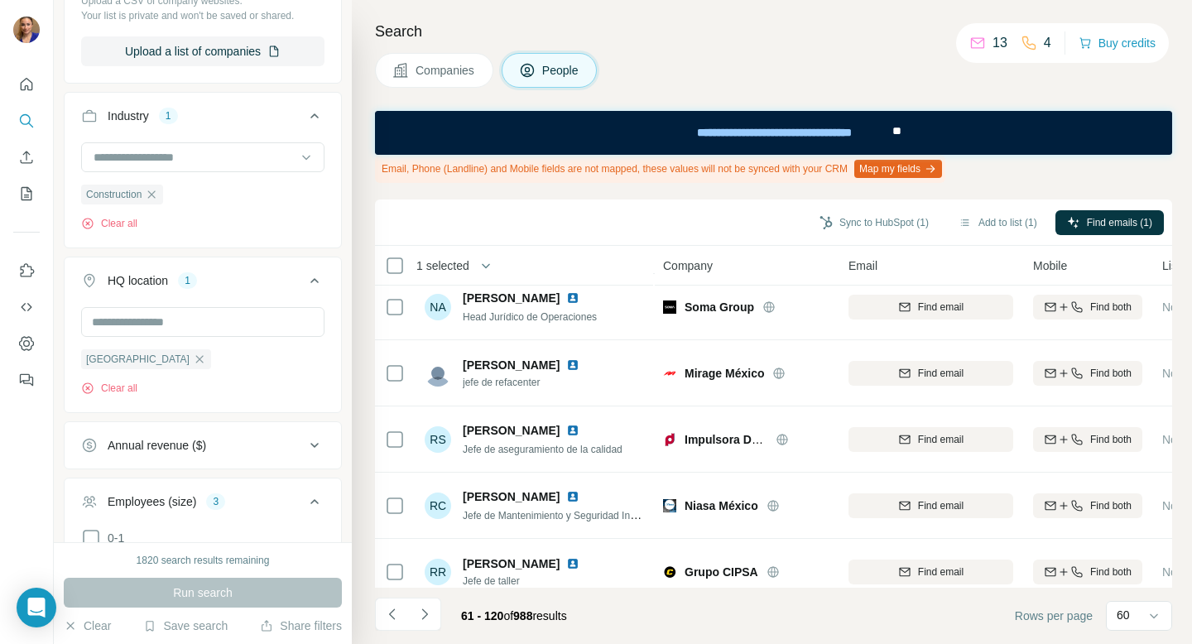
scroll to position [152, 0]
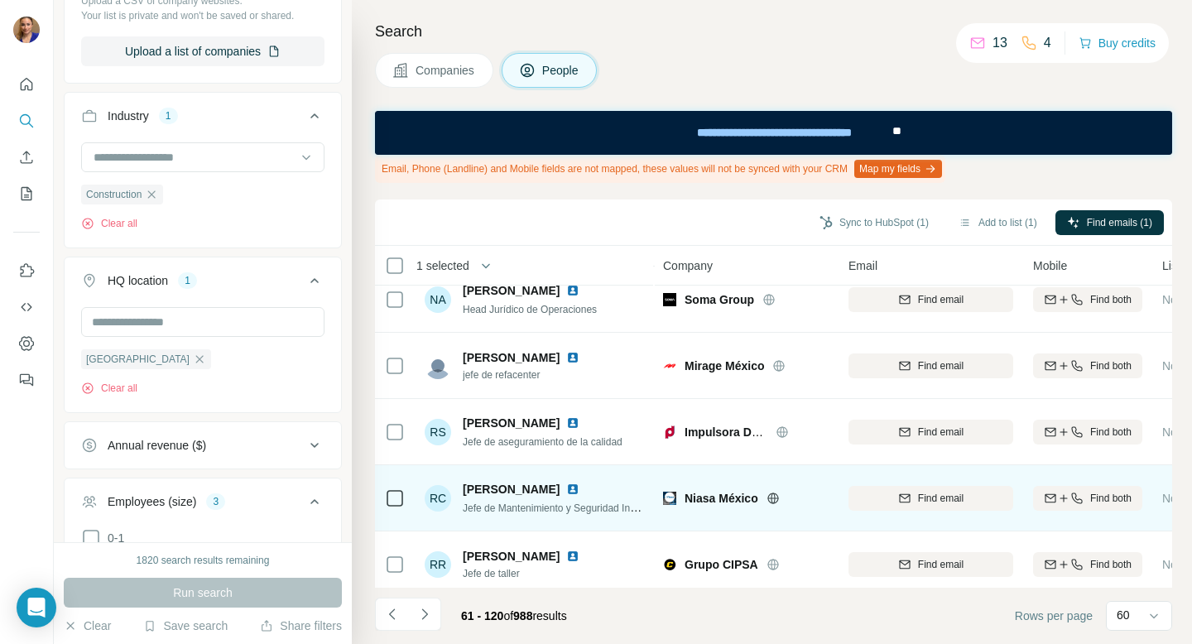
click at [566, 489] on img at bounding box center [572, 489] width 13 height 13
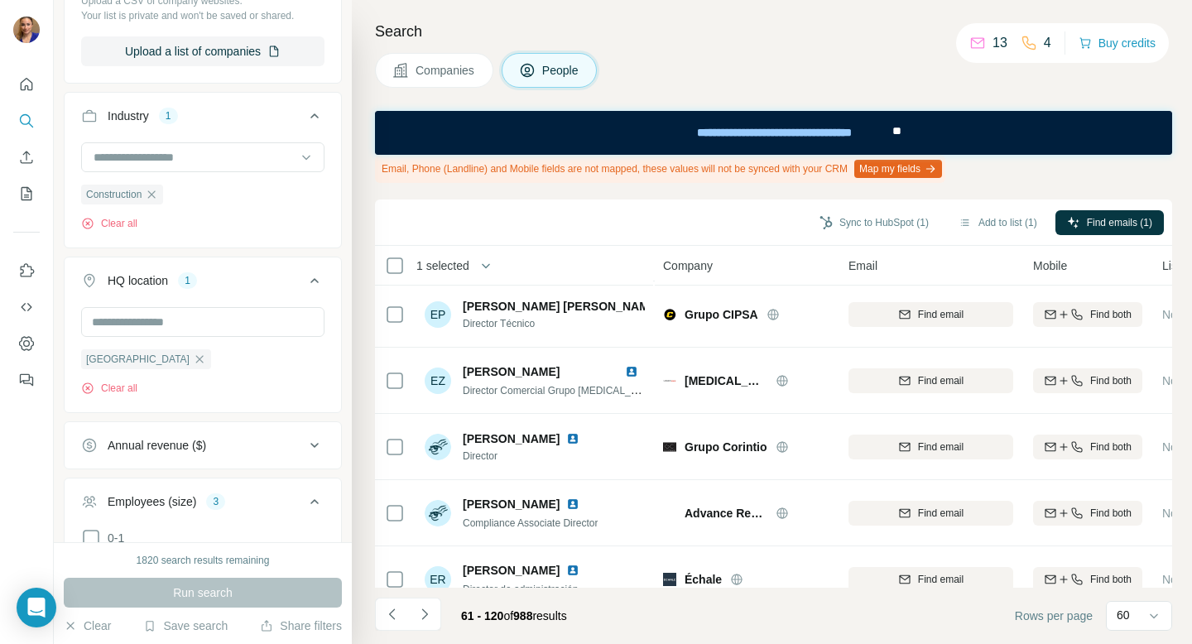
scroll to position [3322, 0]
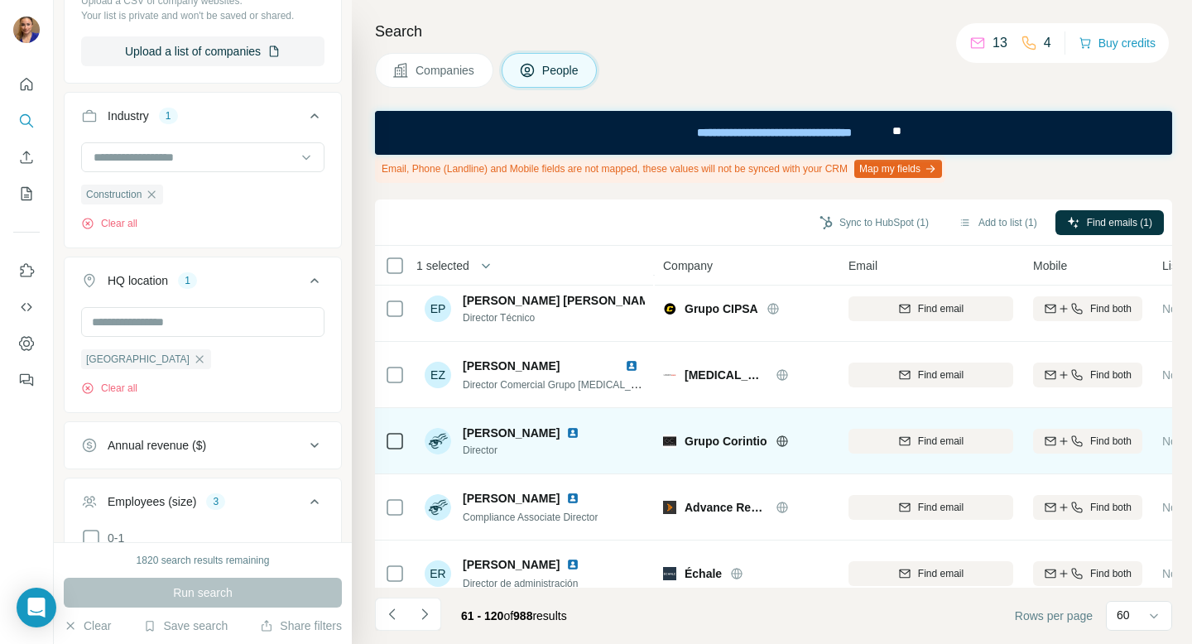
click at [566, 427] on img at bounding box center [572, 432] width 13 height 13
click at [905, 441] on icon "button" at bounding box center [904, 441] width 13 height 13
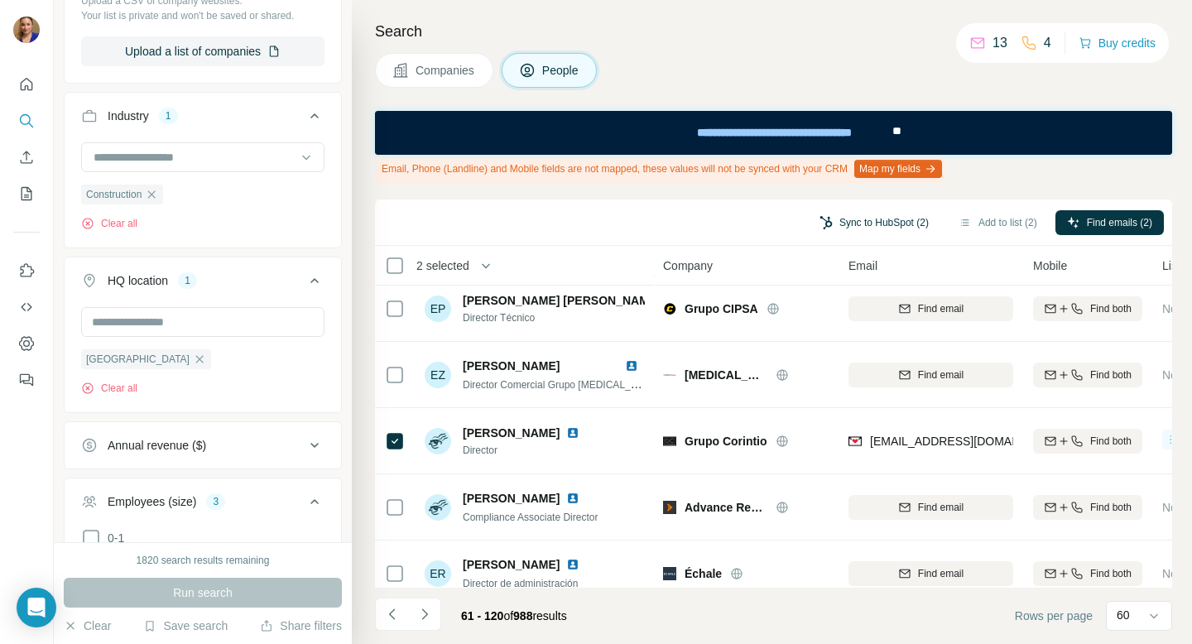
click at [861, 219] on button "Sync to HubSpot (2)" at bounding box center [874, 222] width 132 height 25
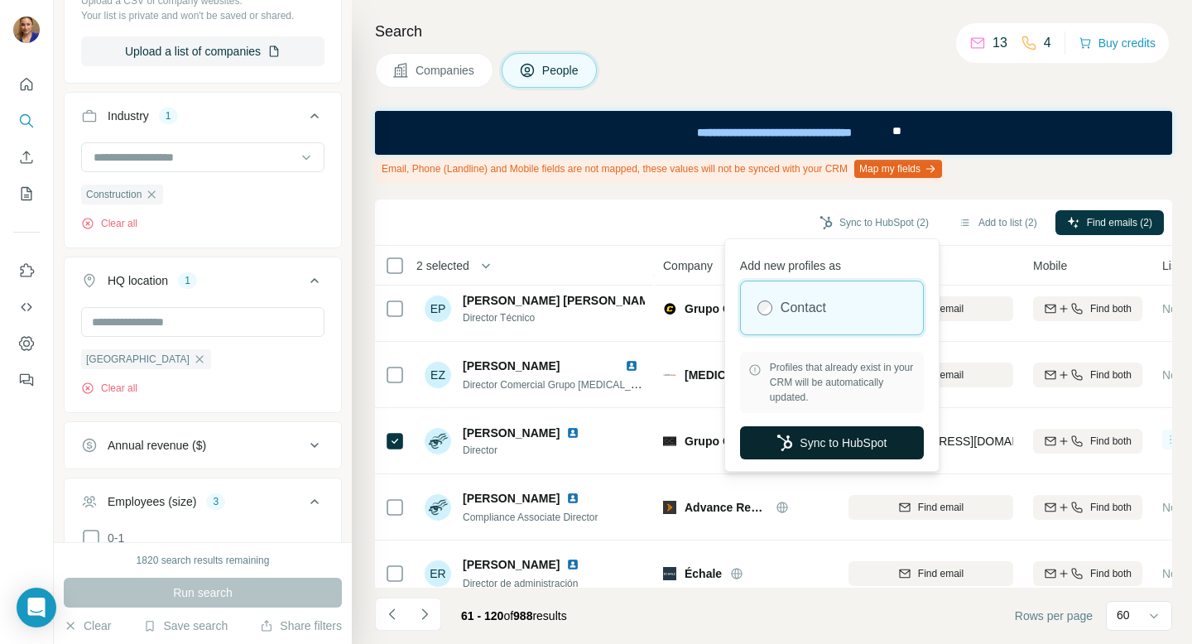
click at [815, 441] on button "Sync to HubSpot" at bounding box center [832, 442] width 184 height 33
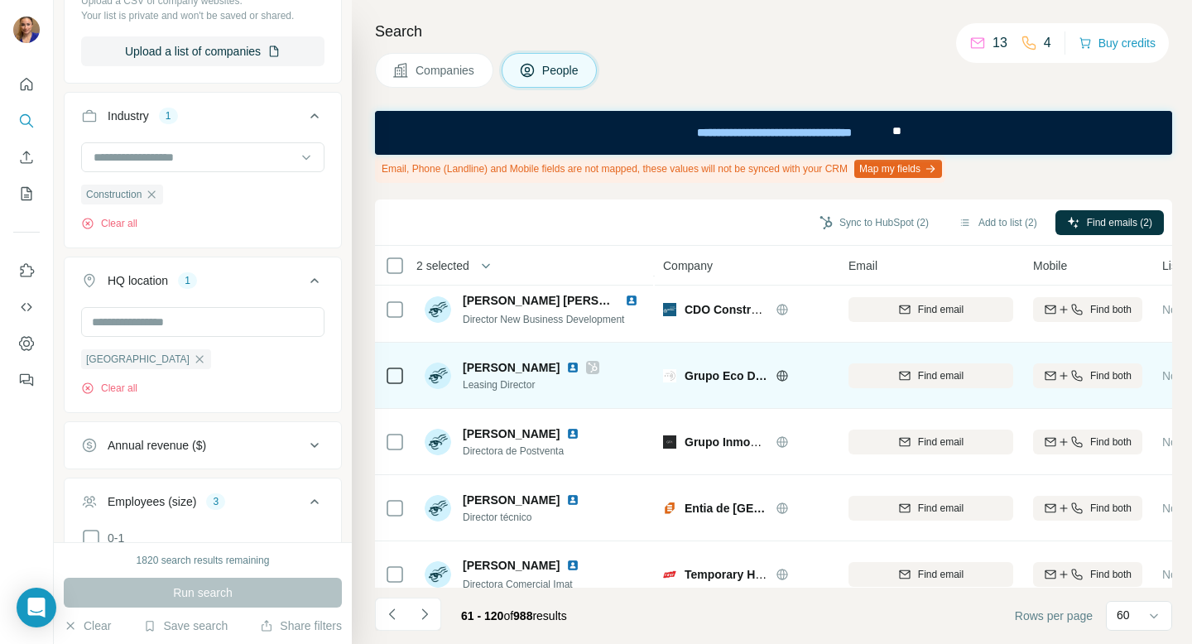
scroll to position [3672, 0]
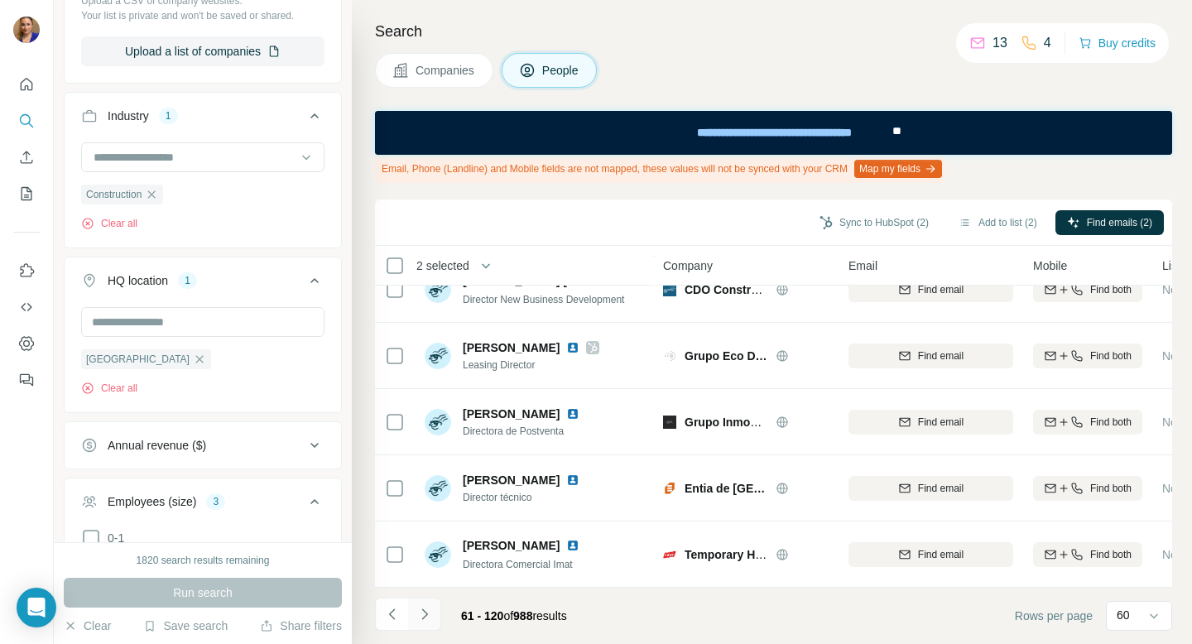
click at [429, 616] on icon "Navigate to next page" at bounding box center [425, 614] width 17 height 17
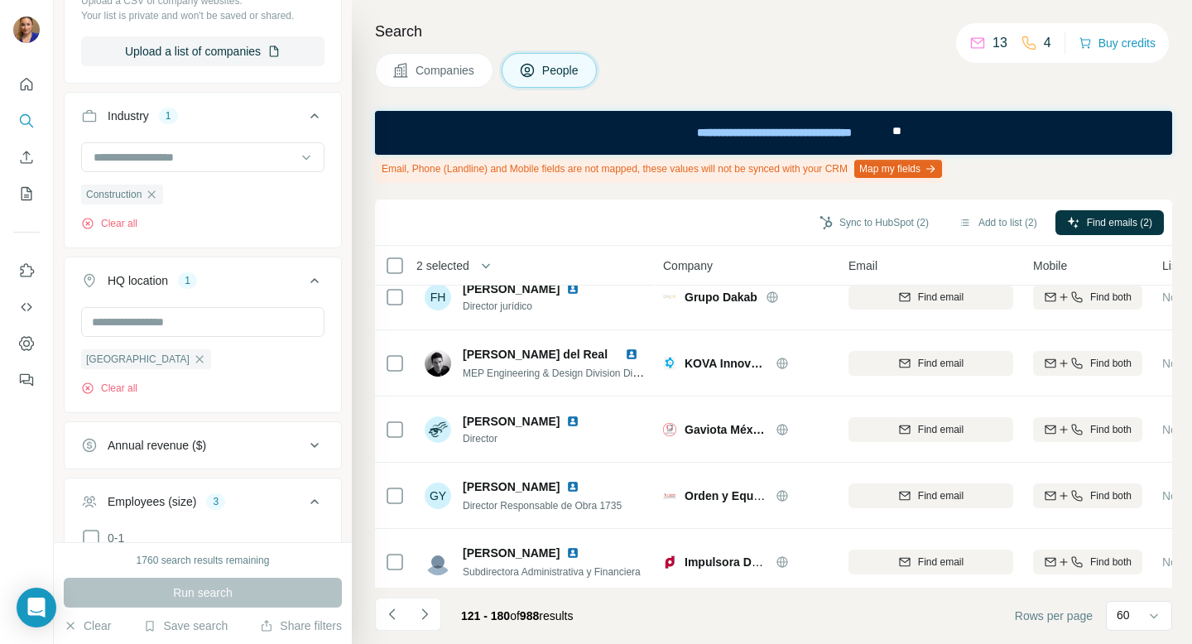
scroll to position [0, 0]
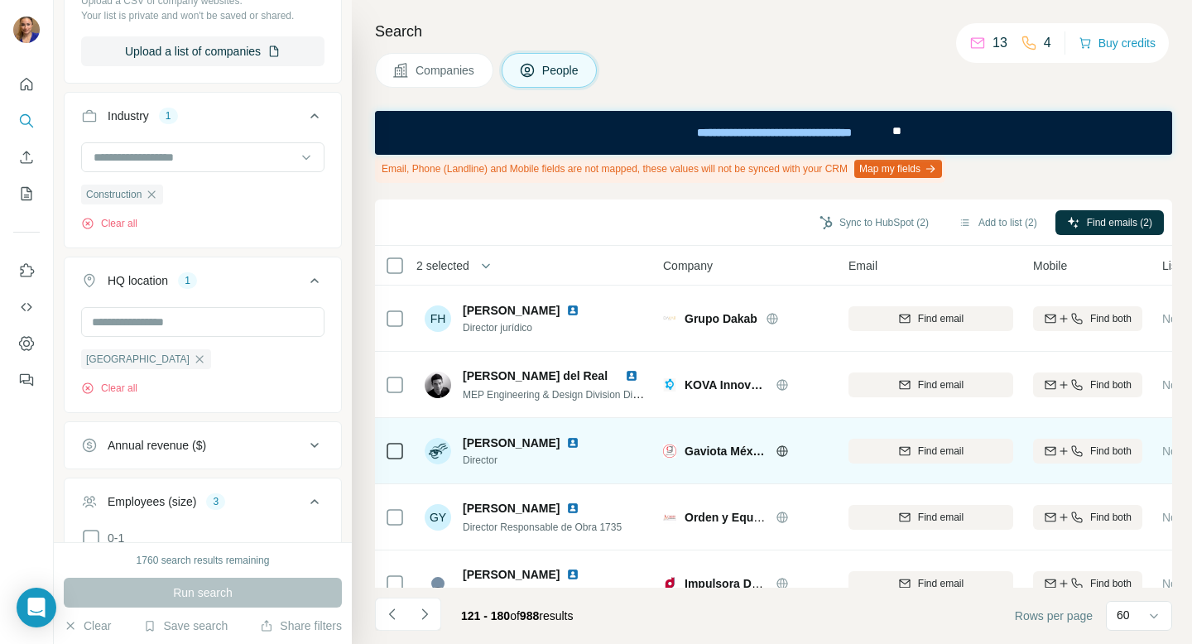
click at [580, 444] on img at bounding box center [572, 442] width 13 height 13
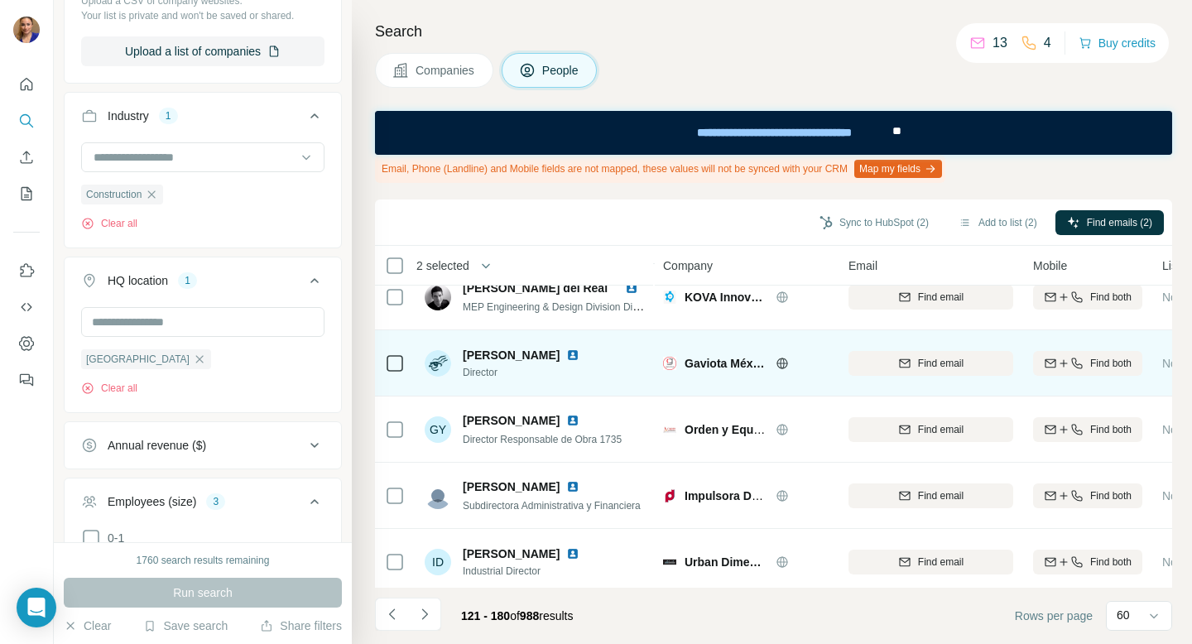
scroll to position [89, 0]
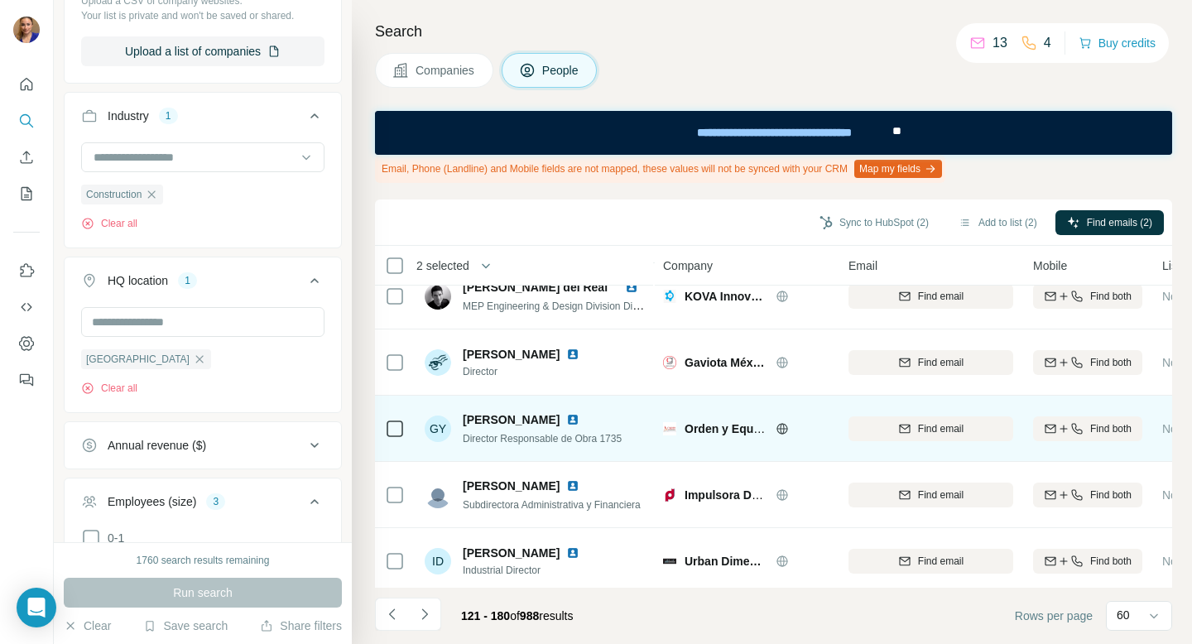
click at [566, 421] on img at bounding box center [572, 419] width 13 height 13
click at [956, 430] on span "Find email" at bounding box center [941, 428] width 46 height 15
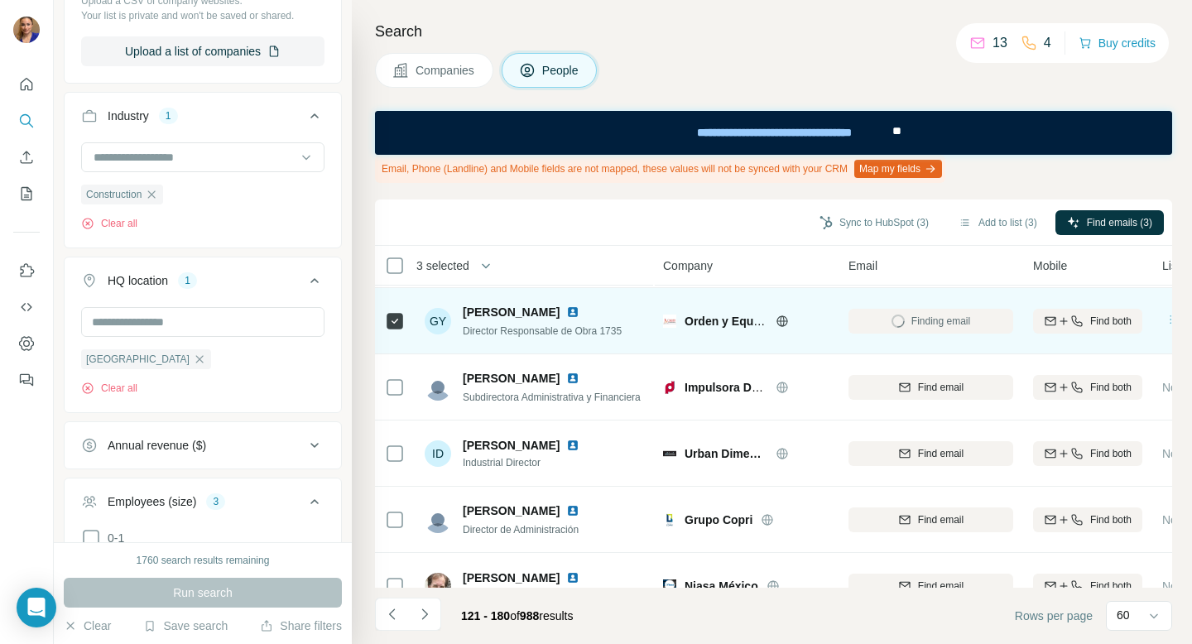
scroll to position [199, 0]
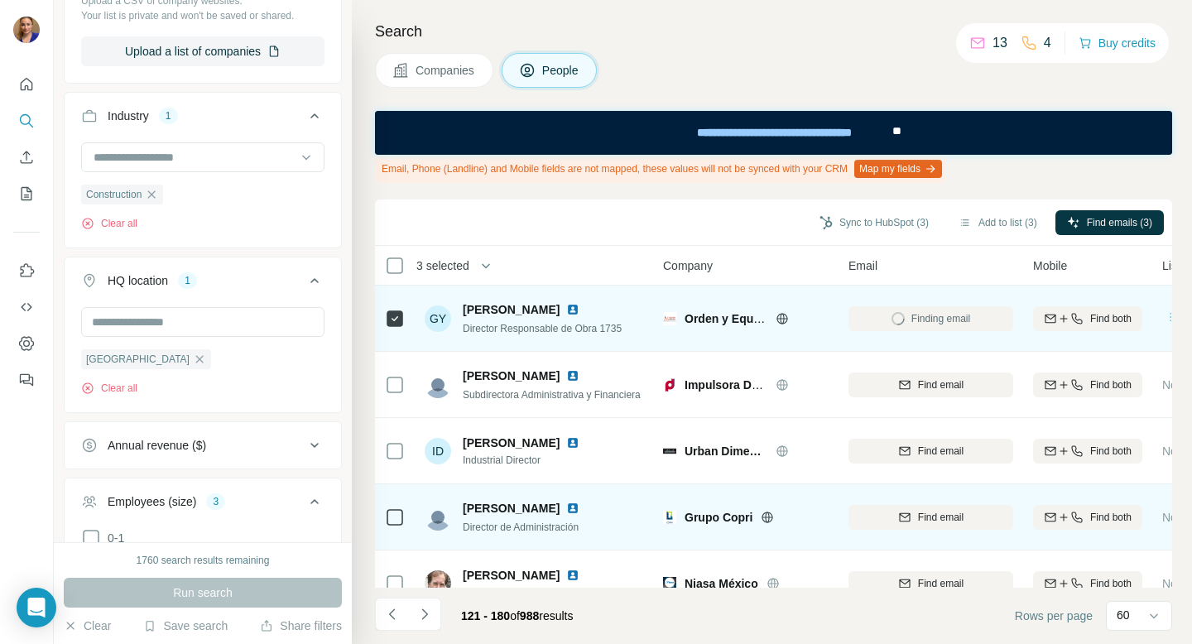
click at [580, 508] on img at bounding box center [572, 508] width 13 height 13
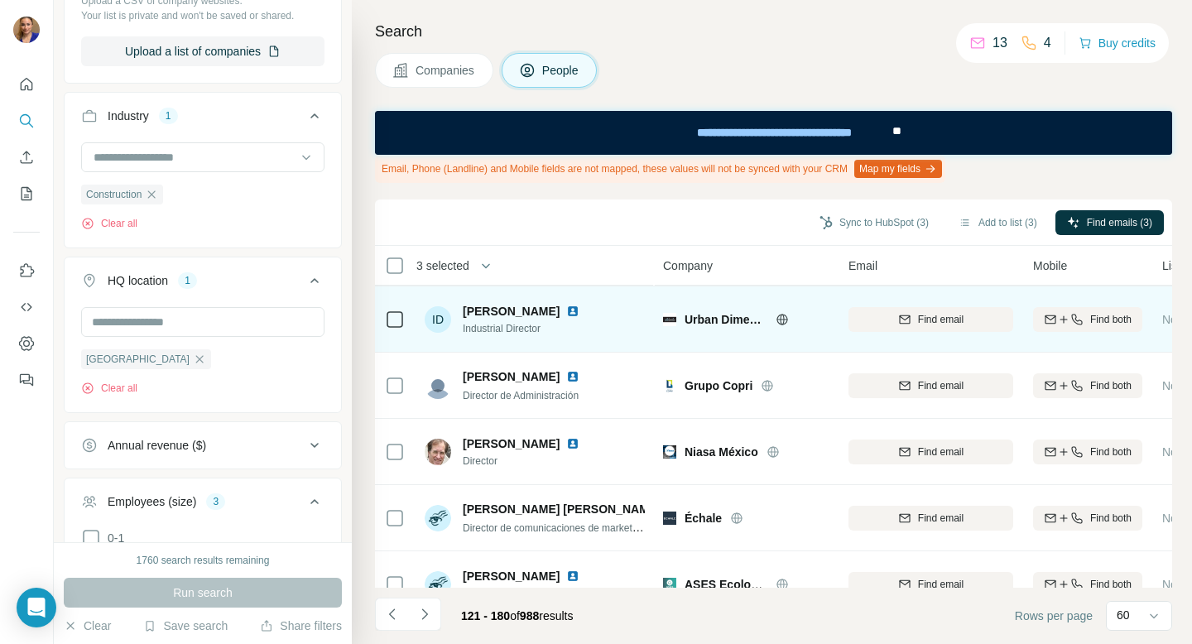
scroll to position [333, 0]
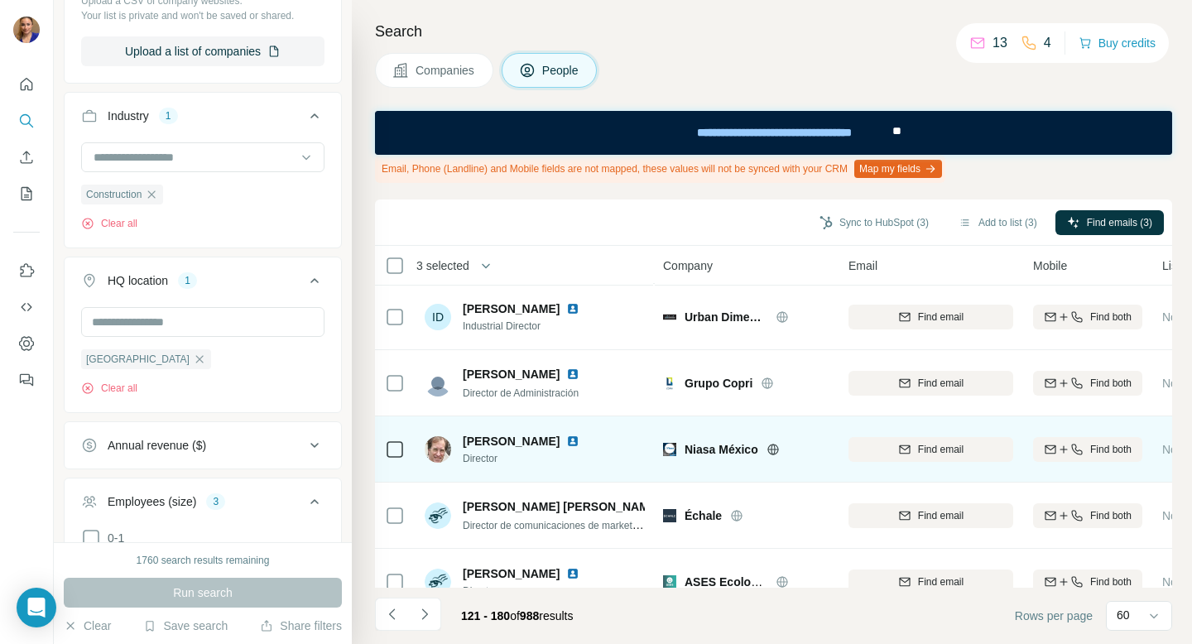
click at [580, 441] on img at bounding box center [572, 441] width 13 height 13
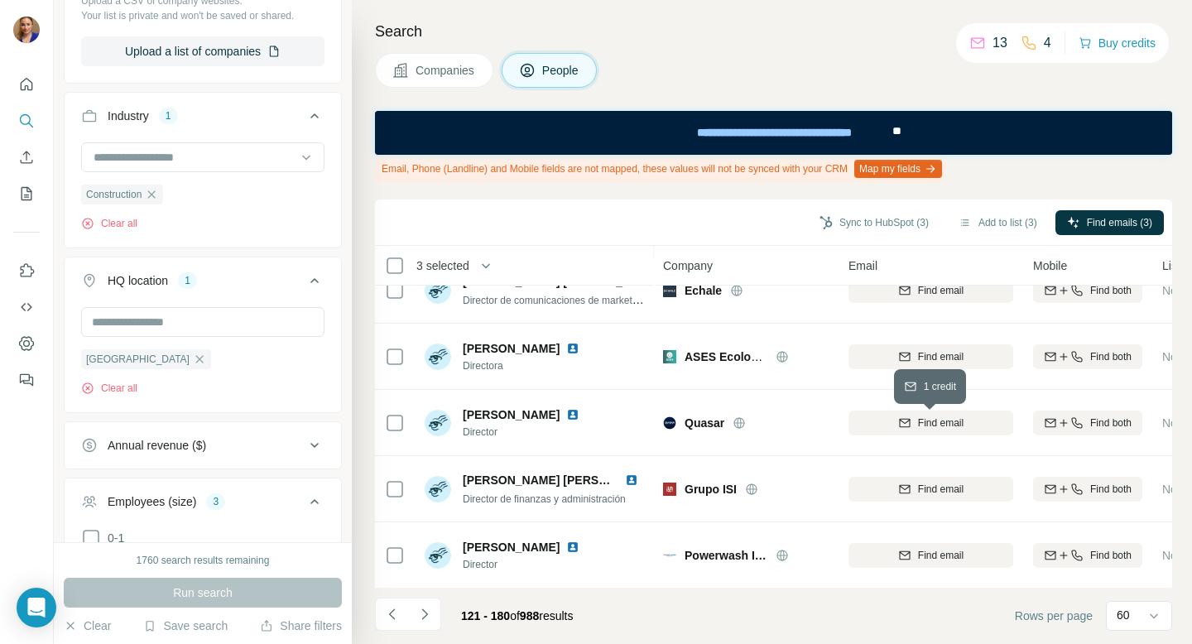
scroll to position [560, 0]
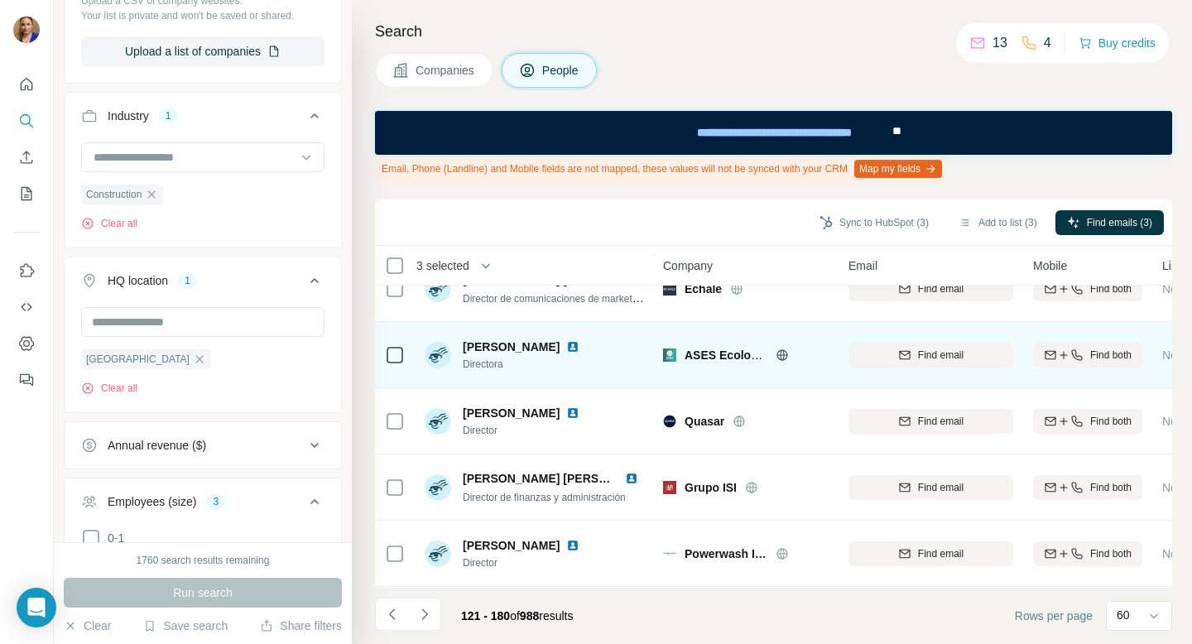
click at [580, 343] on img at bounding box center [572, 346] width 13 height 13
